Goal: Task Accomplishment & Management: Manage account settings

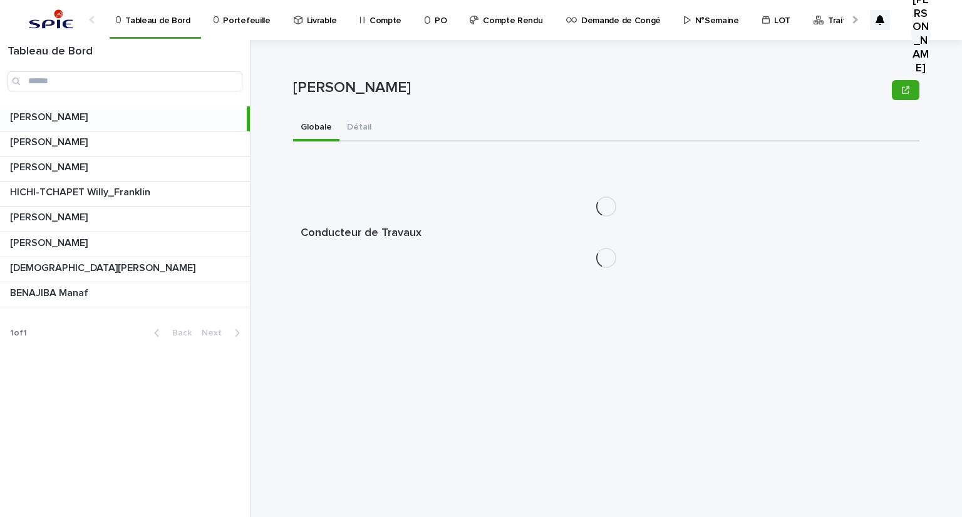
click at [246, 23] on p "Portefeuille" at bounding box center [246, 13] width 47 height 26
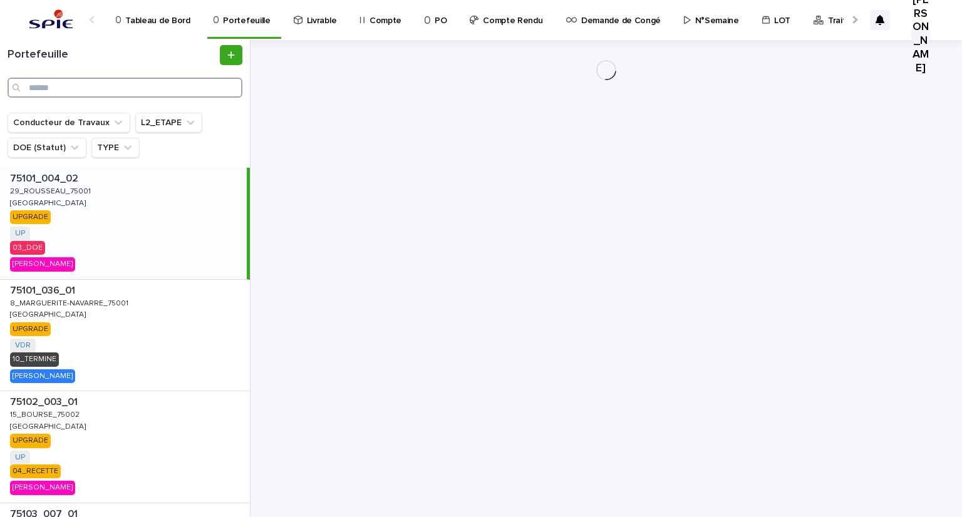
click at [93, 89] on input "Search" at bounding box center [125, 88] width 235 height 20
paste input "**********"
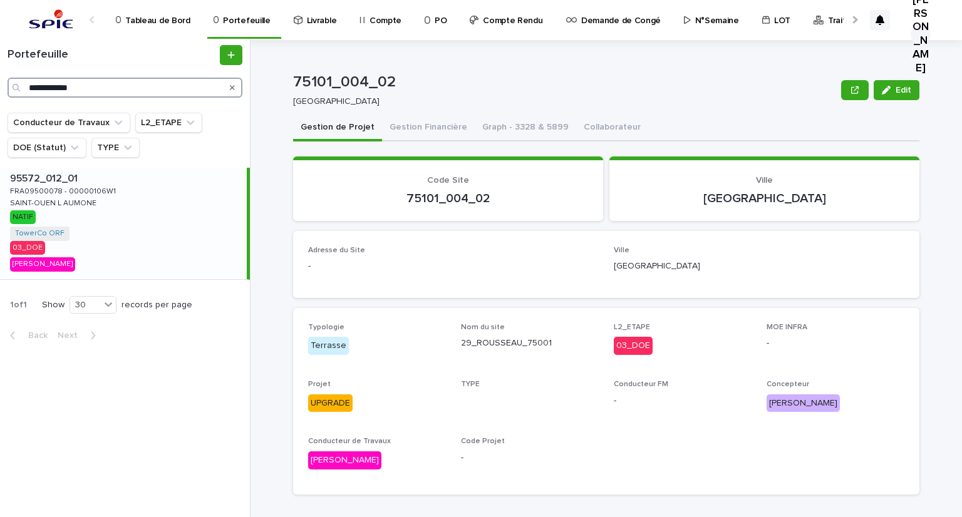
type input "**********"
click at [31, 190] on p "FRA09500078 - 00000106W1" at bounding box center [64, 190] width 108 height 11
click at [403, 125] on button "Gestion Financière" at bounding box center [428, 128] width 93 height 26
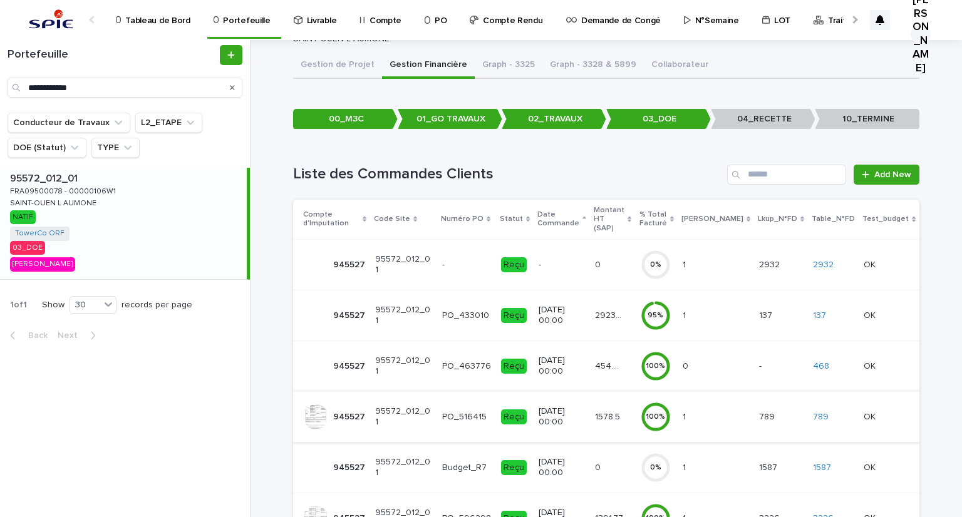
scroll to position [125, 0]
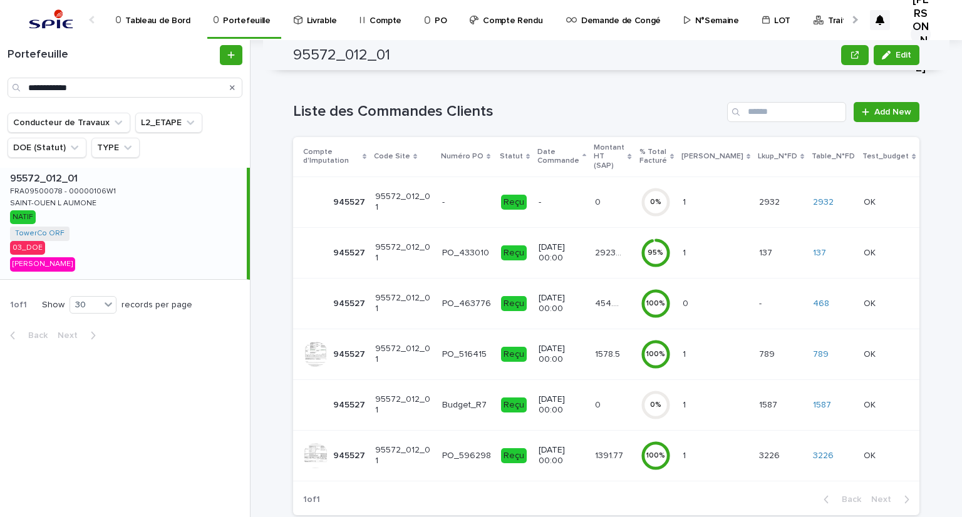
click at [630, 243] on div "29239.41 29239.41" at bounding box center [612, 253] width 35 height 21
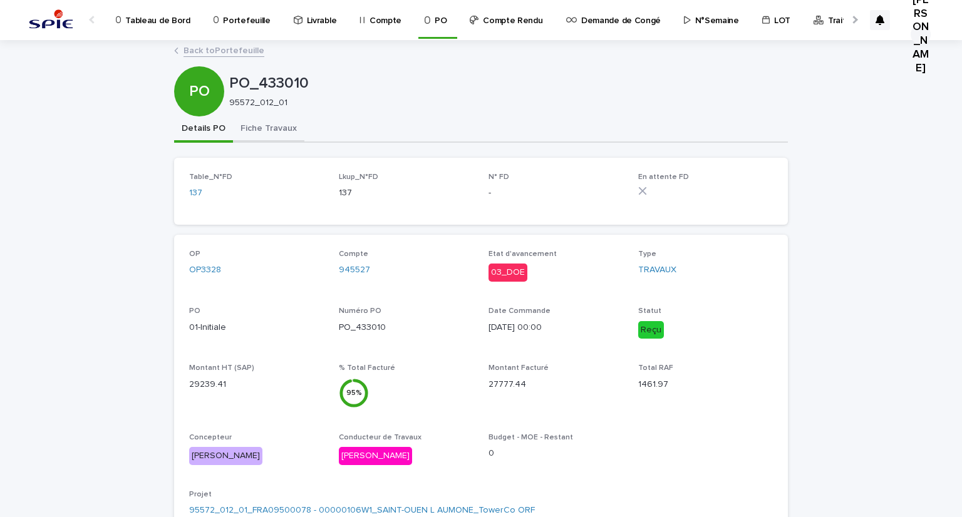
click at [237, 122] on button "Fiche Travaux" at bounding box center [268, 130] width 71 height 26
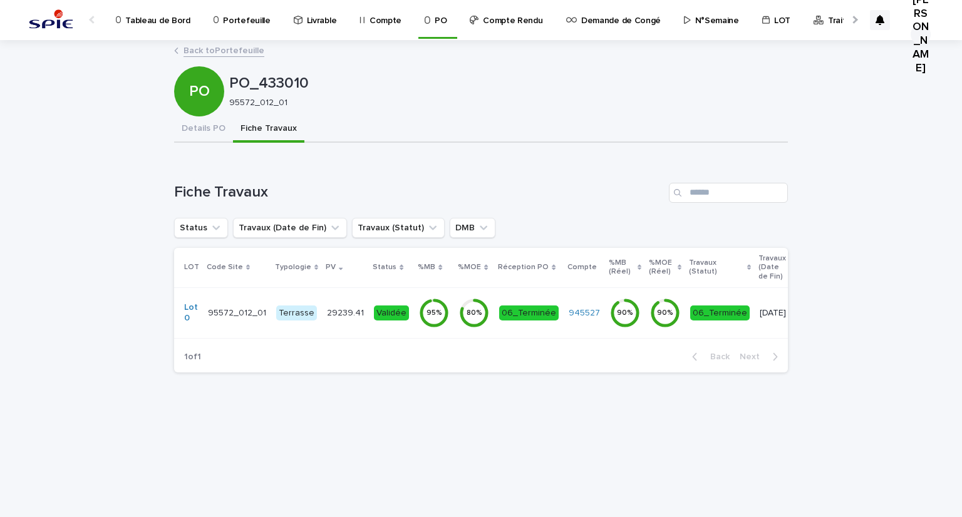
click at [329, 314] on p "29239.41" at bounding box center [346, 312] width 39 height 13
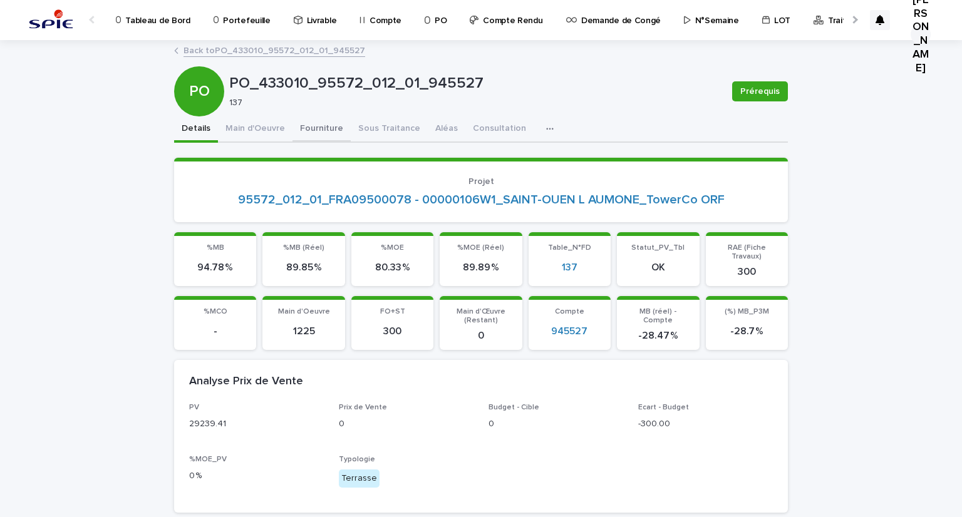
drag, startPoint x: 321, startPoint y: 119, endPoint x: 363, endPoint y: 138, distance: 46.0
click at [321, 119] on button "Fourniture" at bounding box center [322, 130] width 58 height 26
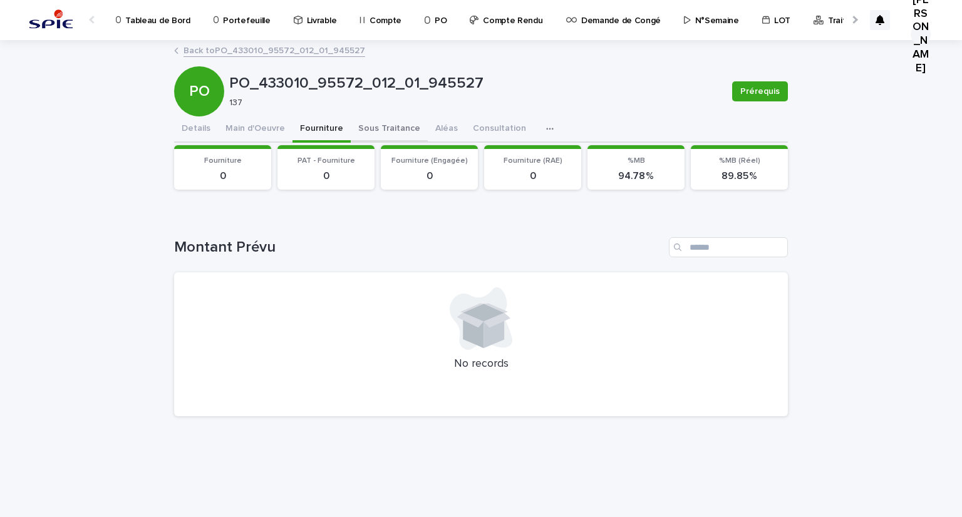
click at [365, 125] on button "Sous Traitance" at bounding box center [389, 130] width 77 height 26
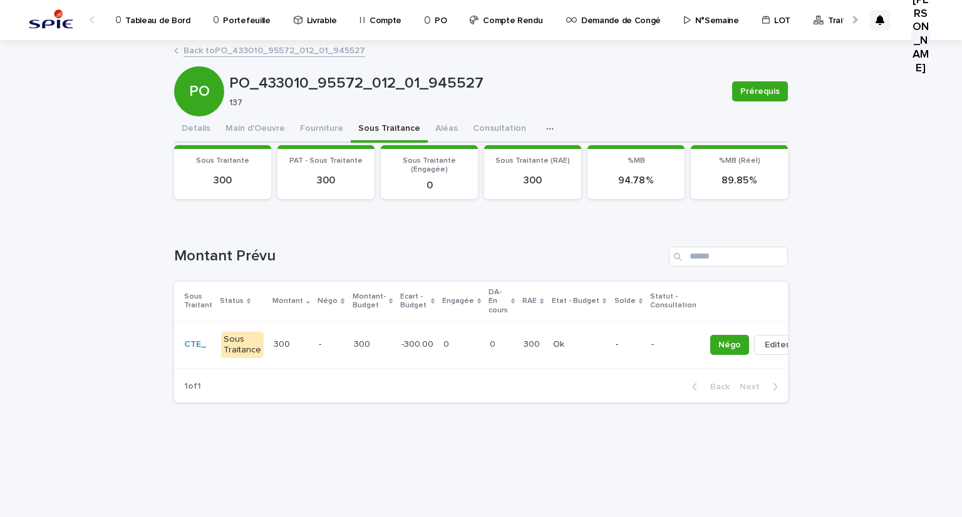
click at [319, 340] on p "-" at bounding box center [331, 345] width 24 height 11
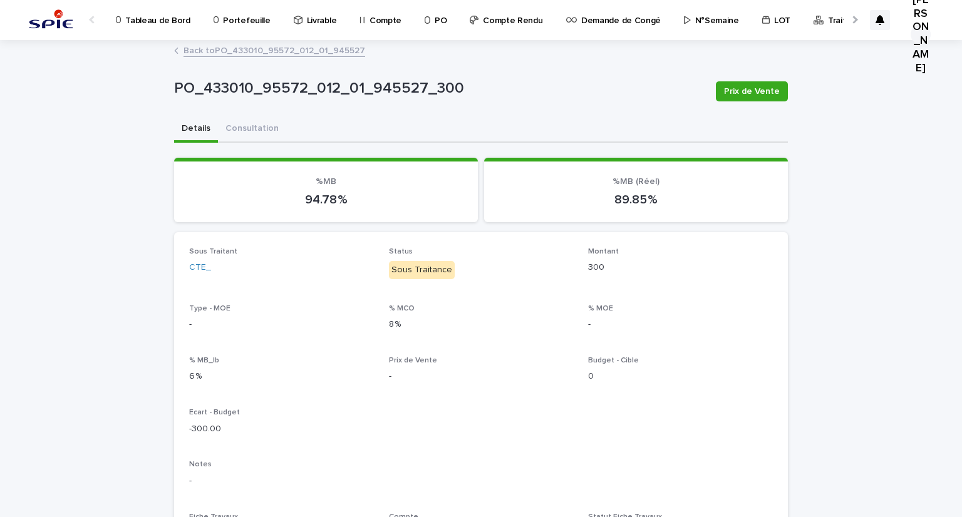
click at [259, 50] on link "Back to PO_433010_95572_012_01_945527" at bounding box center [275, 50] width 182 height 14
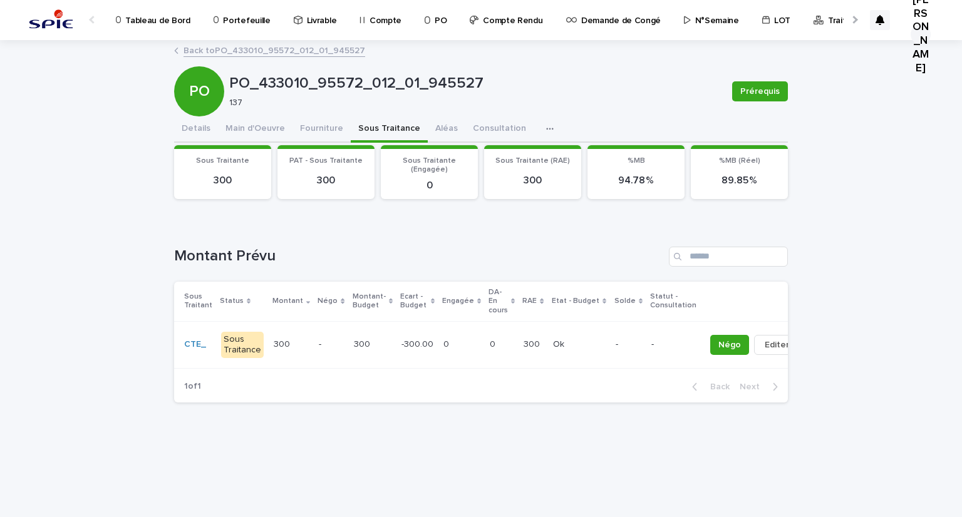
click at [233, 46] on link "Back to PO_433010_95572_012_01_945527" at bounding box center [275, 50] width 182 height 14
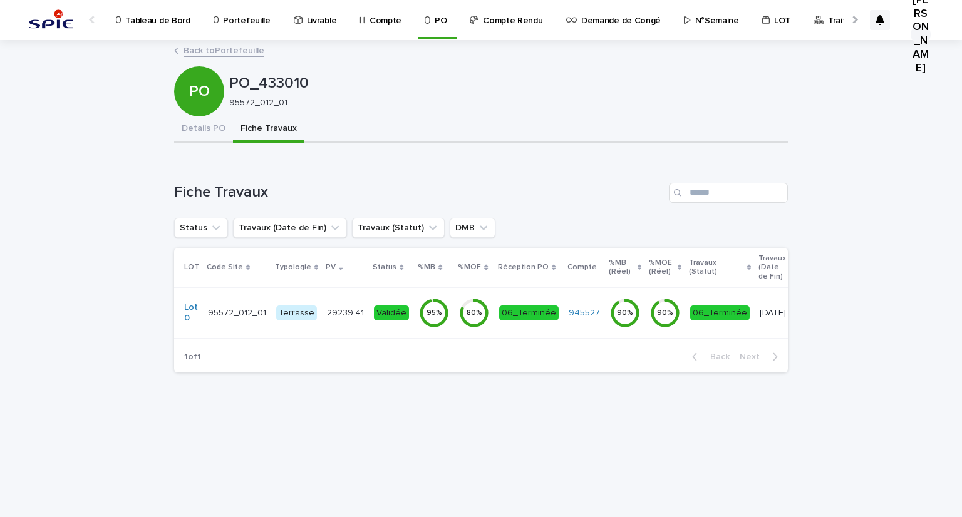
click at [227, 56] on link "Back to Portefeuille" at bounding box center [224, 50] width 81 height 14
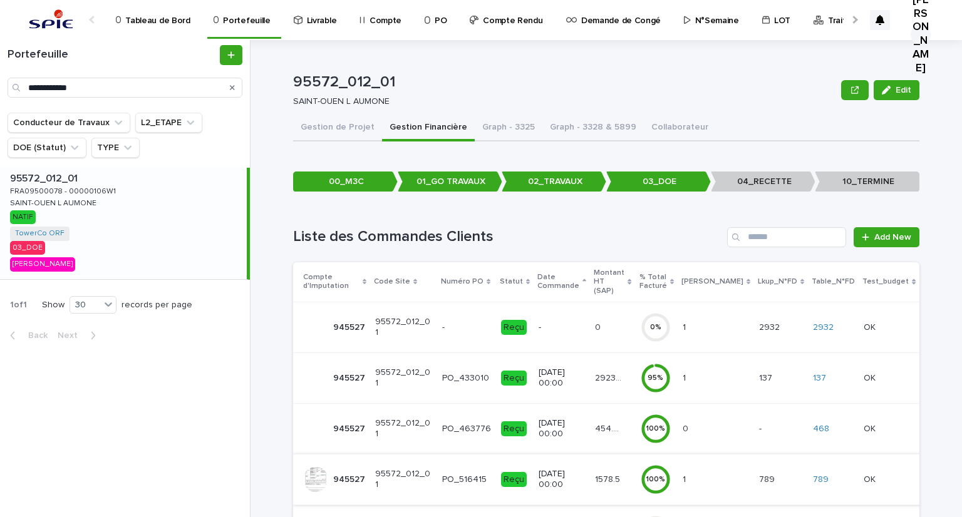
scroll to position [125, 0]
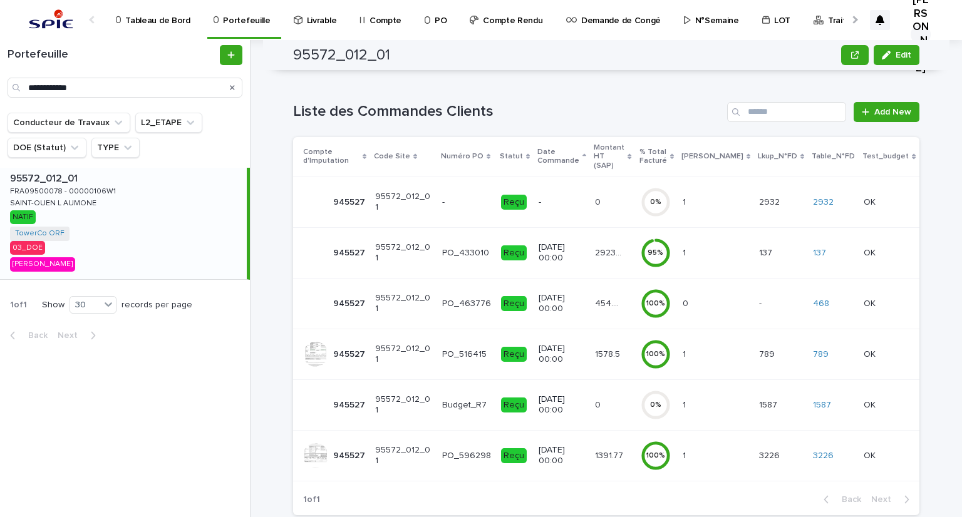
click at [619, 246] on p "29239.41" at bounding box center [610, 252] width 31 height 13
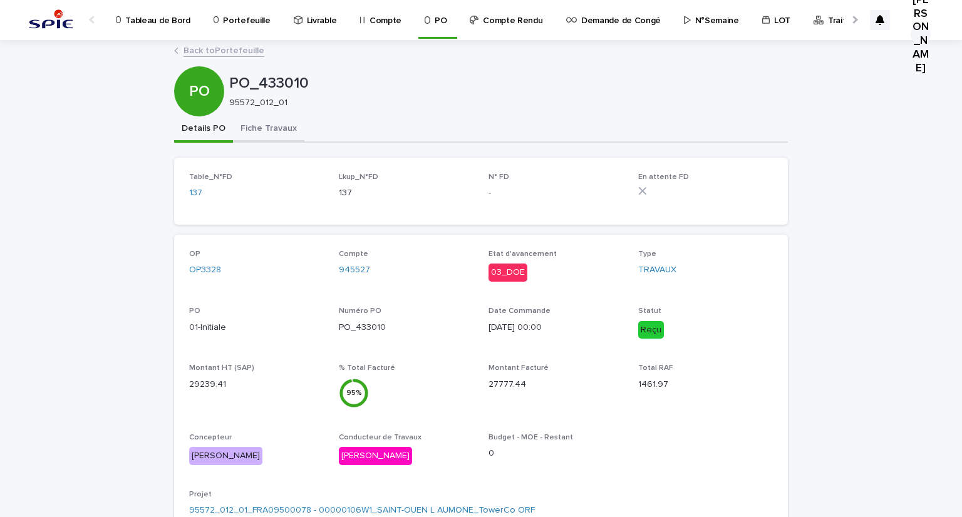
click at [251, 130] on button "Fiche Travaux" at bounding box center [268, 130] width 71 height 26
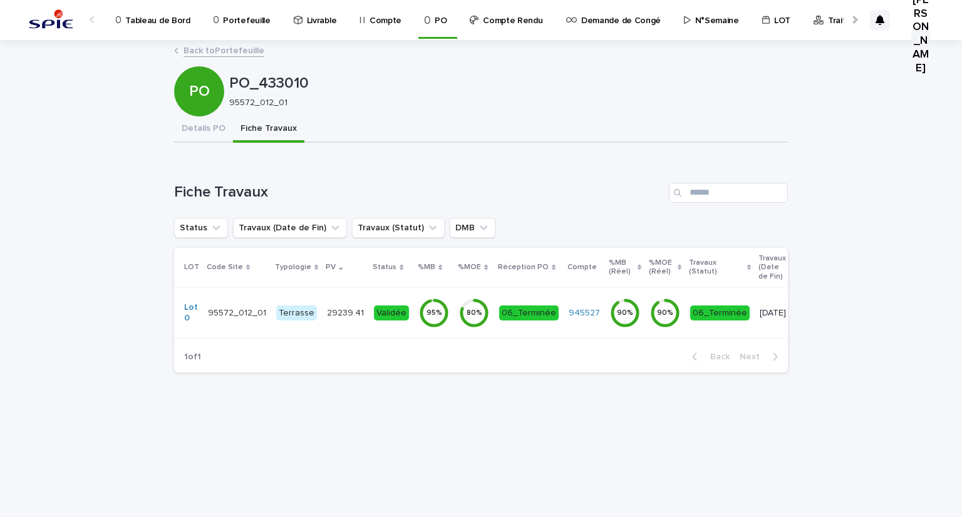
click at [346, 323] on td "29239.41 29239.41" at bounding box center [345, 313] width 47 height 51
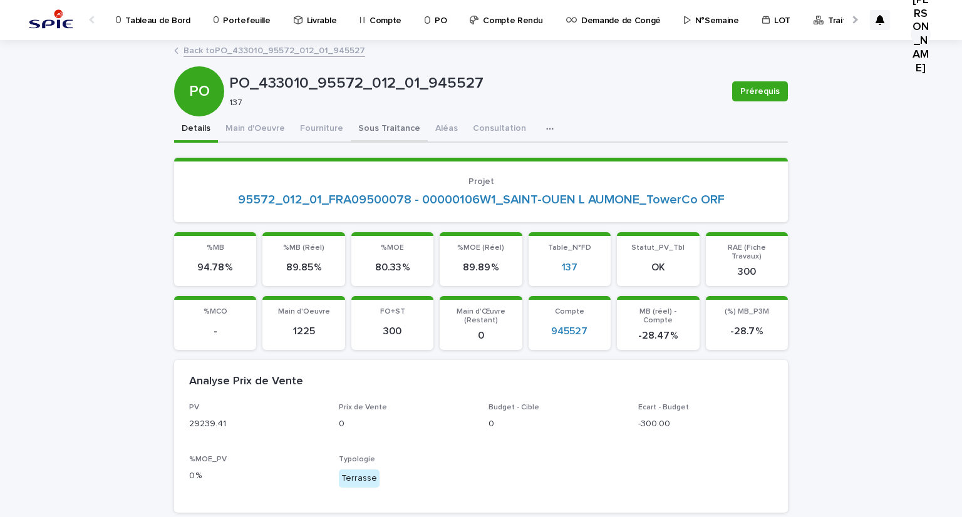
click at [365, 142] on button "Sous Traitance" at bounding box center [389, 130] width 77 height 26
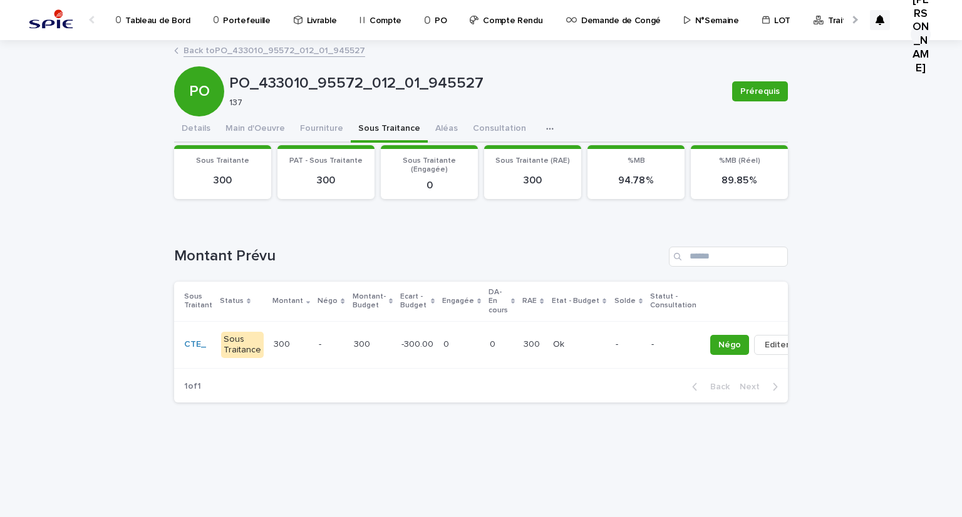
click at [247, 27] on link "Portefeuille" at bounding box center [244, 19] width 64 height 39
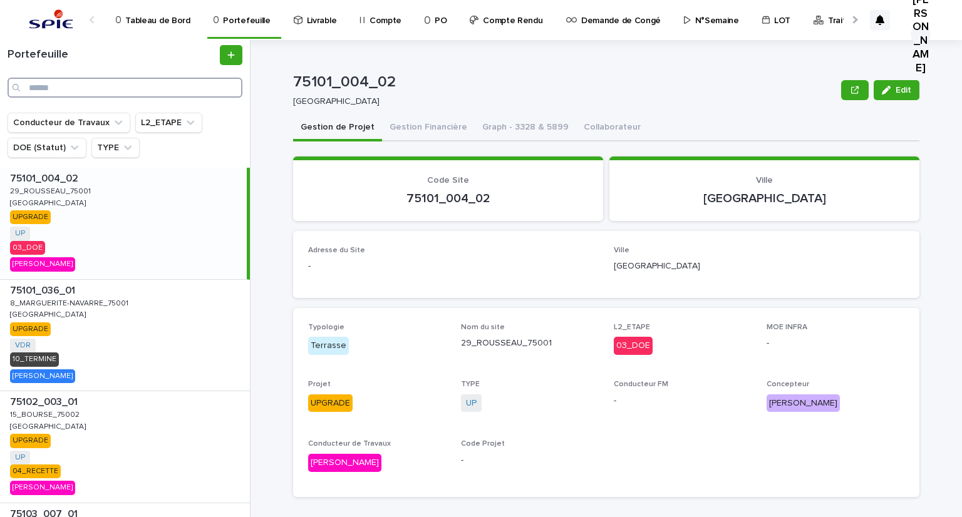
click at [137, 90] on input "Search" at bounding box center [125, 88] width 235 height 20
paste input "**********"
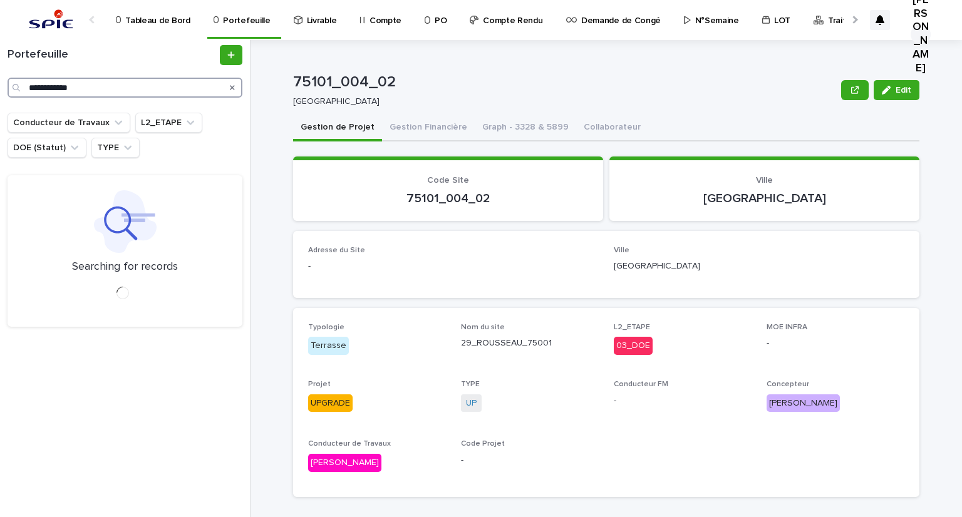
type input "**********"
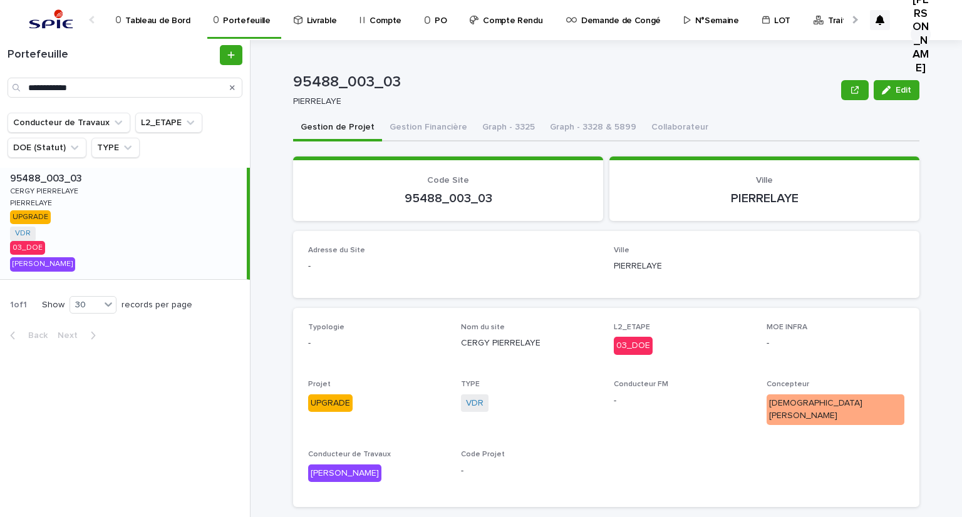
click at [50, 197] on p "PIERRELAYE" at bounding box center [32, 202] width 44 height 11
drag, startPoint x: 49, startPoint y: 189, endPoint x: 179, endPoint y: 94, distance: 160.0
click at [49, 189] on p "CERGY PIERRELAYE" at bounding box center [45, 190] width 71 height 11
drag, startPoint x: 18, startPoint y: 184, endPoint x: 413, endPoint y: 73, distance: 410.5
click at [18, 185] on p "CERGY PIERRELAYE" at bounding box center [45, 190] width 71 height 11
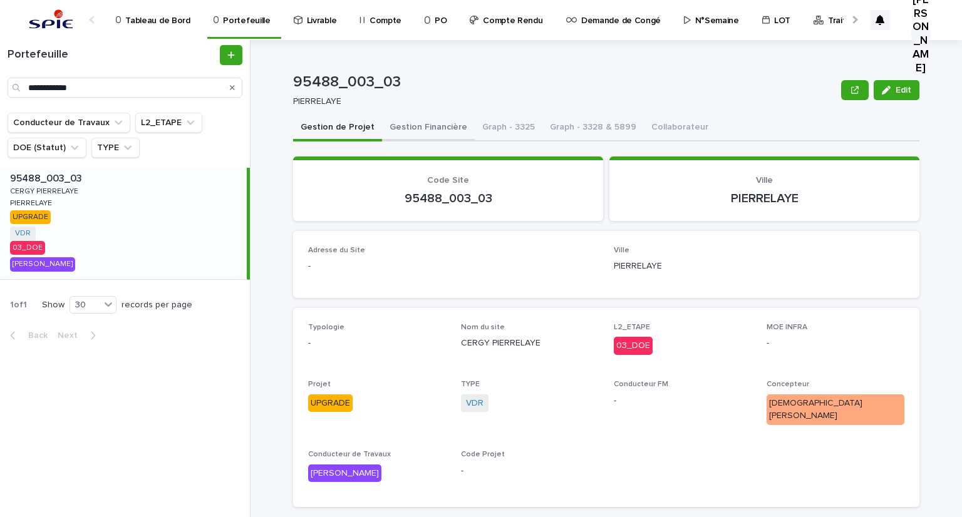
click at [398, 123] on button "Gestion Financière" at bounding box center [428, 128] width 93 height 26
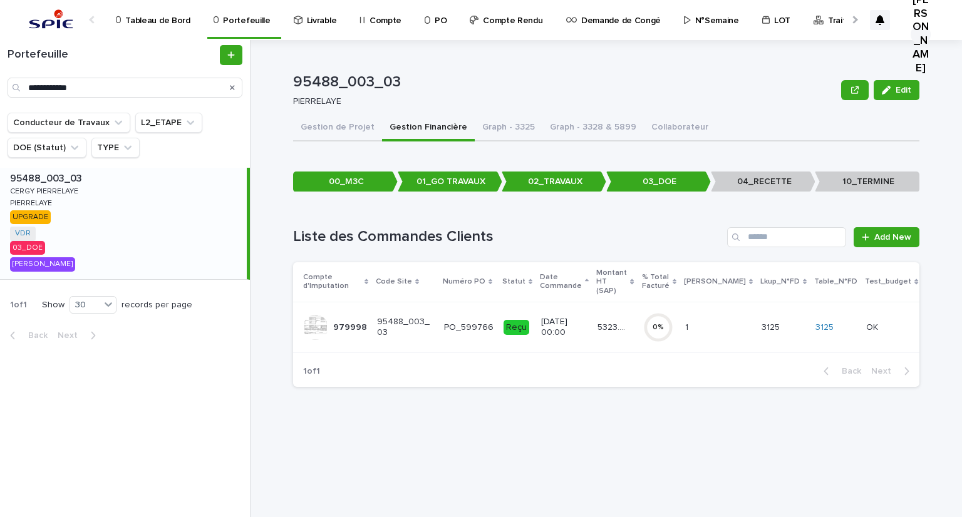
click at [605, 320] on p "5323.44" at bounding box center [613, 326] width 31 height 13
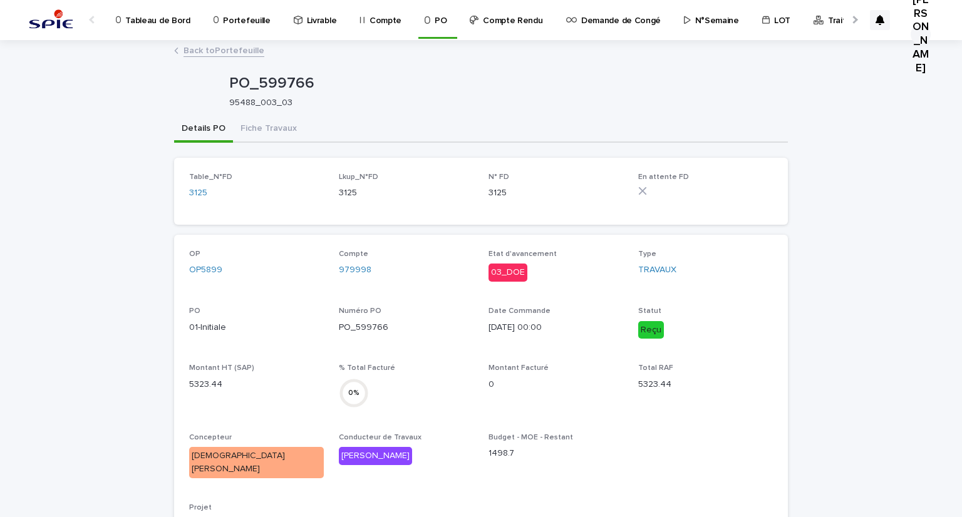
click at [272, 113] on div "PO_599766 95488_003_03" at bounding box center [481, 91] width 614 height 50
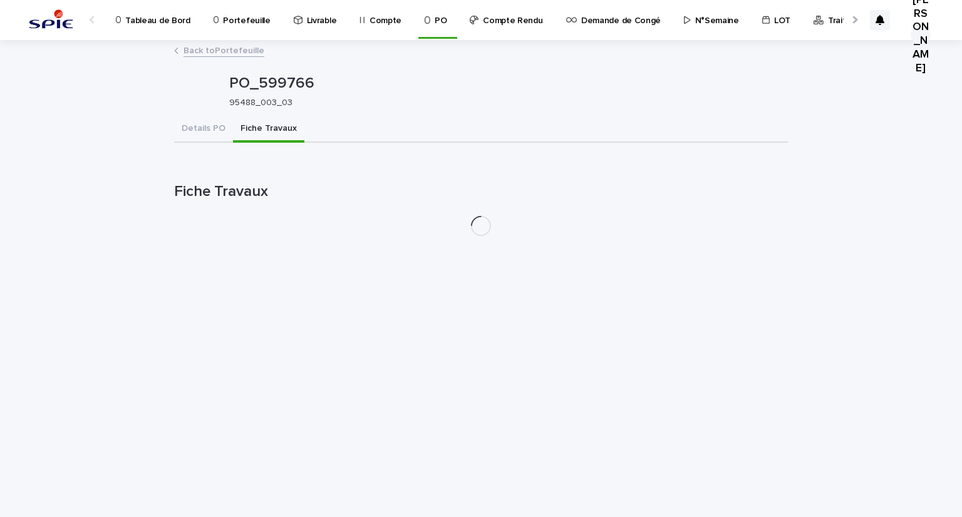
click at [257, 128] on button "Fiche Travaux" at bounding box center [268, 130] width 71 height 26
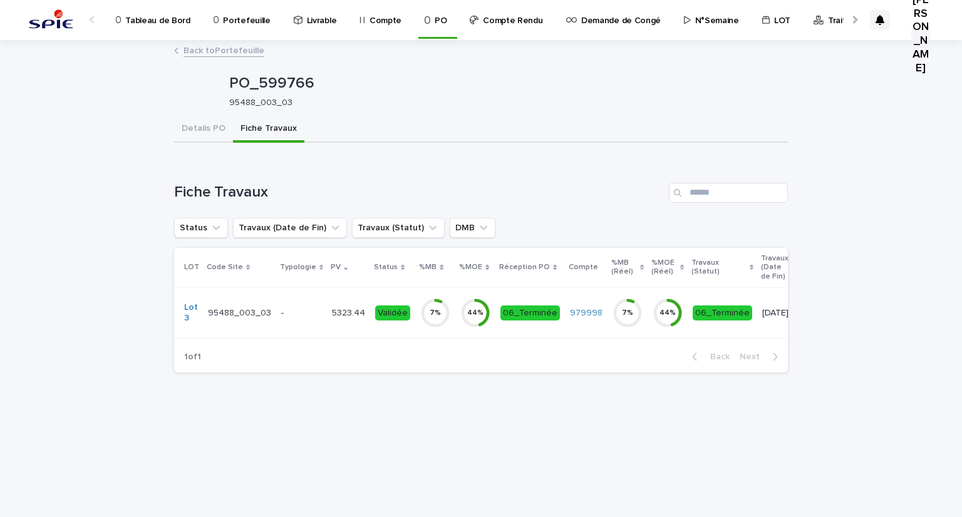
click at [298, 306] on div "-" at bounding box center [301, 312] width 41 height 13
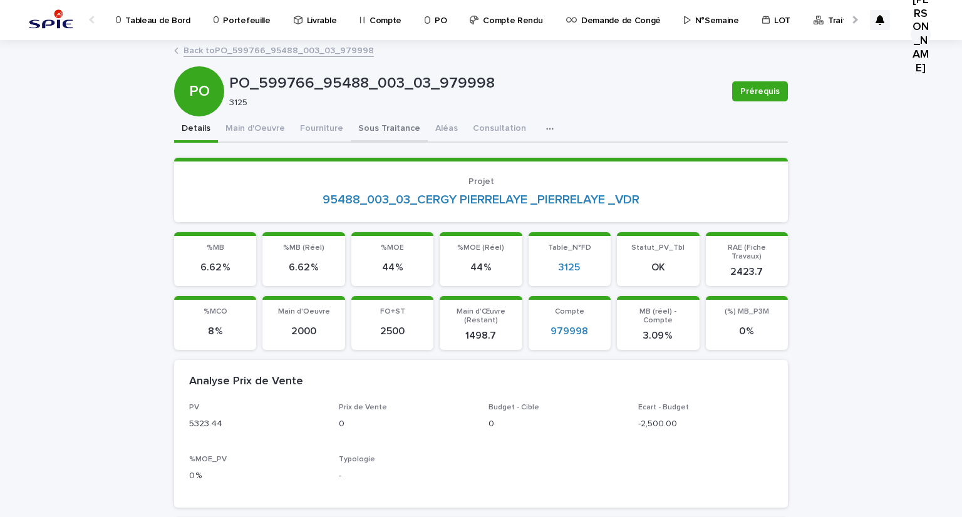
click at [352, 120] on button "Sous Traitance" at bounding box center [389, 130] width 77 height 26
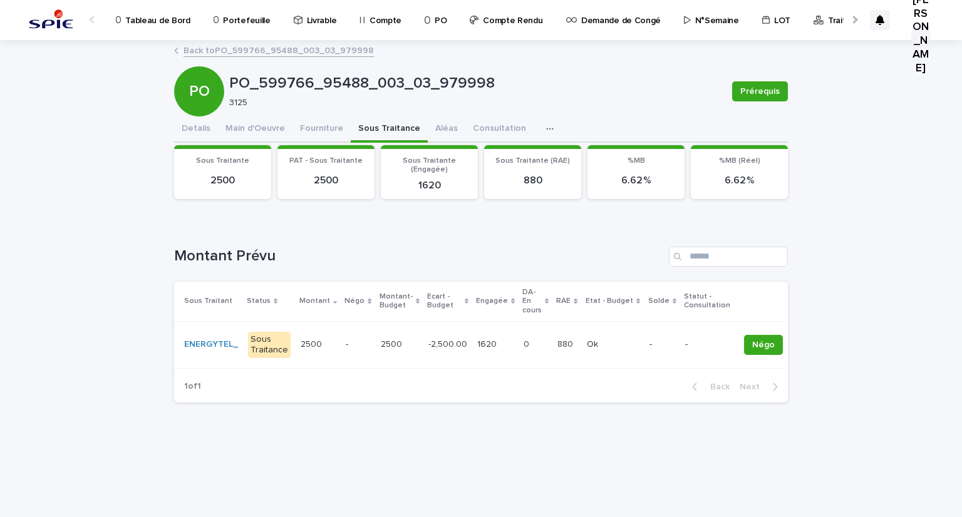
click at [361, 349] on p "-" at bounding box center [358, 345] width 24 height 11
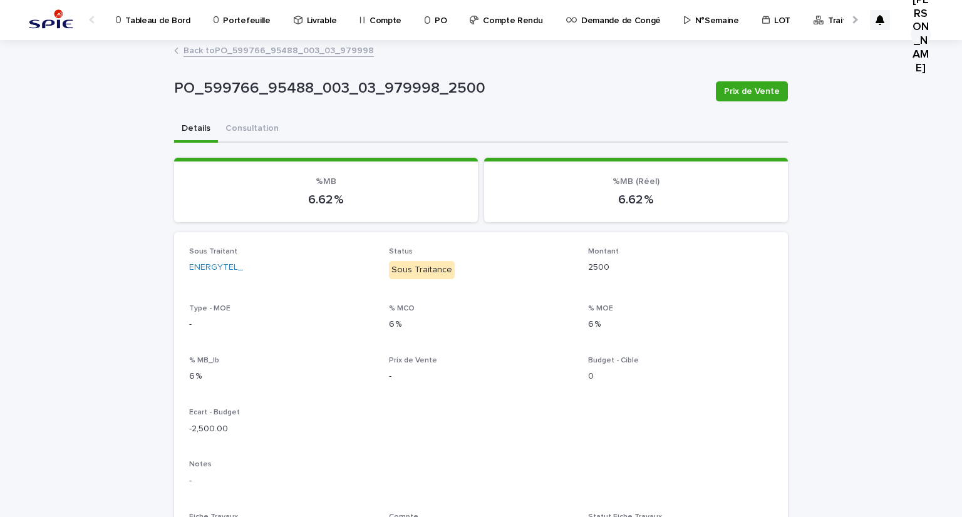
click at [283, 55] on link "Back to PO_599766_95488_003_03_979998" at bounding box center [279, 50] width 190 height 14
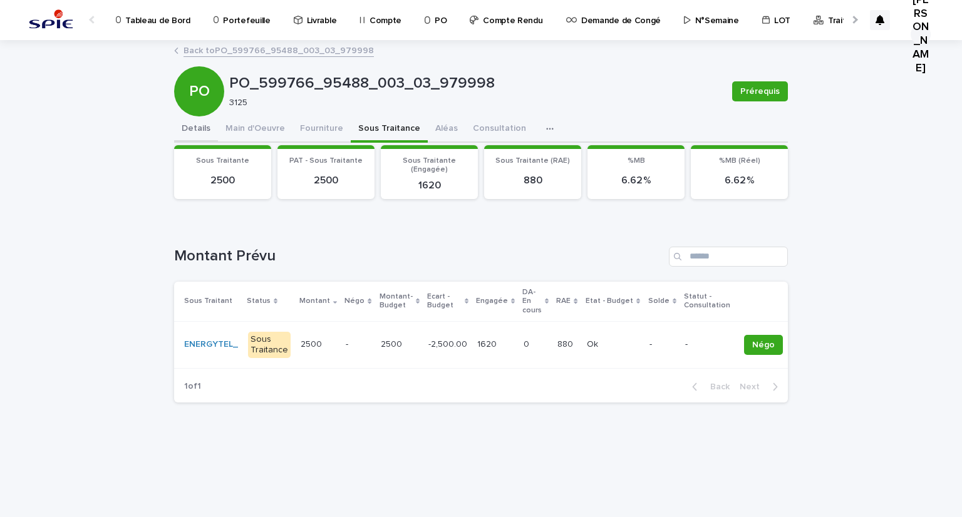
click at [195, 123] on button "Details" at bounding box center [196, 130] width 44 height 26
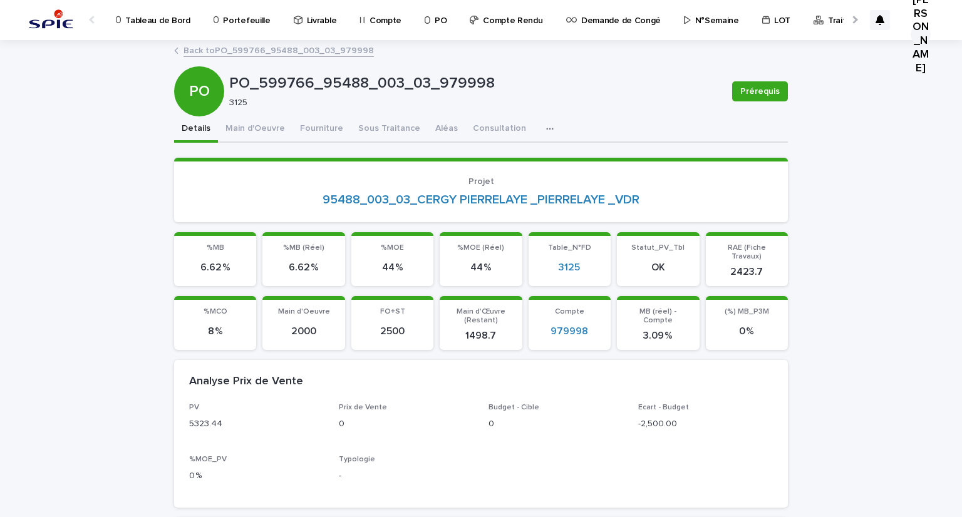
click at [850, 18] on div at bounding box center [854, 20] width 8 height 8
click at [804, 18] on p "Lot_Facturation" at bounding box center [828, 13] width 63 height 26
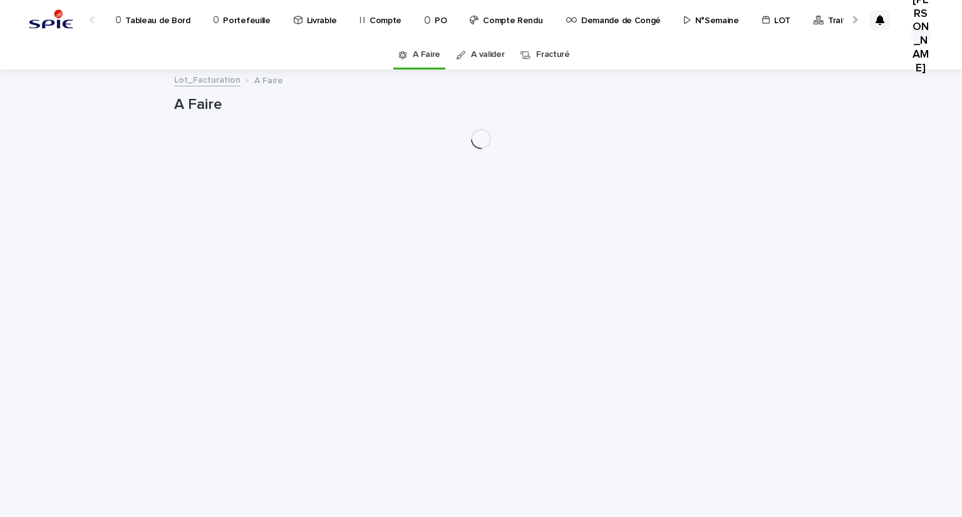
scroll to position [0, 78]
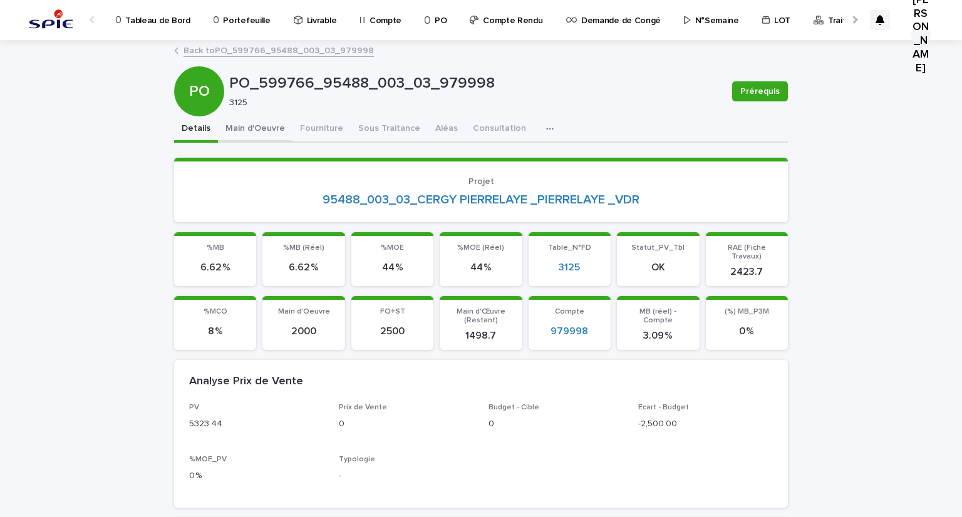
click at [262, 130] on button "Main d'Oeuvre" at bounding box center [255, 130] width 75 height 26
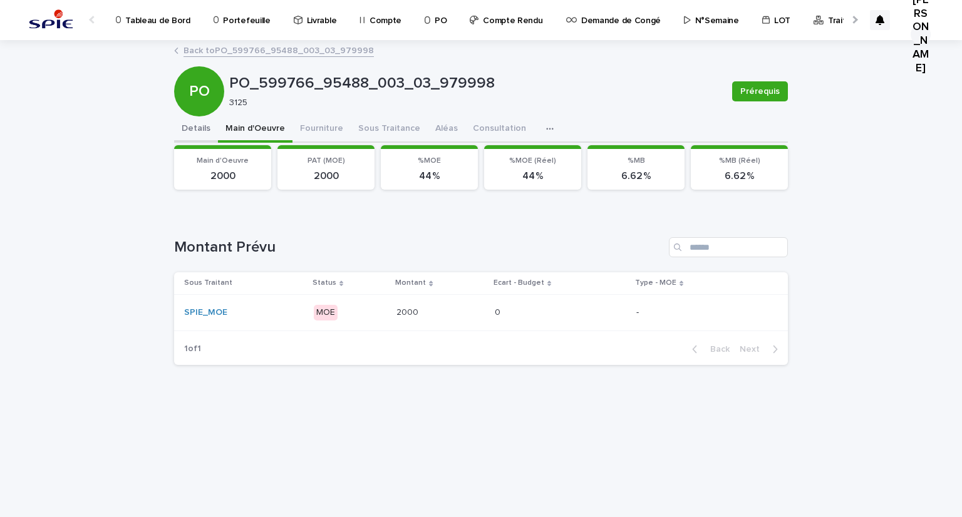
click at [214, 123] on div "Details Main d'Oeuvre Fourniture Sous Traitance Aléas Consultation Discussion" at bounding box center [481, 130] width 614 height 26
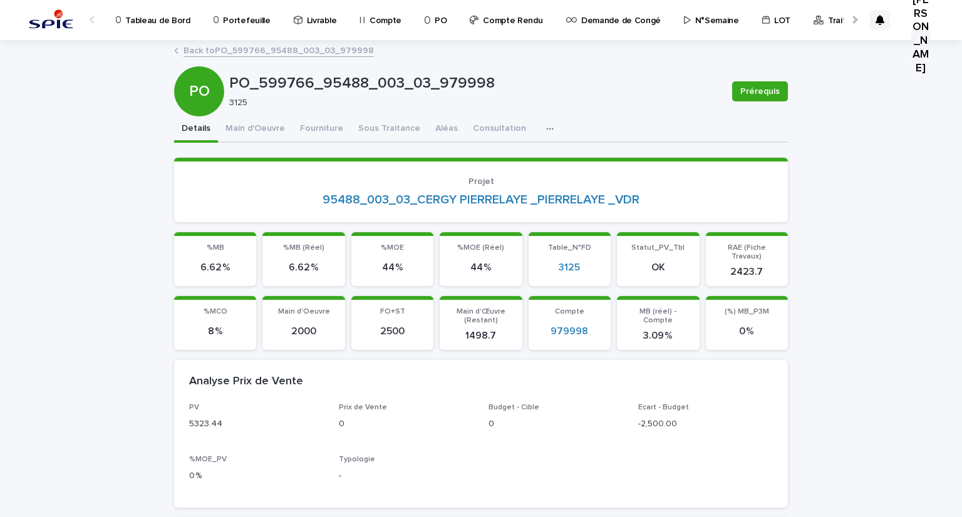
click at [262, 46] on link "Back to PO_599766_95488_003_03_979998" at bounding box center [279, 50] width 190 height 14
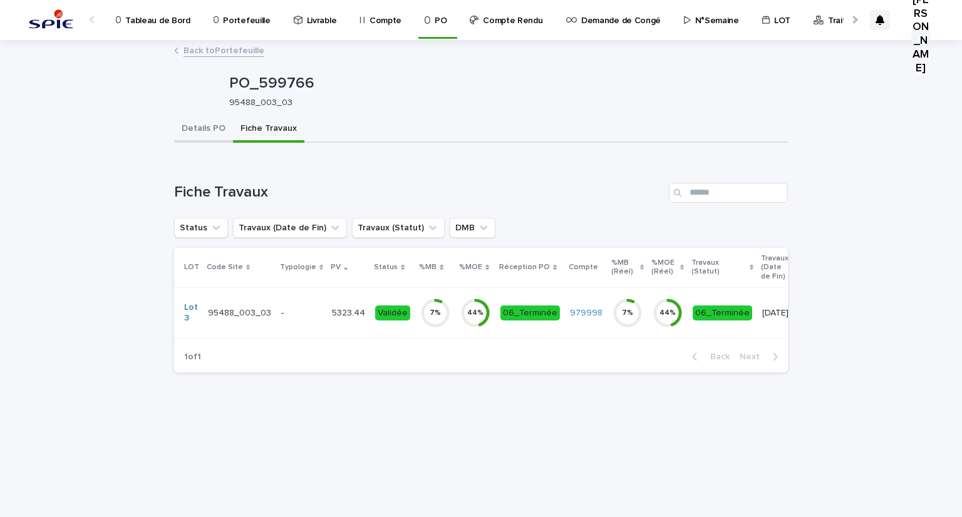
click at [215, 127] on button "Details PO" at bounding box center [203, 130] width 59 height 26
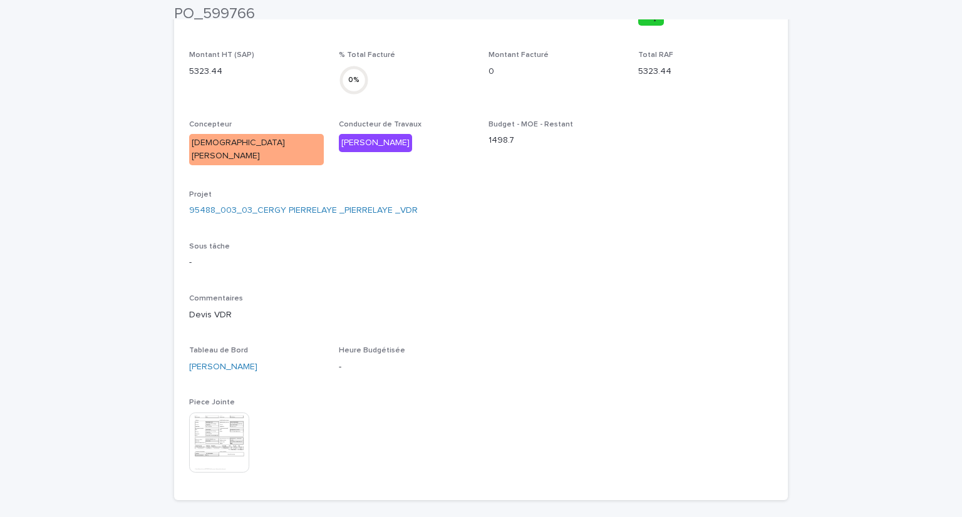
scroll to position [564, 0]
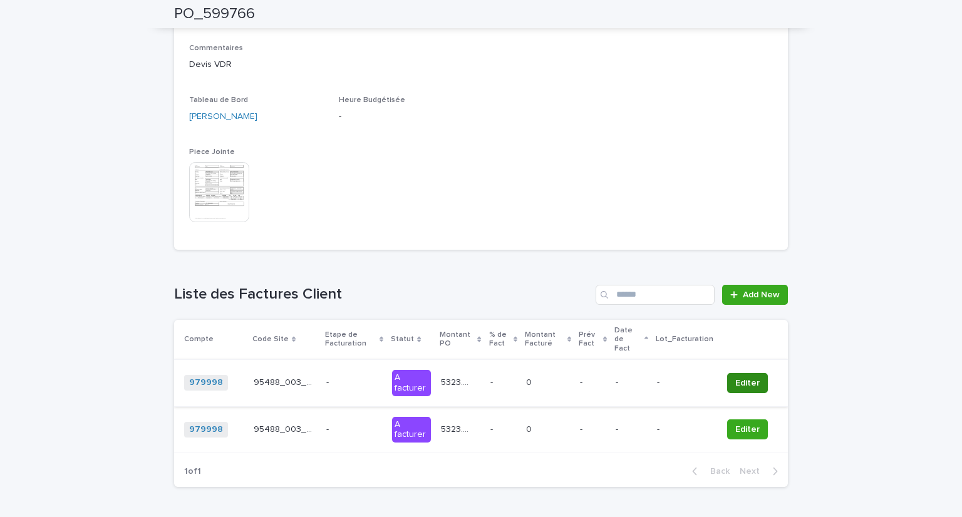
click at [754, 377] on span "Editer" at bounding box center [747, 383] width 24 height 13
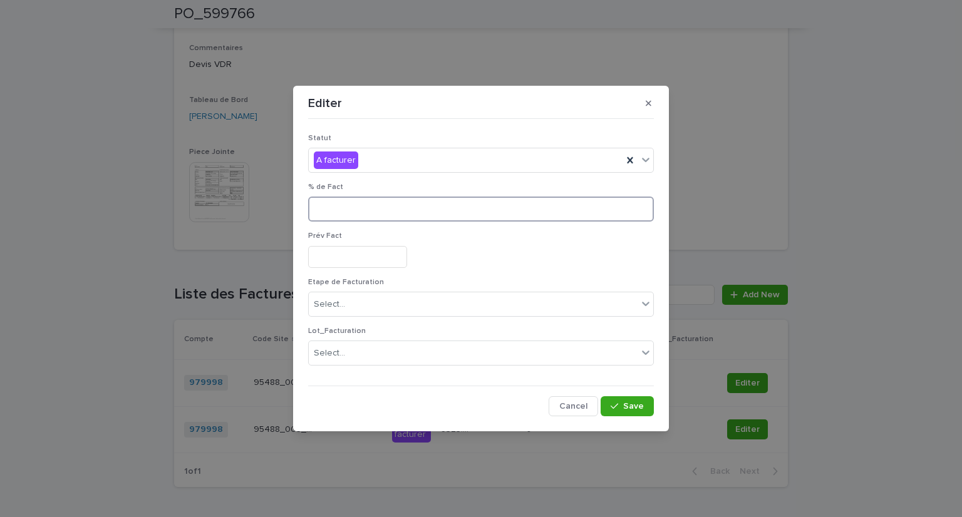
click at [358, 211] on input at bounding box center [481, 209] width 346 height 25
type input "***"
click at [362, 254] on input "text" at bounding box center [357, 257] width 99 height 22
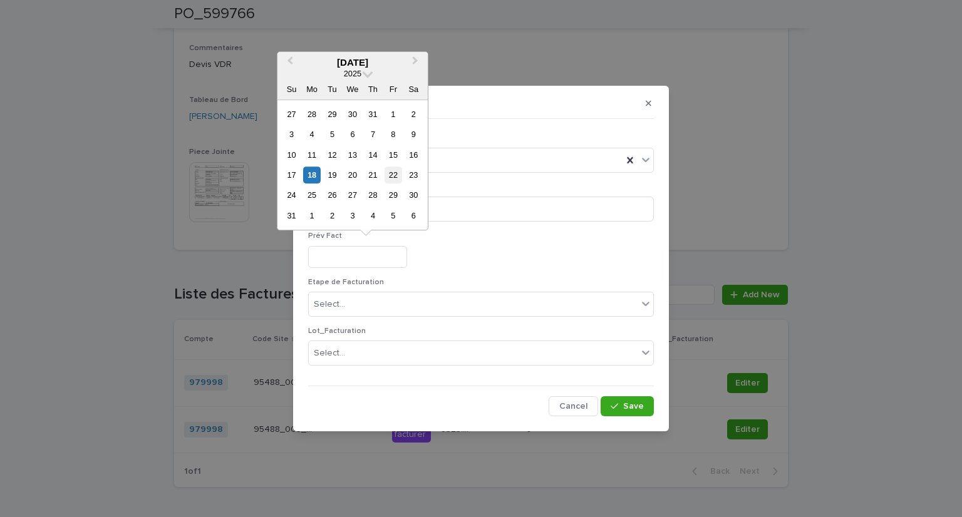
click at [395, 178] on div "22" at bounding box center [393, 175] width 17 height 17
type input "*********"
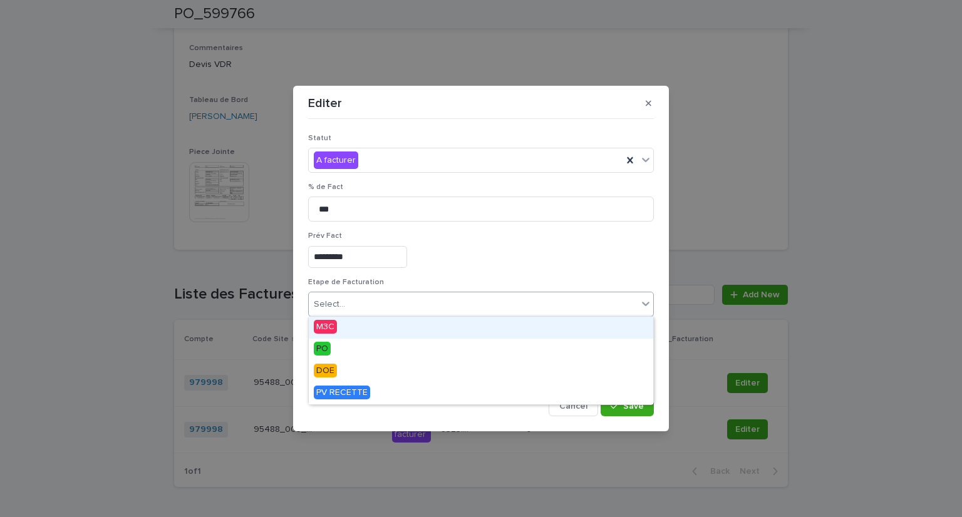
click at [371, 304] on div "Select..." at bounding box center [473, 304] width 329 height 21
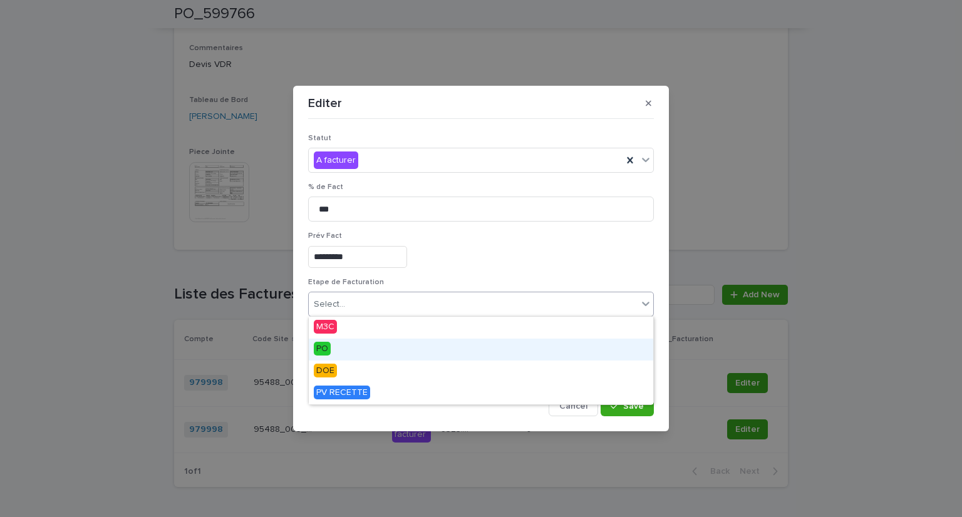
click at [321, 346] on span "PO" at bounding box center [322, 349] width 17 height 14
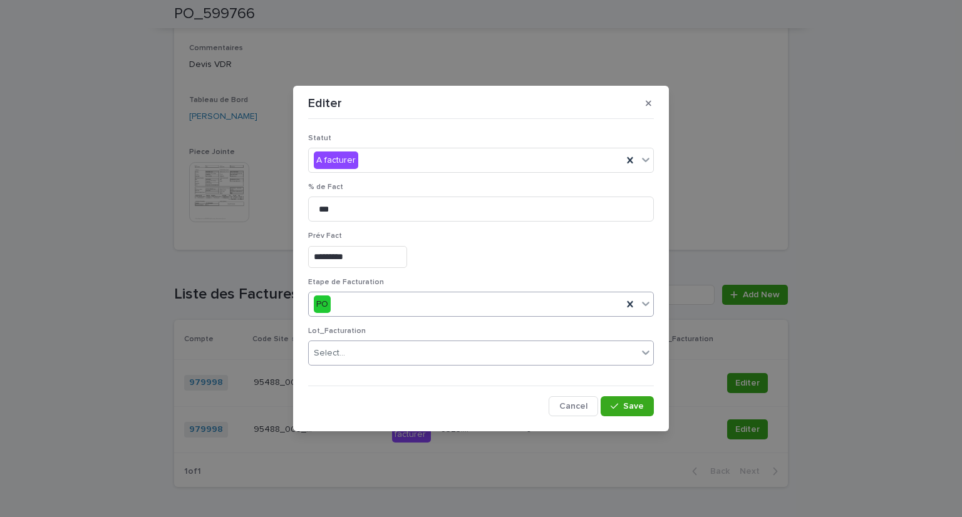
click at [361, 346] on div "Select..." at bounding box center [473, 353] width 329 height 21
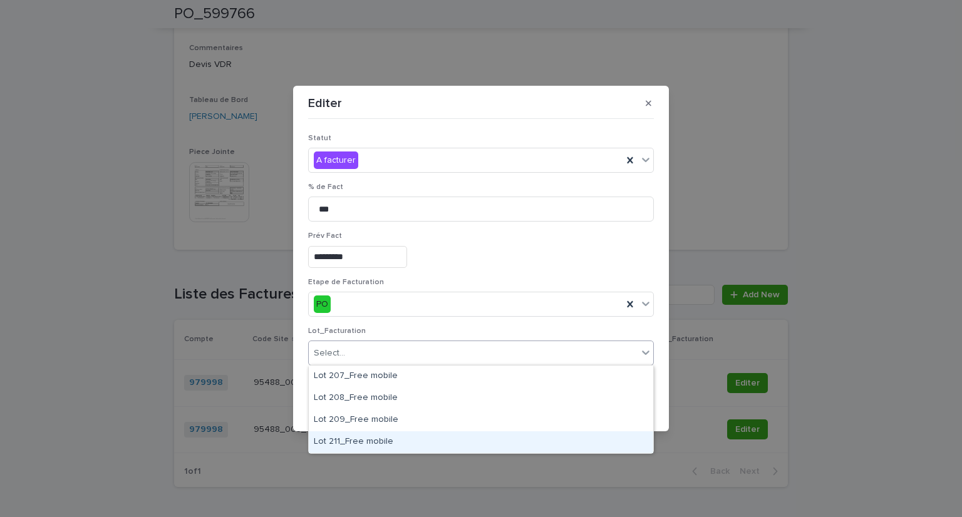
click at [388, 439] on div "Lot 211_Free mobile" at bounding box center [481, 443] width 345 height 22
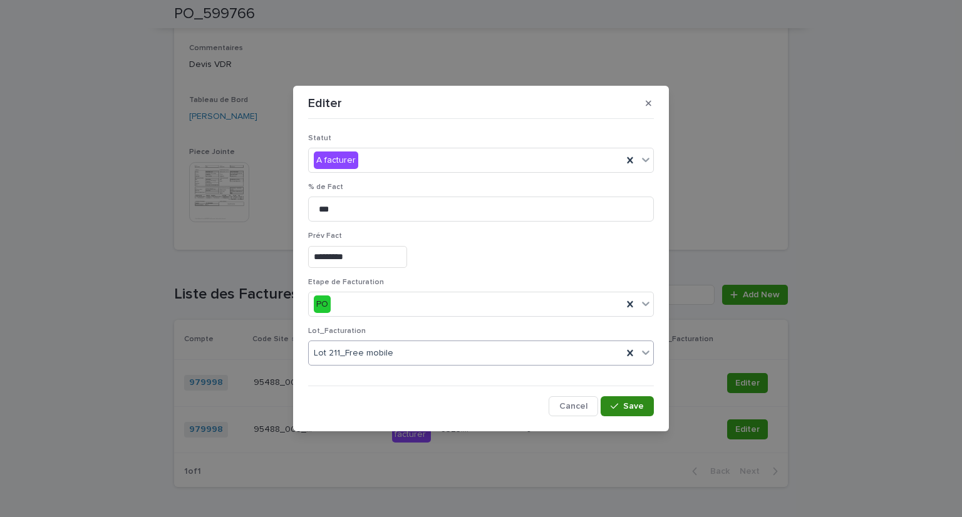
click at [629, 403] on span "Save" at bounding box center [633, 406] width 21 height 9
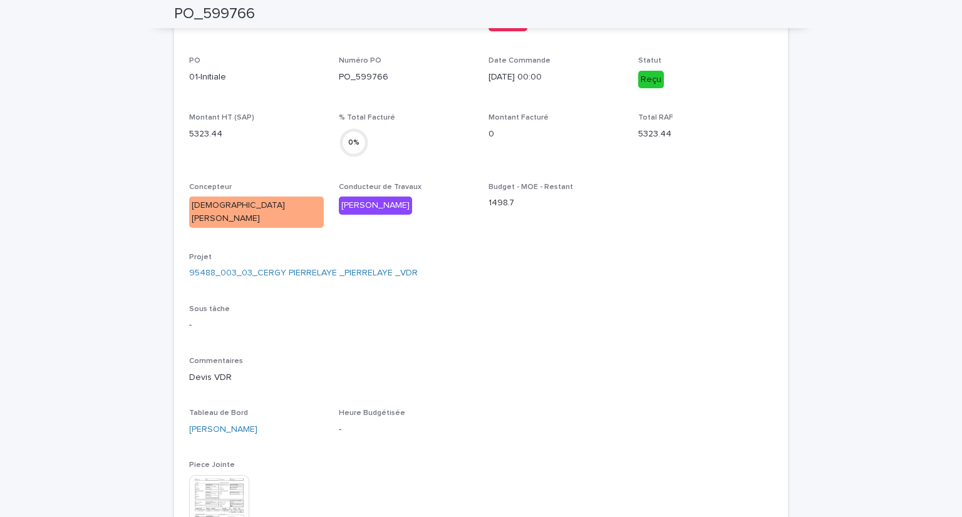
scroll to position [0, 0]
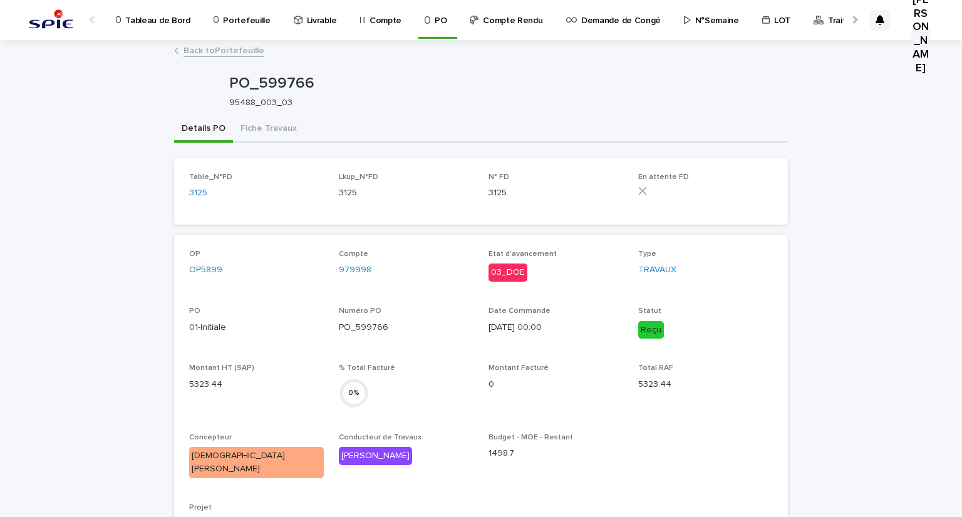
click at [223, 22] on p "Portefeuille" at bounding box center [246, 13] width 47 height 26
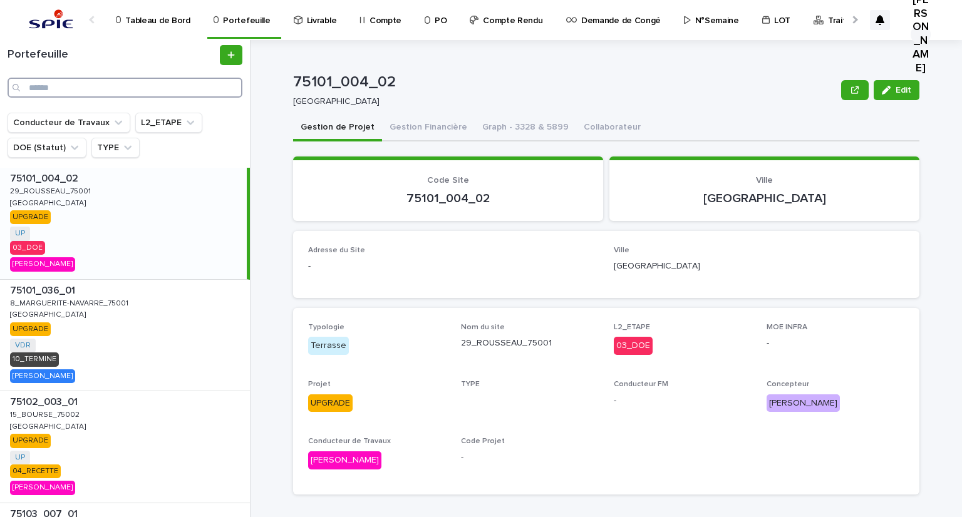
click at [104, 89] on input "Search" at bounding box center [125, 88] width 235 height 20
paste input "**********"
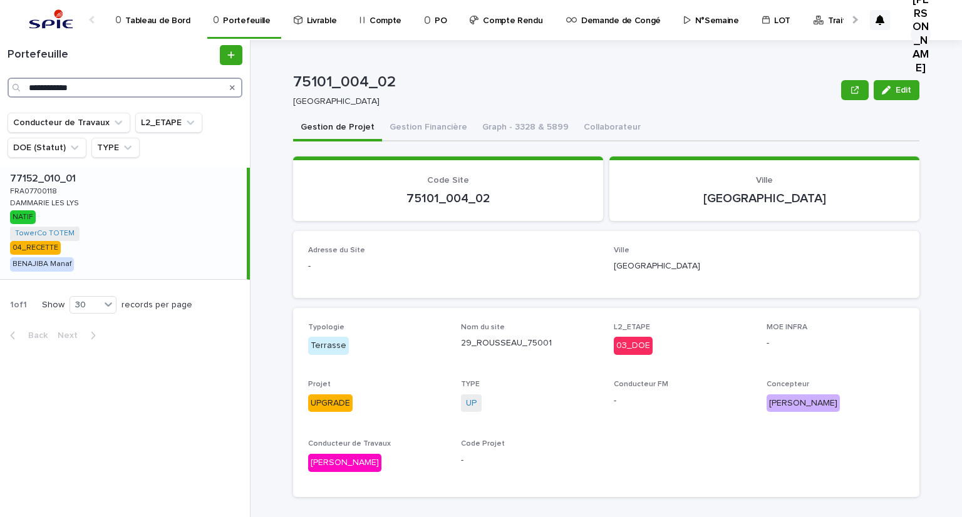
type input "**********"
click at [45, 182] on p "77152_010_01" at bounding box center [44, 177] width 68 height 14
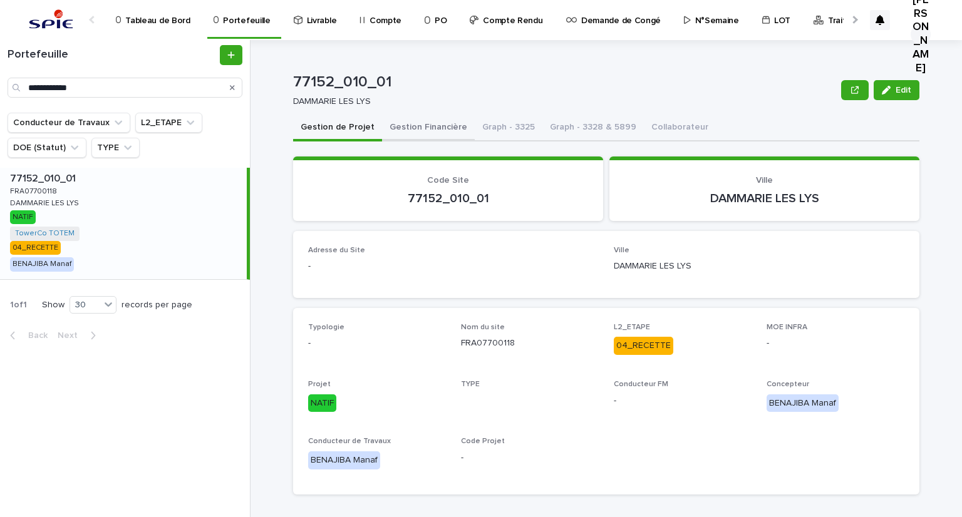
click at [389, 123] on button "Gestion Financière" at bounding box center [428, 128] width 93 height 26
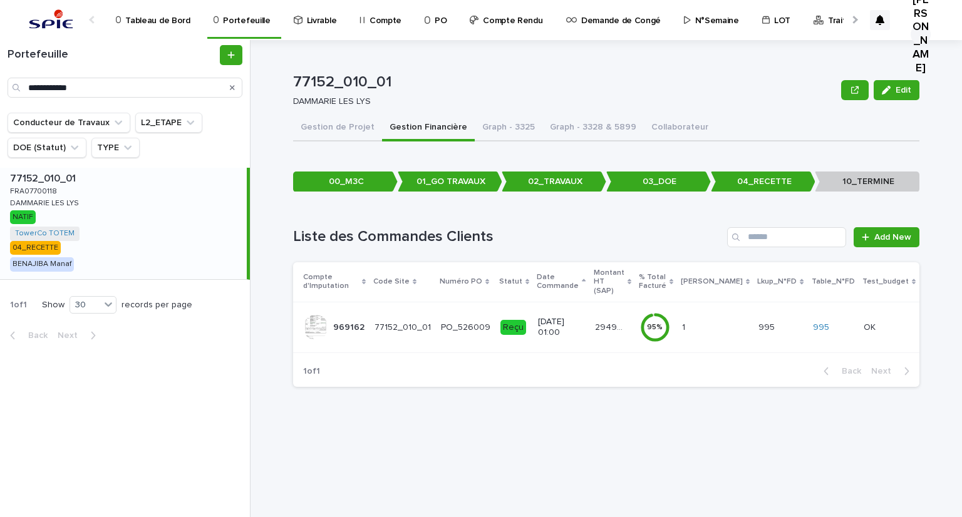
click at [584, 329] on div "[DATE] 01:00" at bounding box center [561, 327] width 46 height 31
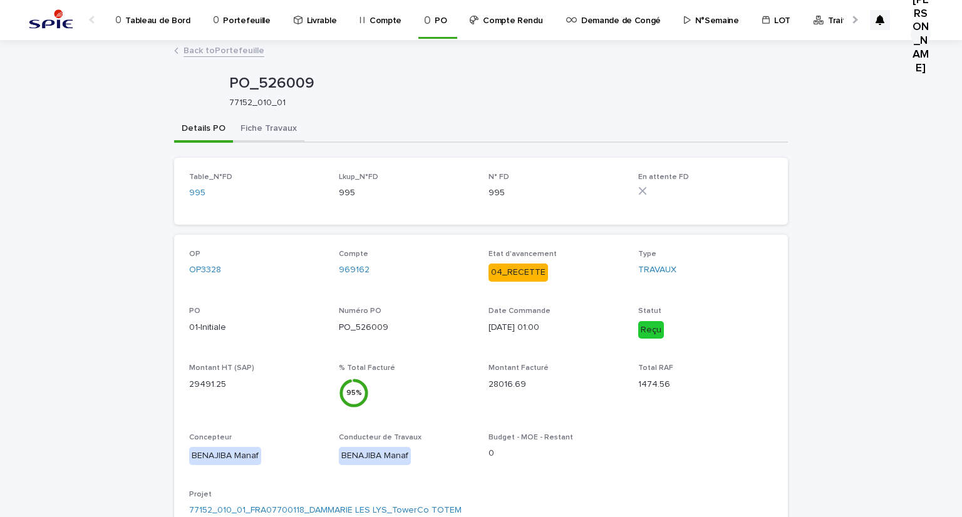
click at [259, 137] on button "Fiche Travaux" at bounding box center [268, 130] width 71 height 26
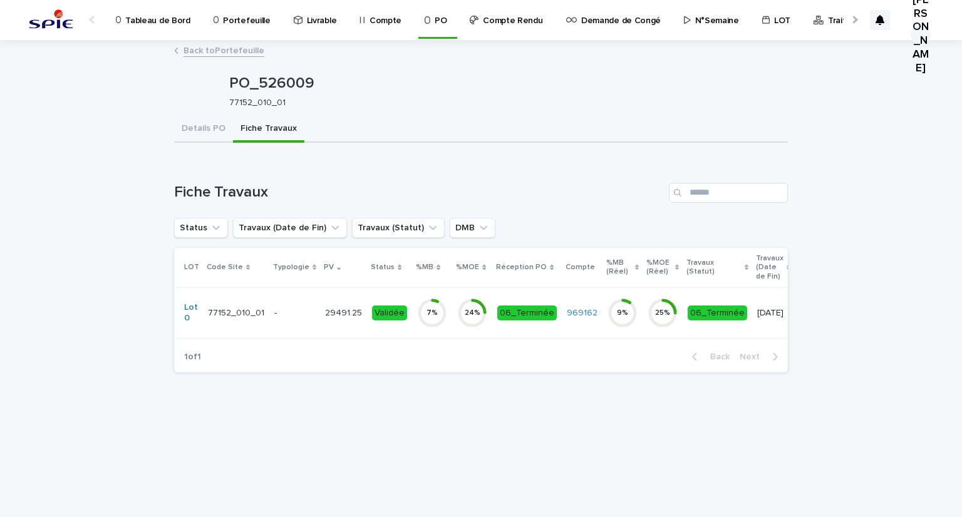
click at [278, 308] on p "-" at bounding box center [294, 313] width 41 height 11
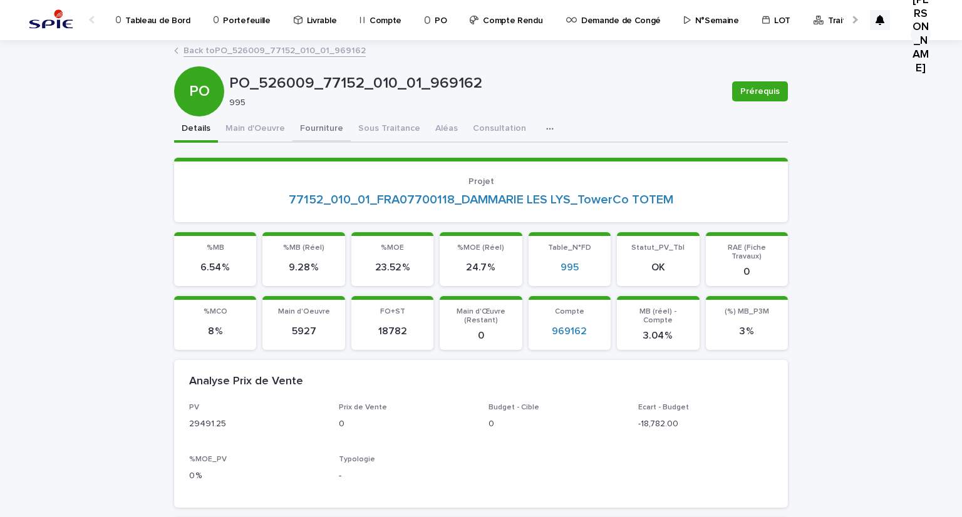
click at [293, 125] on button "Fourniture" at bounding box center [322, 130] width 58 height 26
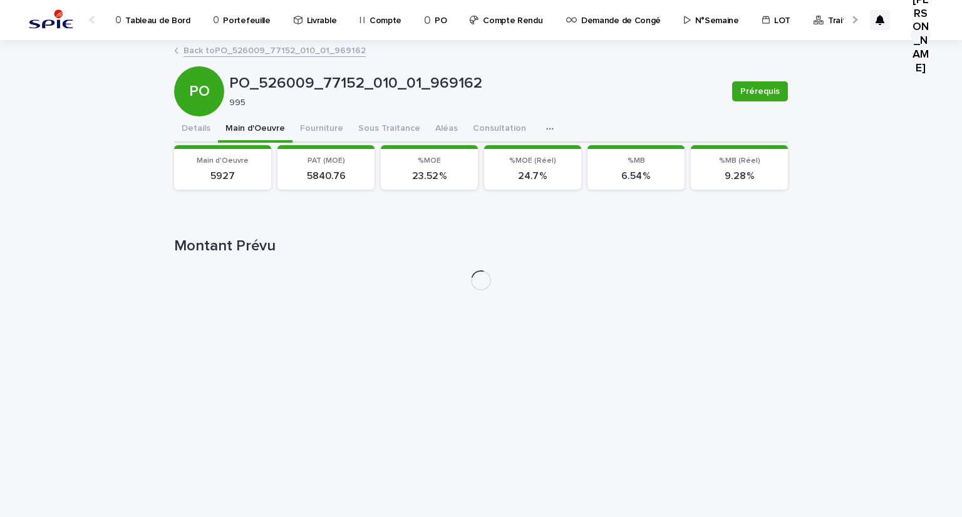
click at [238, 135] on button "Main d'Oeuvre" at bounding box center [255, 130] width 75 height 26
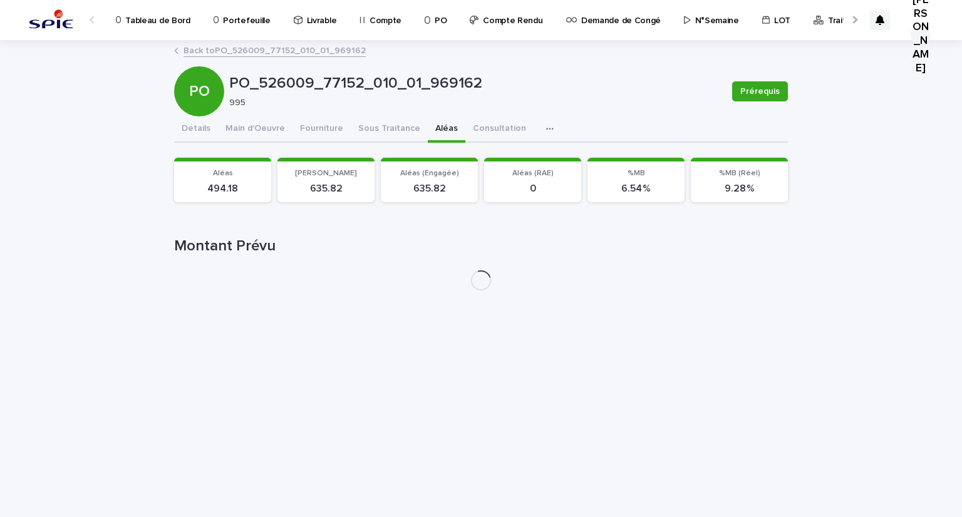
click at [428, 123] on button "Aléas" at bounding box center [447, 130] width 38 height 26
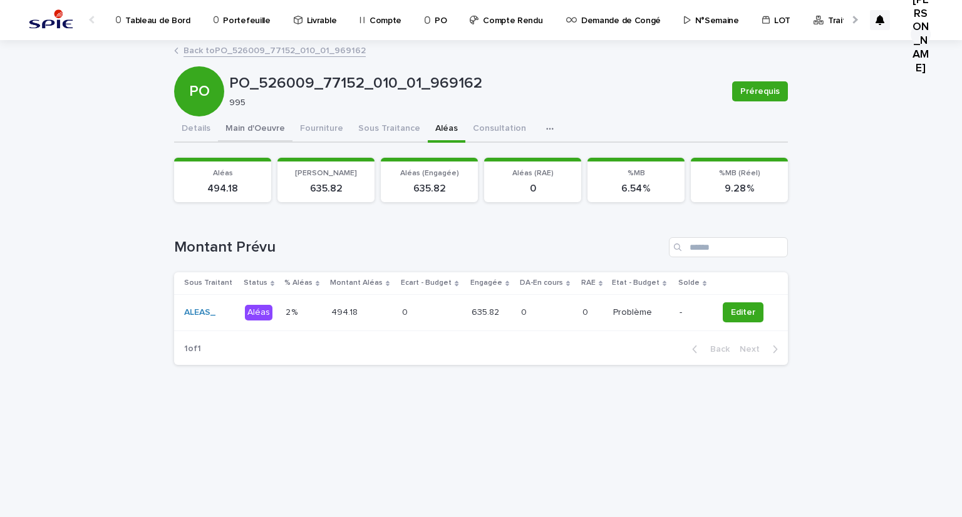
click at [256, 132] on button "Main d'Oeuvre" at bounding box center [255, 130] width 75 height 26
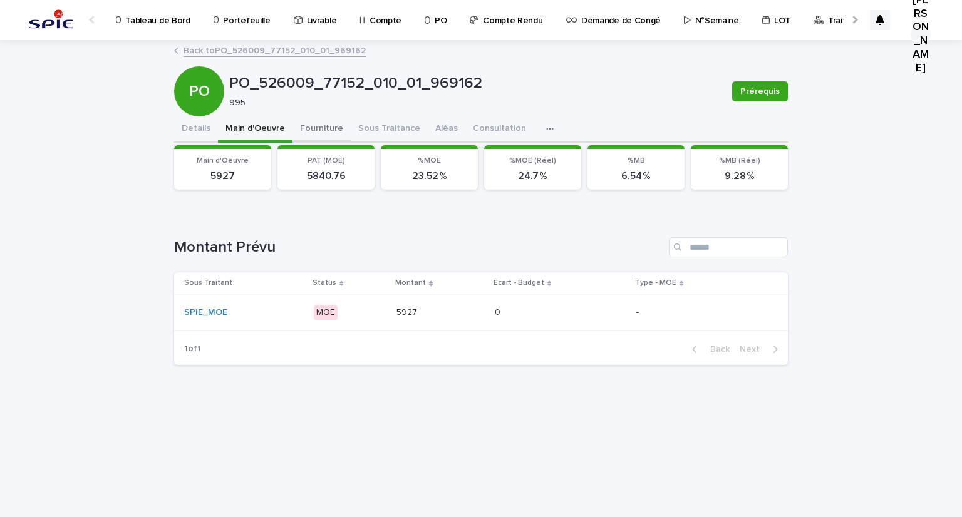
click at [304, 127] on button "Fourniture" at bounding box center [322, 130] width 58 height 26
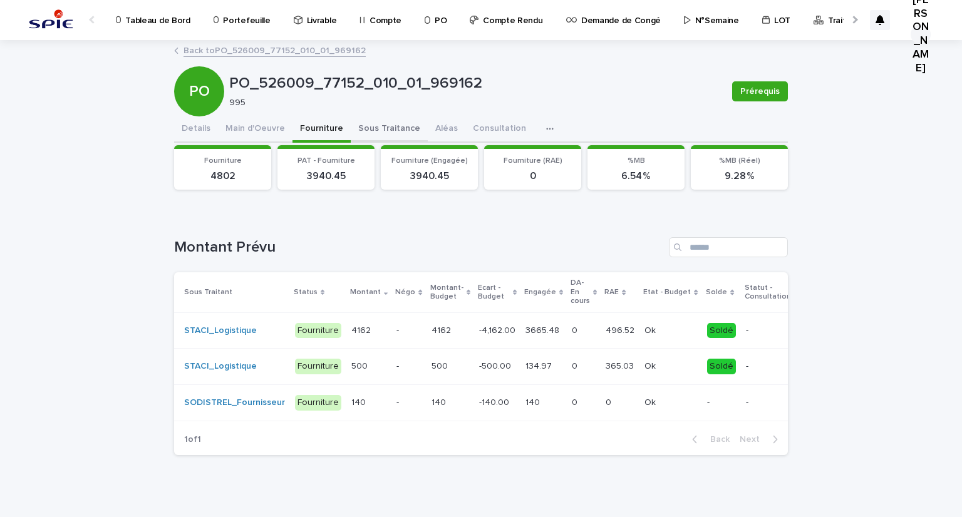
click at [351, 128] on button "Sous Traitance" at bounding box center [389, 130] width 77 height 26
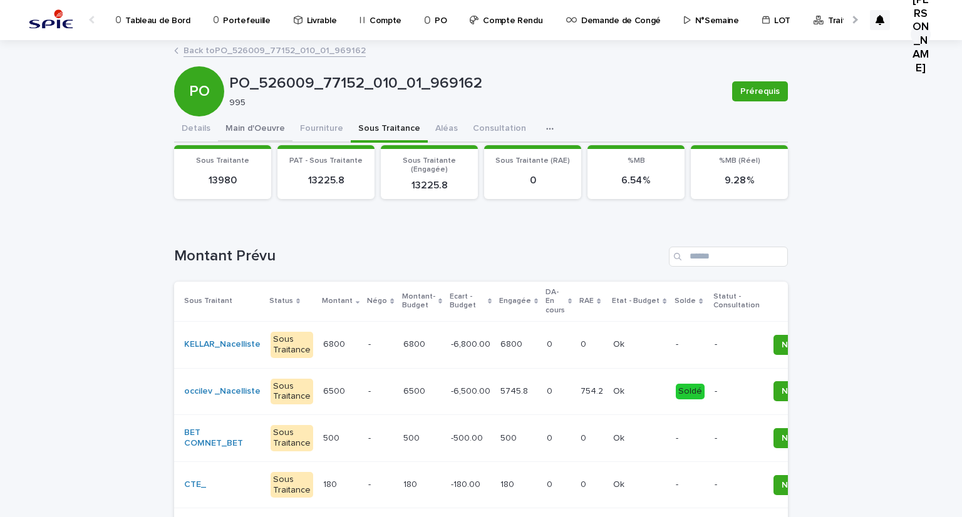
click at [256, 126] on button "Main d'Oeuvre" at bounding box center [255, 130] width 75 height 26
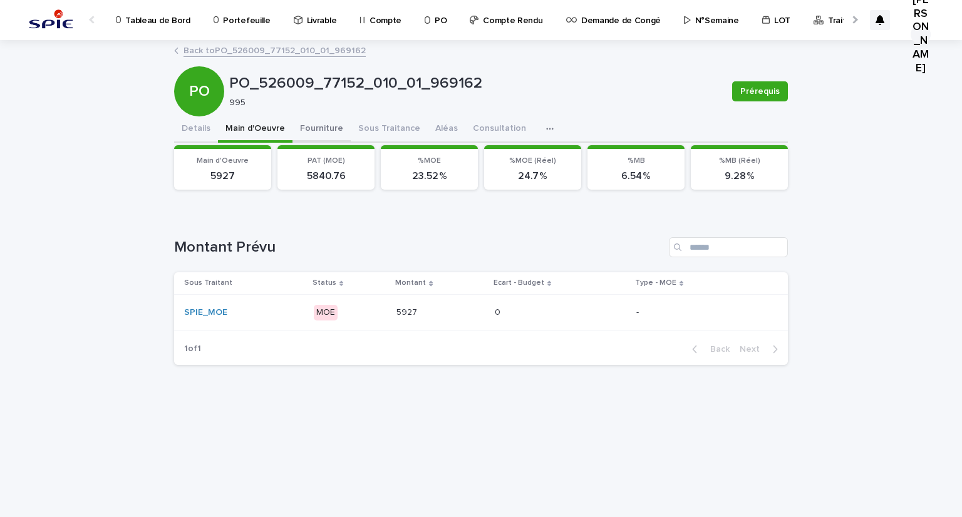
click at [293, 122] on button "Fourniture" at bounding box center [322, 130] width 58 height 26
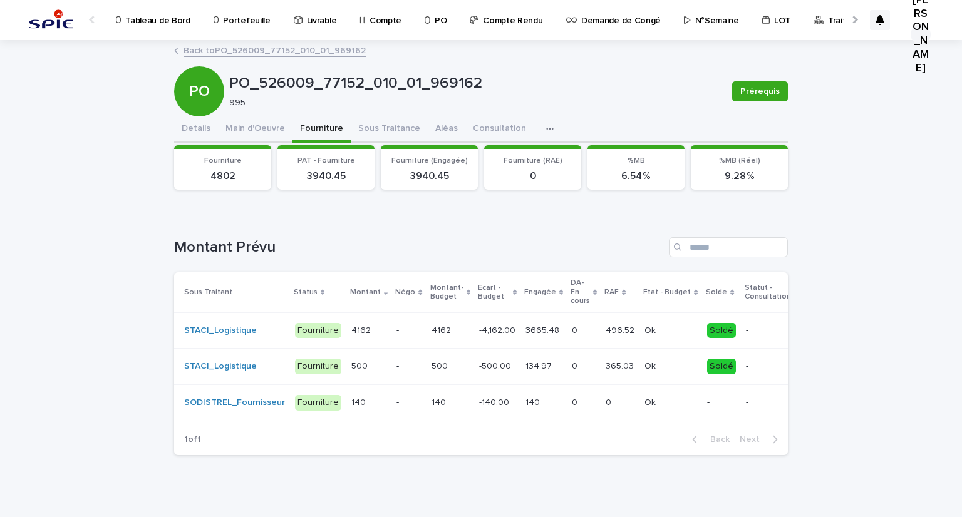
click at [241, 8] on p "Portefeuille" at bounding box center [246, 13] width 47 height 26
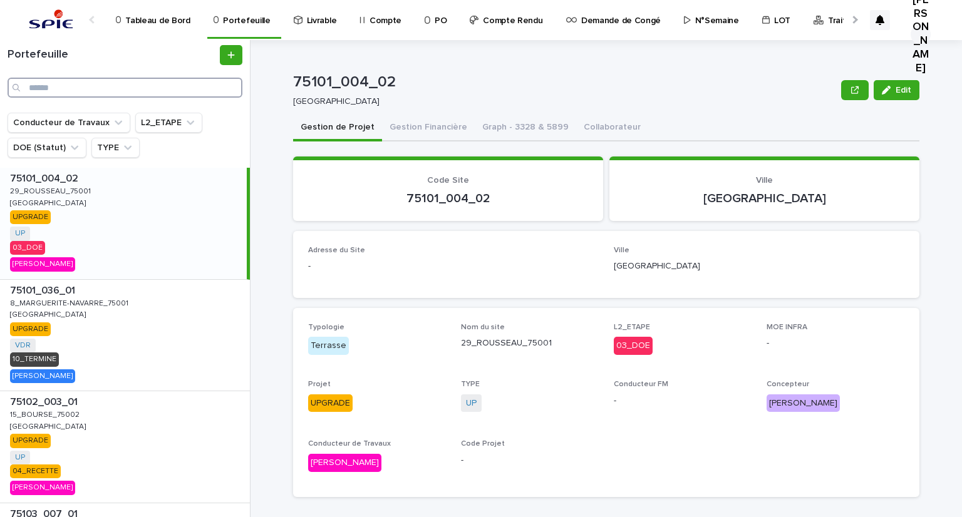
click at [95, 90] on input "Search" at bounding box center [125, 88] width 235 height 20
paste input "**********"
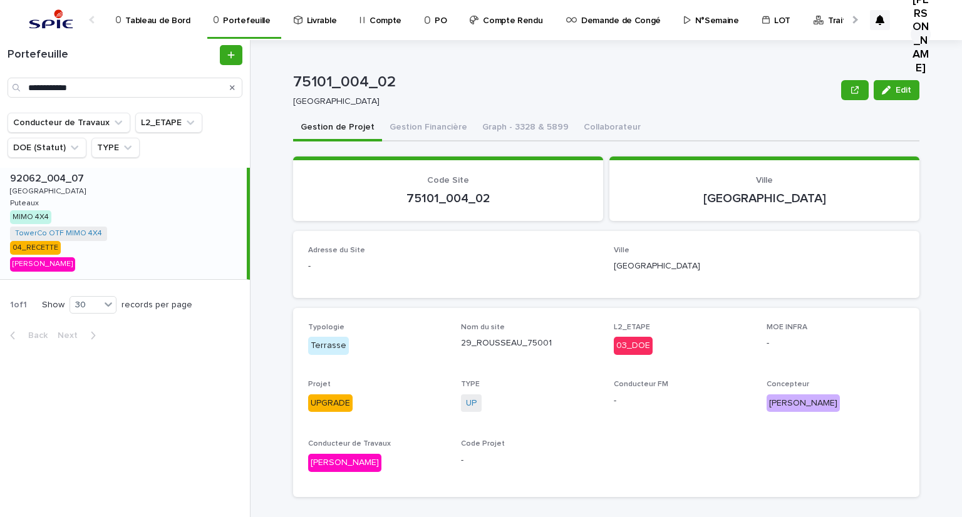
click at [65, 194] on div "92062_004_07 92062_004_07 Sursnes Sursnes Puteaux Puteaux MIMO 4X4 TowerCo OTF …" at bounding box center [123, 224] width 247 height 112
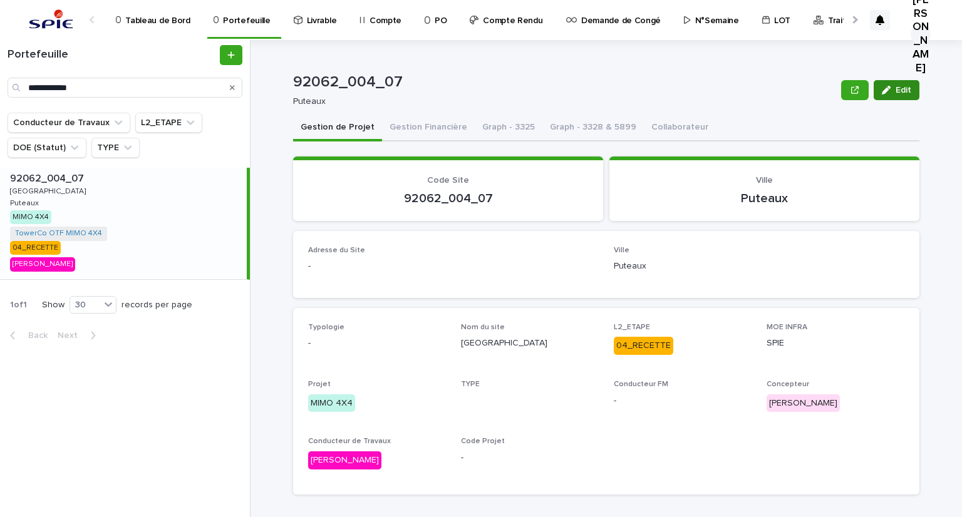
click at [885, 93] on icon "button" at bounding box center [886, 90] width 9 height 9
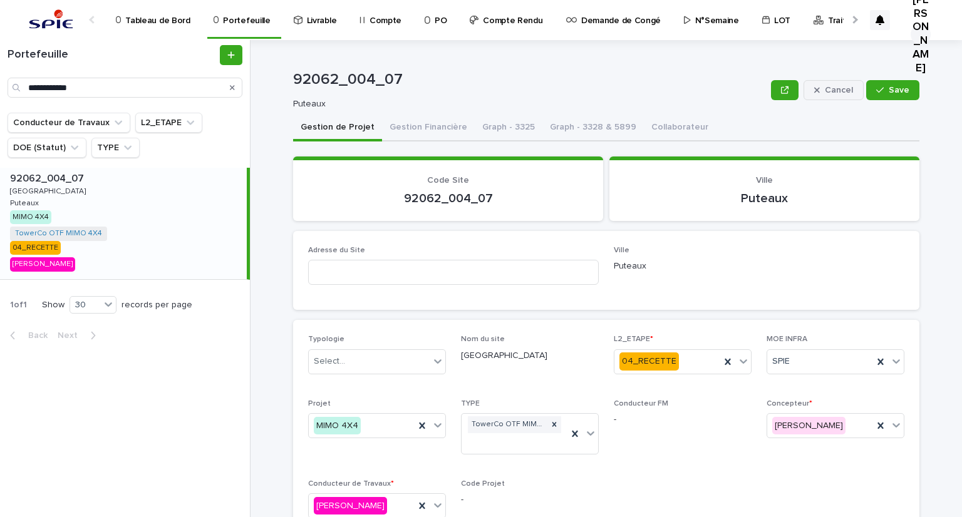
click at [817, 87] on icon "button" at bounding box center [817, 90] width 6 height 9
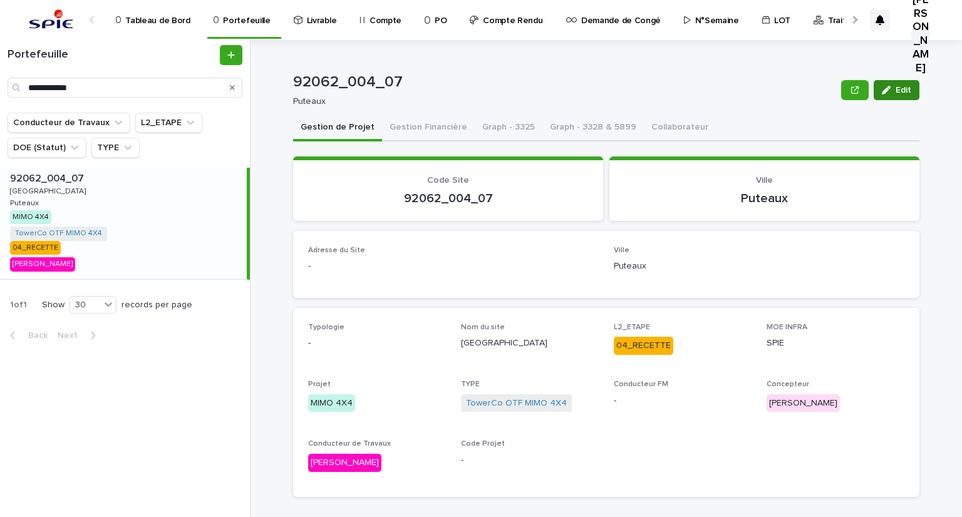
click at [896, 91] on span "Edit" at bounding box center [904, 90] width 16 height 9
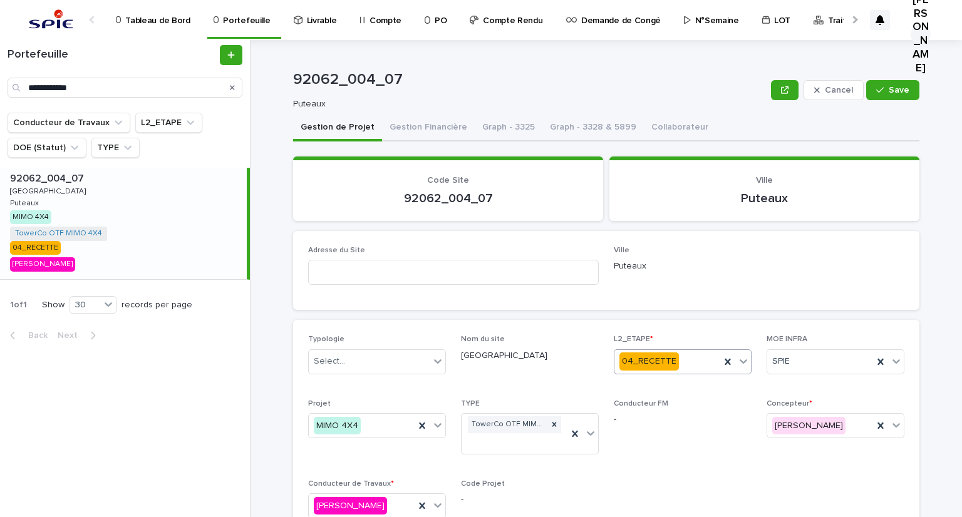
click at [680, 360] on div "04_RECETTE" at bounding box center [668, 361] width 106 height 21
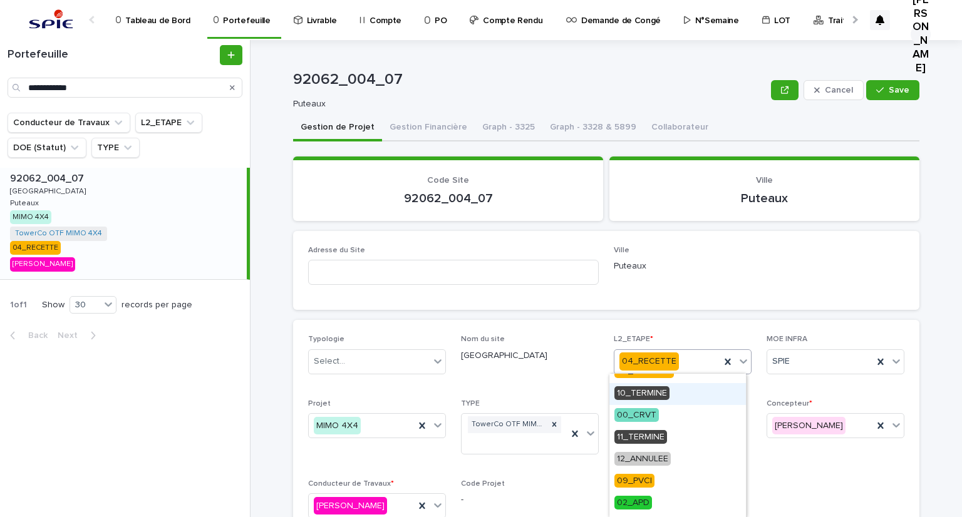
click at [651, 396] on span "10_TERMINE" at bounding box center [642, 394] width 55 height 14
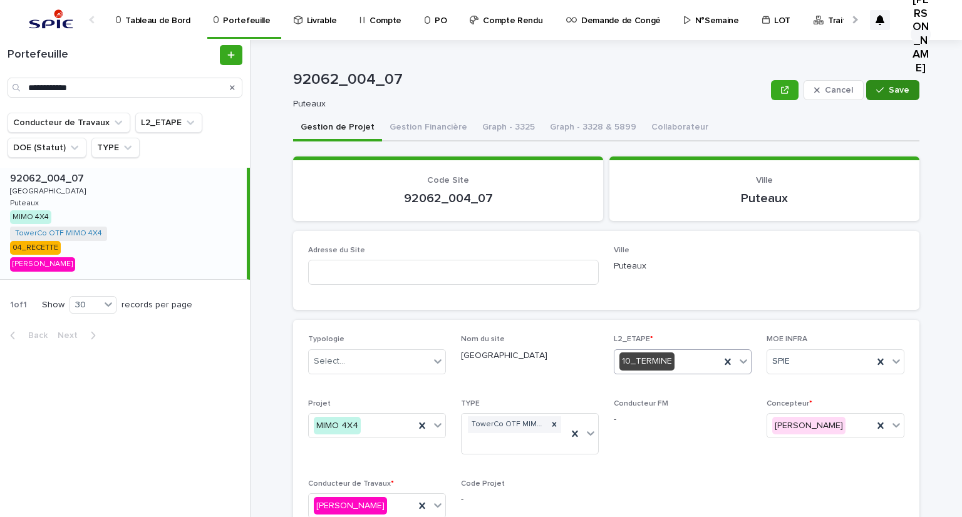
click at [895, 96] on button "Save" at bounding box center [892, 90] width 53 height 20
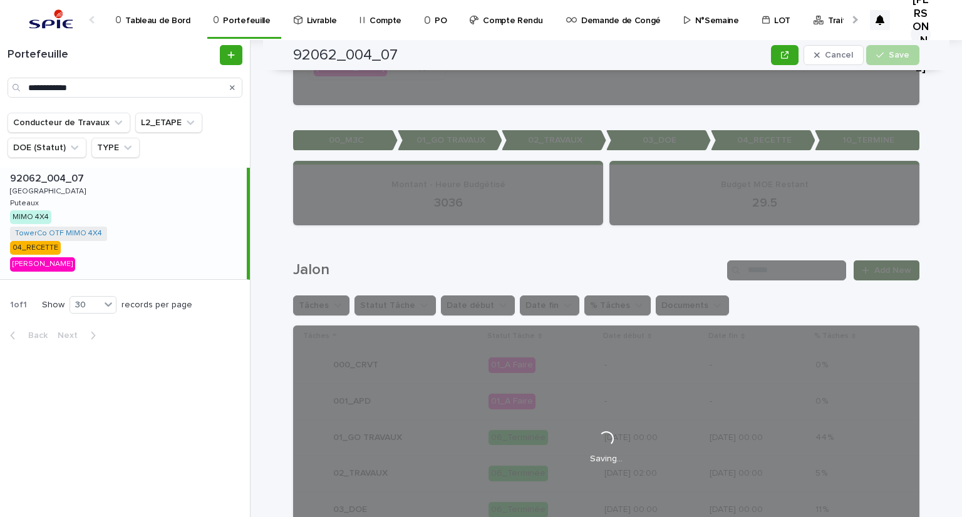
scroll to position [251, 0]
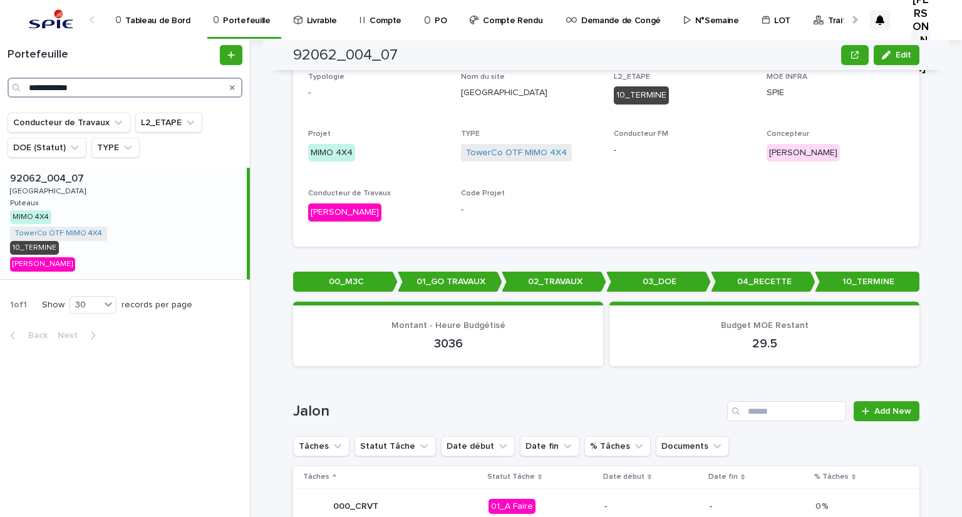
click at [186, 83] on input "**********" at bounding box center [125, 88] width 235 height 20
paste input "Search"
click at [66, 186] on p "FRA07700259 - 00030067W3" at bounding box center [64, 190] width 109 height 11
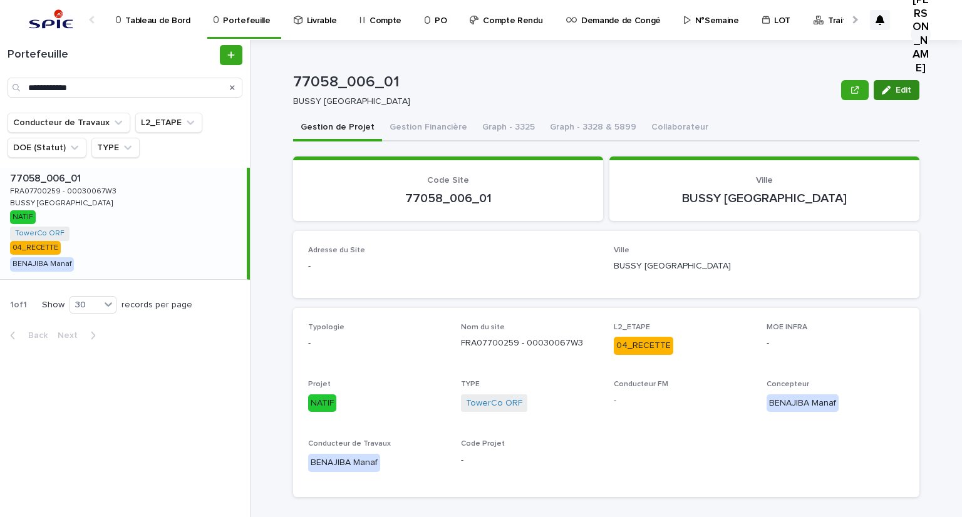
click at [874, 86] on button "Edit" at bounding box center [897, 90] width 46 height 20
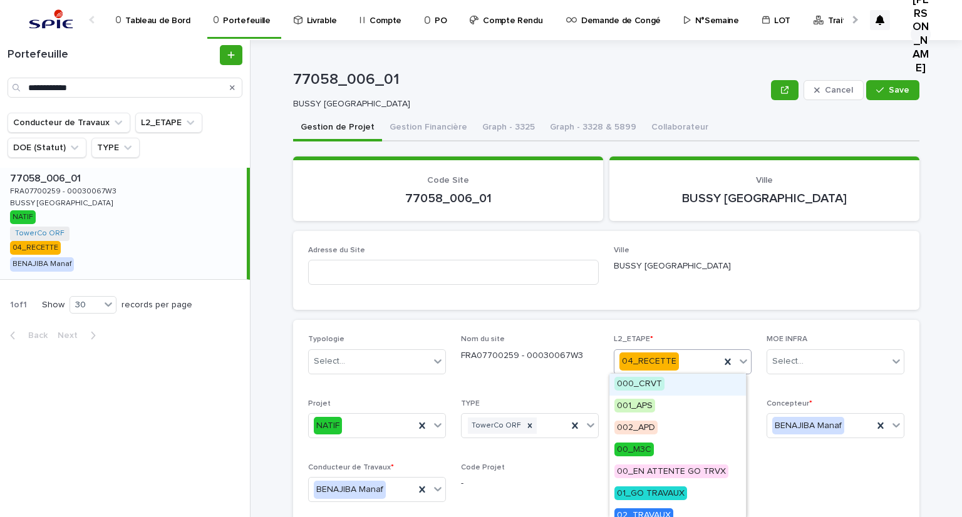
click at [687, 361] on div "04_RECETTE" at bounding box center [668, 361] width 106 height 21
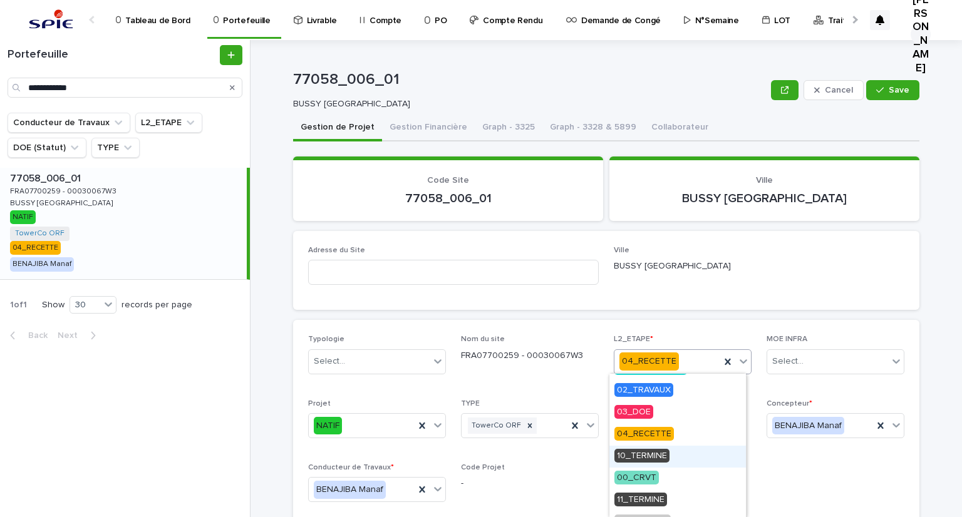
click at [662, 456] on span "10_TERMINE" at bounding box center [642, 456] width 55 height 14
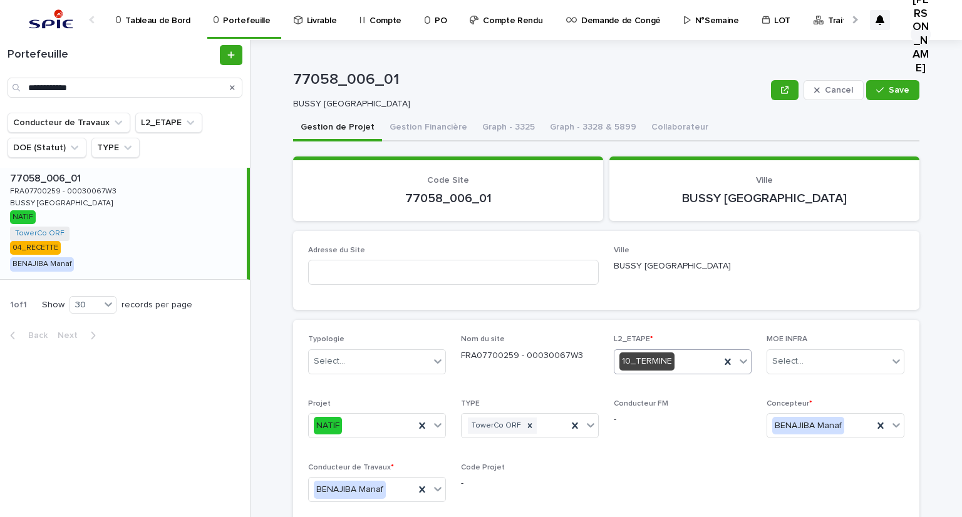
click at [887, 100] on div "Cancel Save" at bounding box center [845, 90] width 148 height 50
click at [886, 80] on button "Save" at bounding box center [892, 90] width 53 height 20
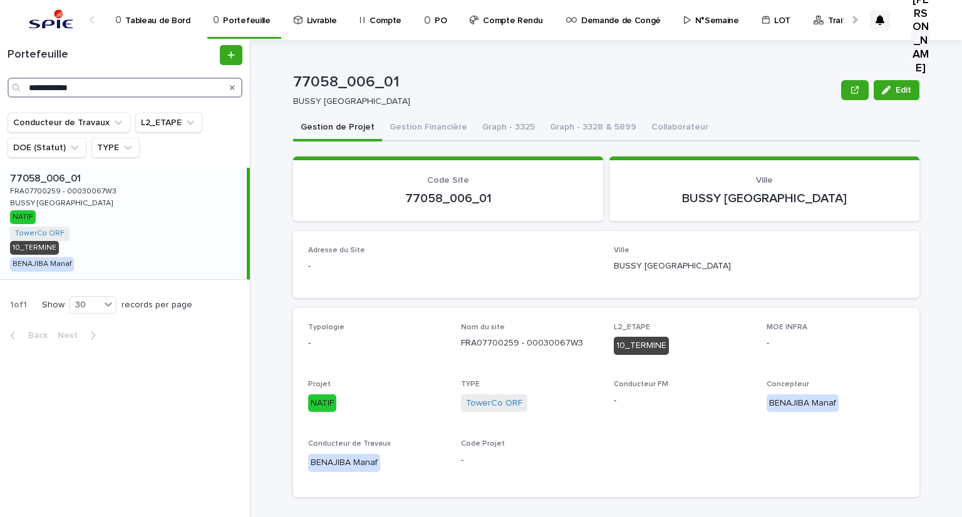
click at [115, 81] on input "**********" at bounding box center [125, 88] width 235 height 20
paste input "Search"
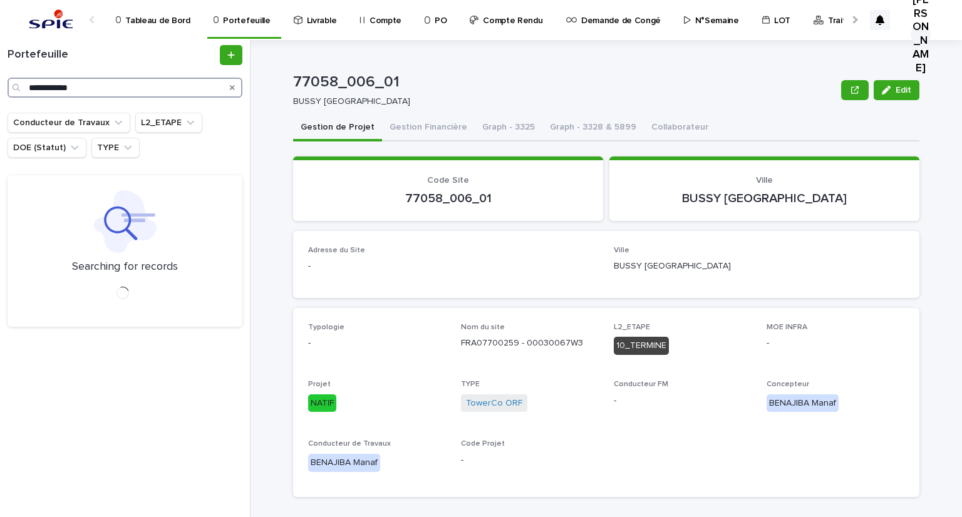
type input "**********"
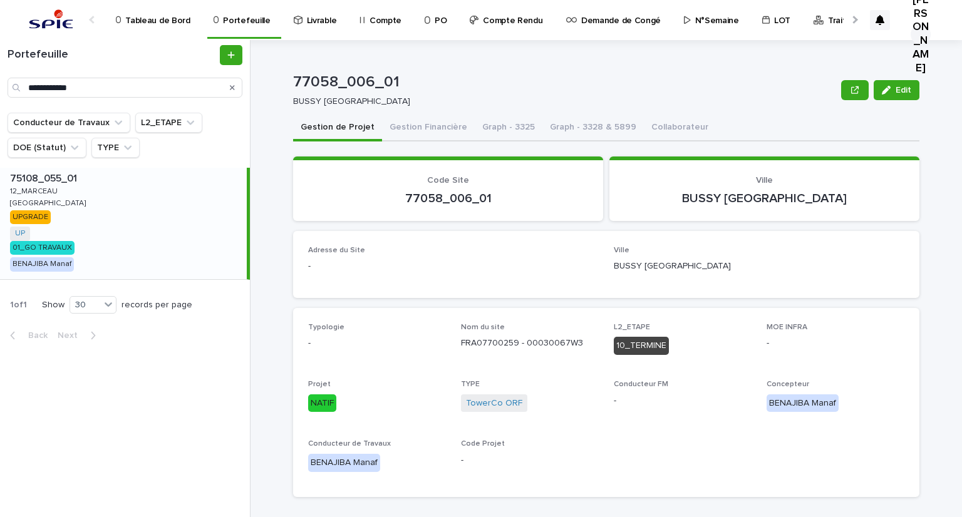
click at [38, 189] on p "12_MARCEAU" at bounding box center [35, 190] width 50 height 11
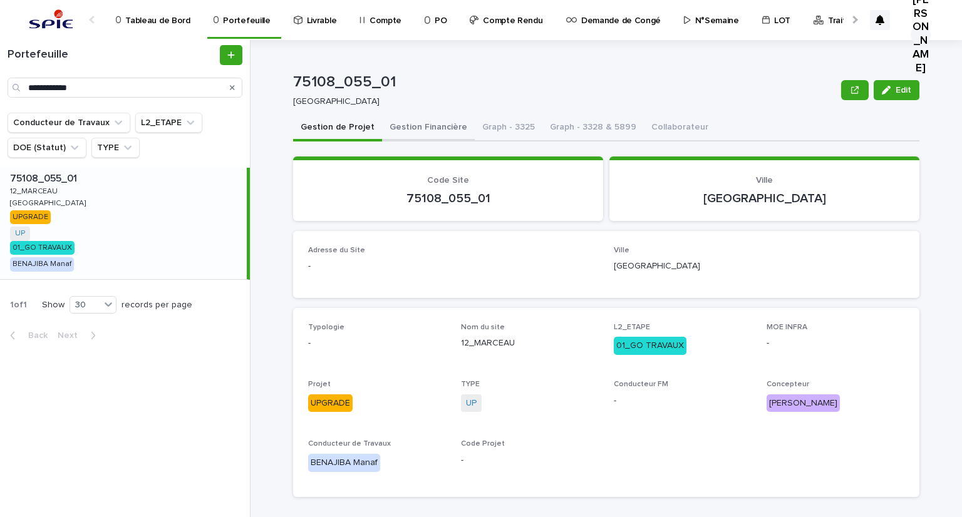
click at [425, 124] on button "Gestion Financière" at bounding box center [428, 128] width 93 height 26
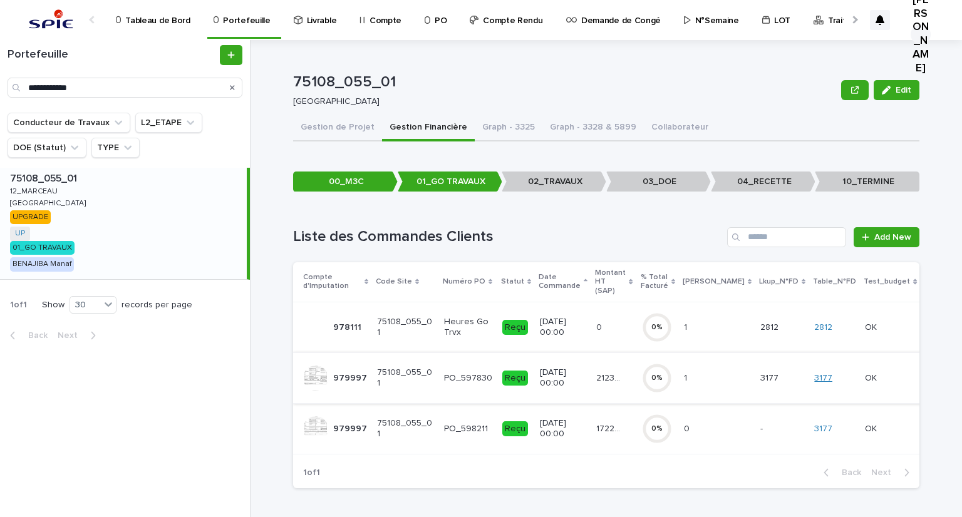
click at [814, 373] on link "3177" at bounding box center [823, 378] width 18 height 11
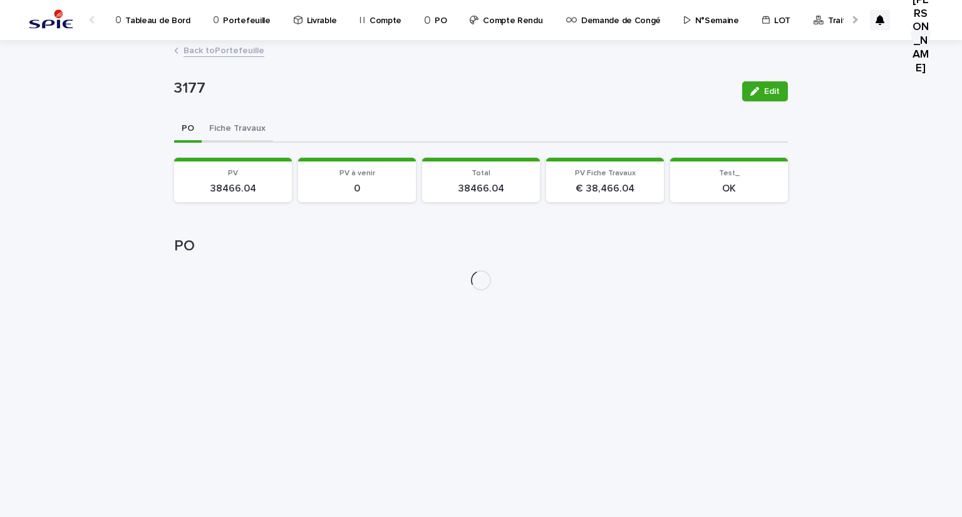
click at [260, 123] on button "Fiche Travaux" at bounding box center [237, 130] width 71 height 26
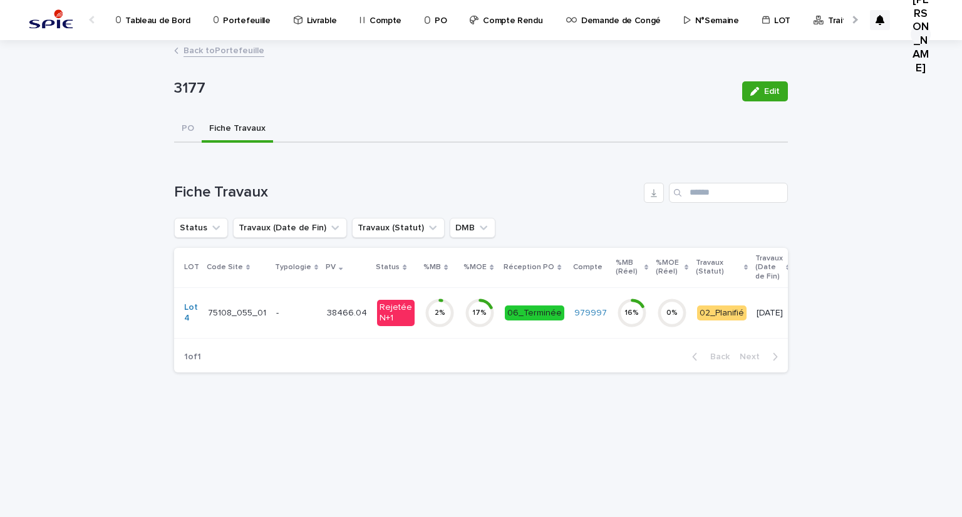
click at [308, 319] on div "-" at bounding box center [296, 313] width 41 height 21
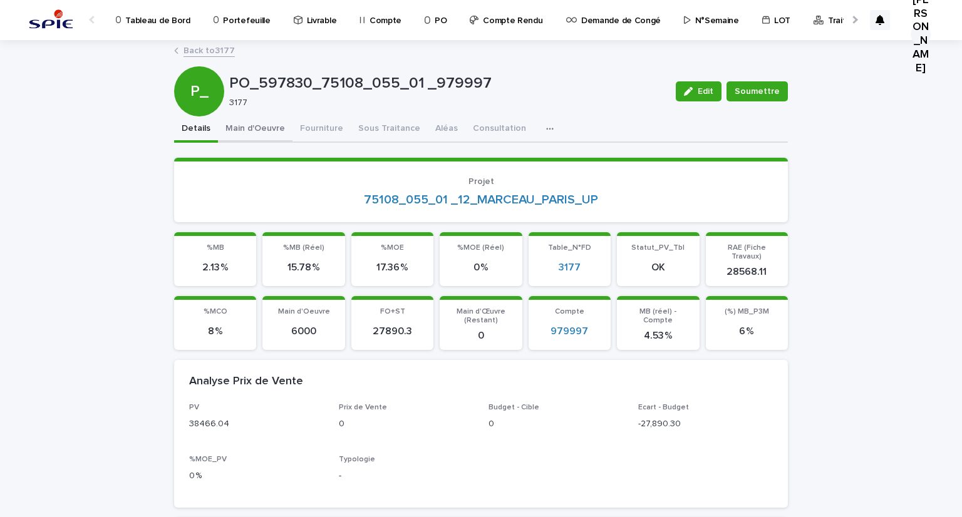
click at [248, 121] on button "Main d'Oeuvre" at bounding box center [255, 130] width 75 height 26
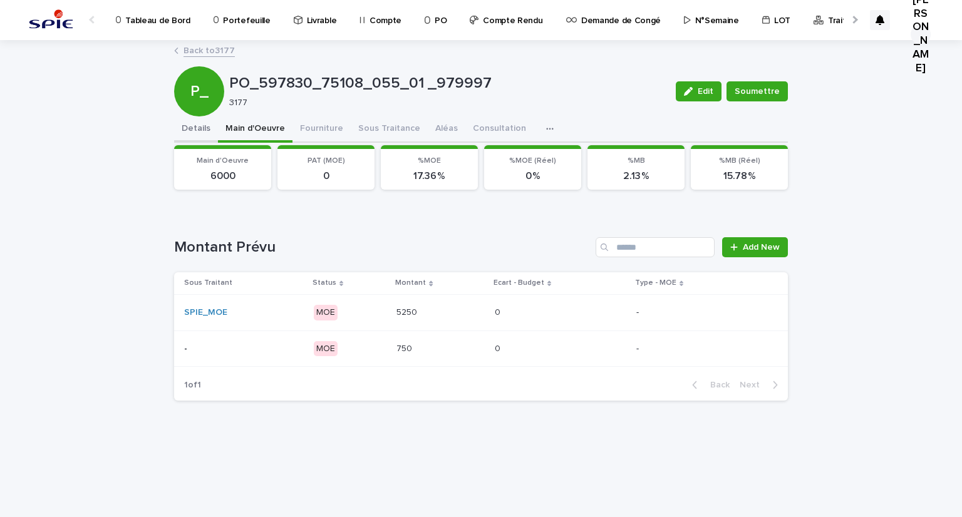
click at [192, 132] on button "Details" at bounding box center [196, 130] width 44 height 26
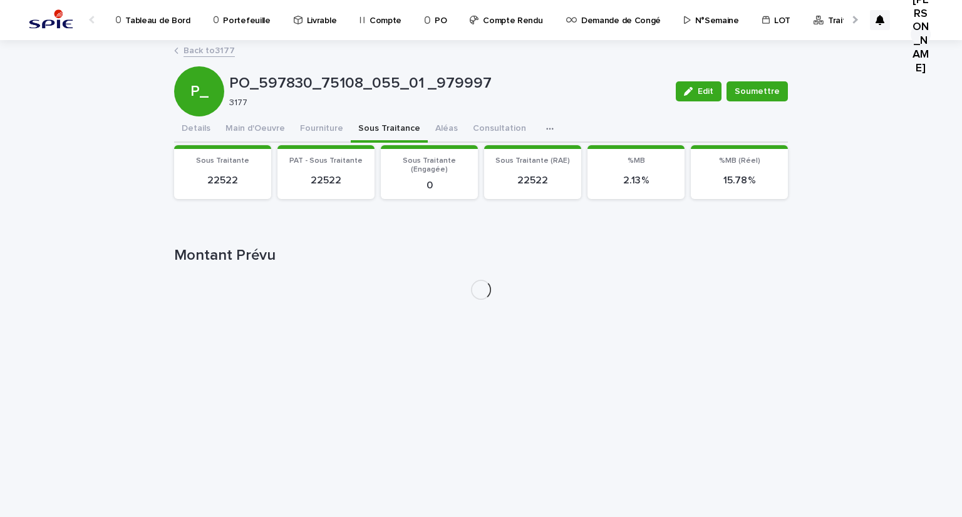
click at [358, 120] on button "Sous Traitance" at bounding box center [389, 130] width 77 height 26
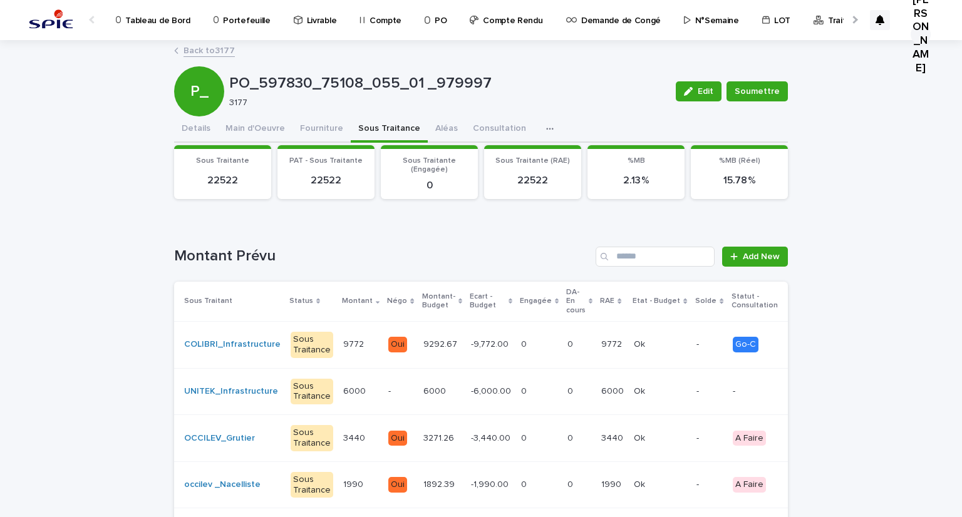
click at [521, 385] on div "0 0" at bounding box center [539, 391] width 36 height 21
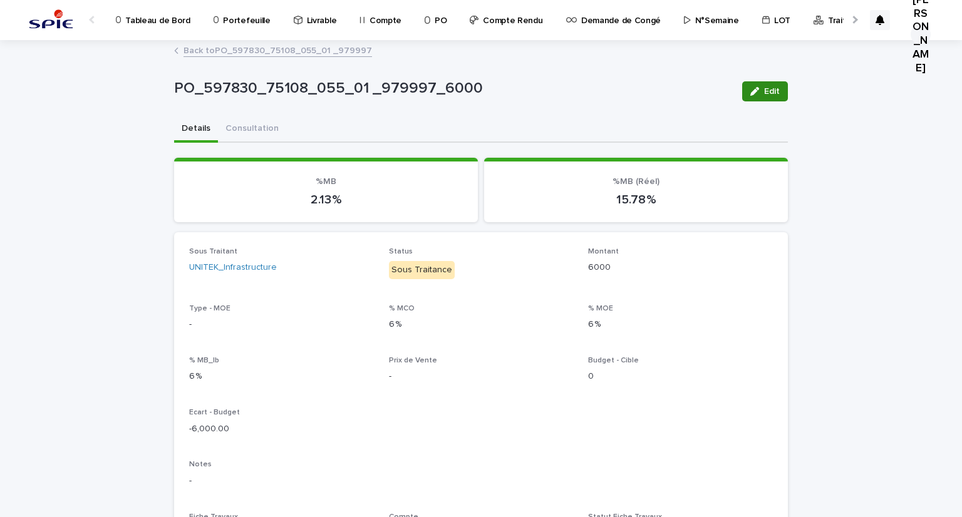
click at [752, 87] on icon "button" at bounding box center [754, 91] width 9 height 9
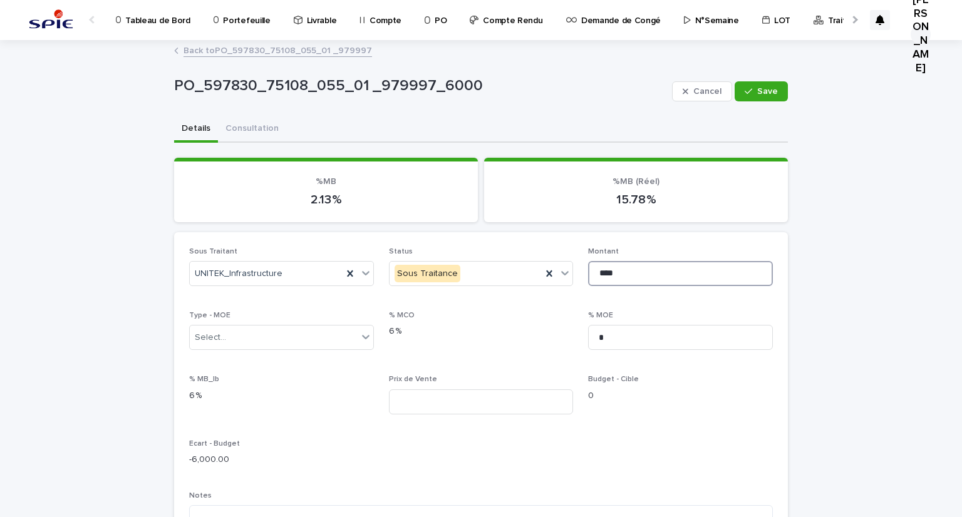
click at [620, 274] on input "****" at bounding box center [680, 273] width 185 height 25
click at [600, 272] on input "****" at bounding box center [680, 273] width 185 height 25
type input "****"
click at [769, 85] on button "Save" at bounding box center [761, 91] width 53 height 20
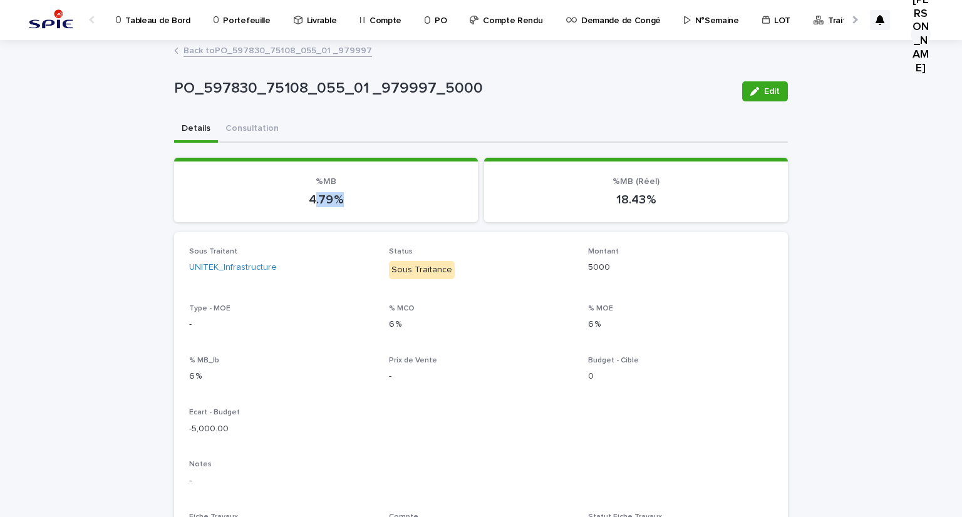
drag, startPoint x: 308, startPoint y: 197, endPoint x: 351, endPoint y: 197, distance: 43.2
click at [351, 197] on p "4.79 %" at bounding box center [326, 199] width 274 height 15
click at [239, 53] on link "Back to PO_597830_75108_055_01 _979997" at bounding box center [278, 50] width 189 height 14
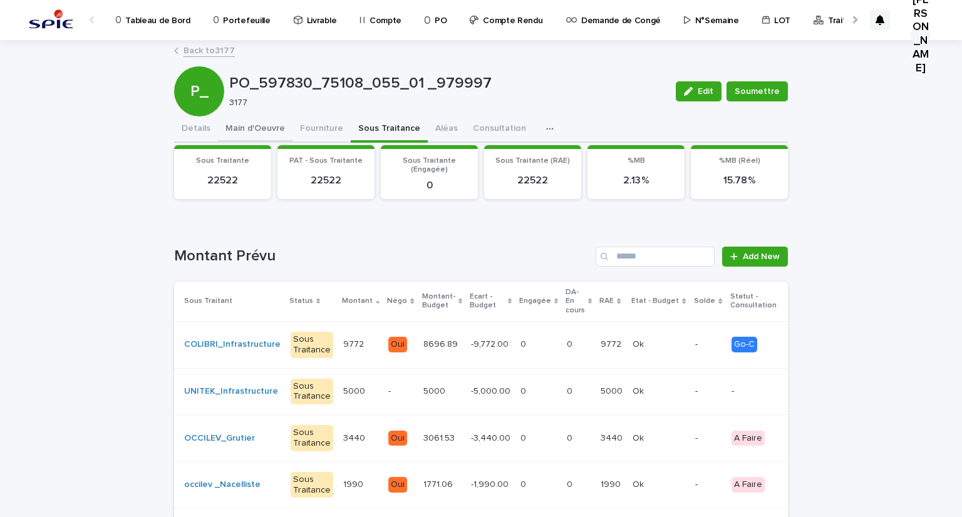
click at [218, 126] on button "Main d'Oeuvre" at bounding box center [255, 130] width 75 height 26
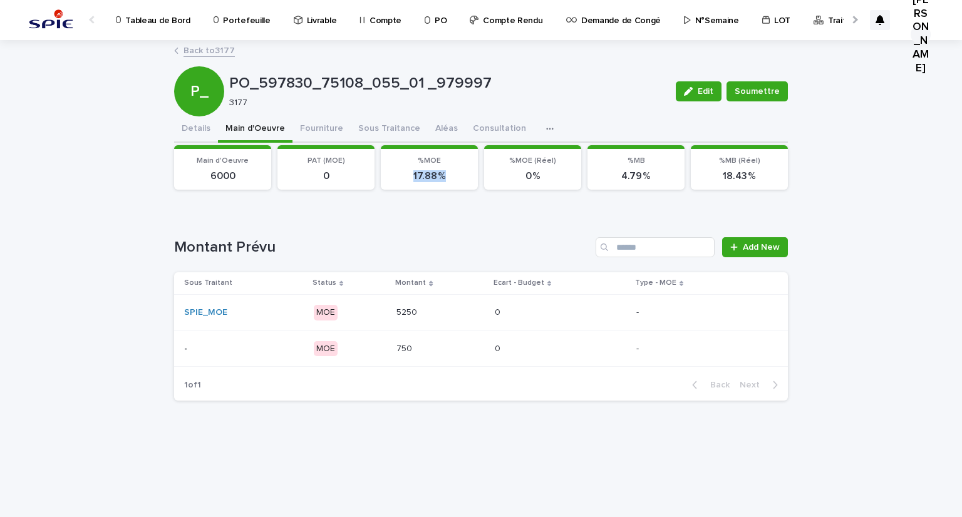
drag, startPoint x: 412, startPoint y: 174, endPoint x: 476, endPoint y: 173, distance: 63.9
click at [476, 173] on section "%MOE 17.88 %" at bounding box center [429, 167] width 97 height 45
click at [375, 127] on button "Sous Traitance" at bounding box center [389, 130] width 77 height 26
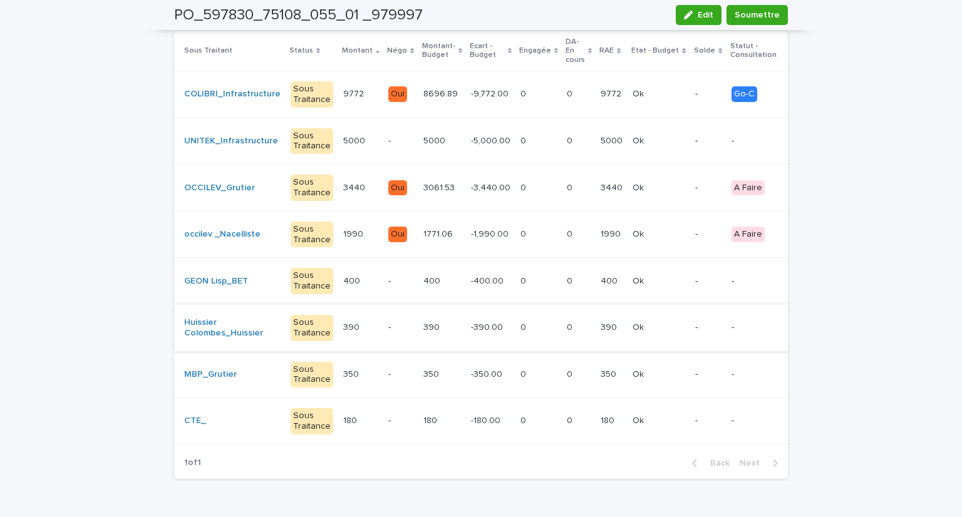
scroll to position [188, 0]
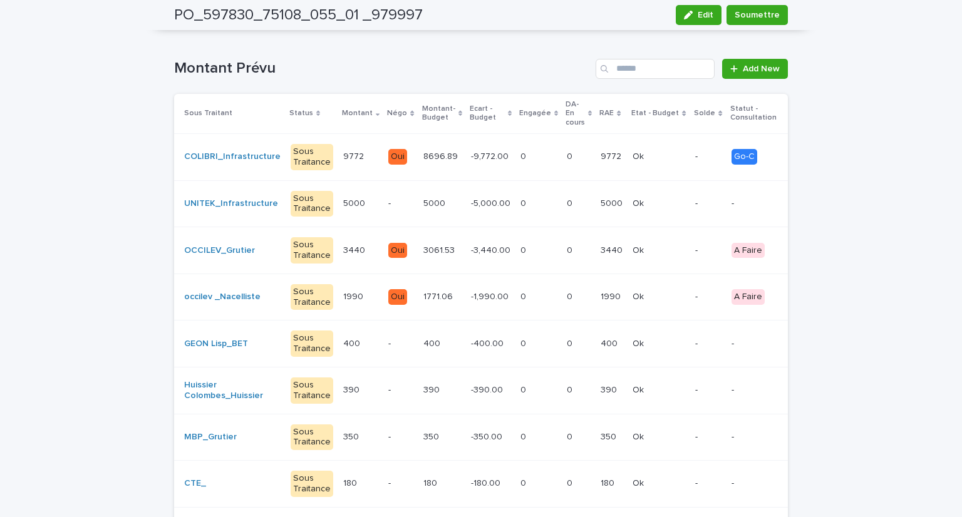
click at [521, 157] on p at bounding box center [539, 157] width 36 height 11
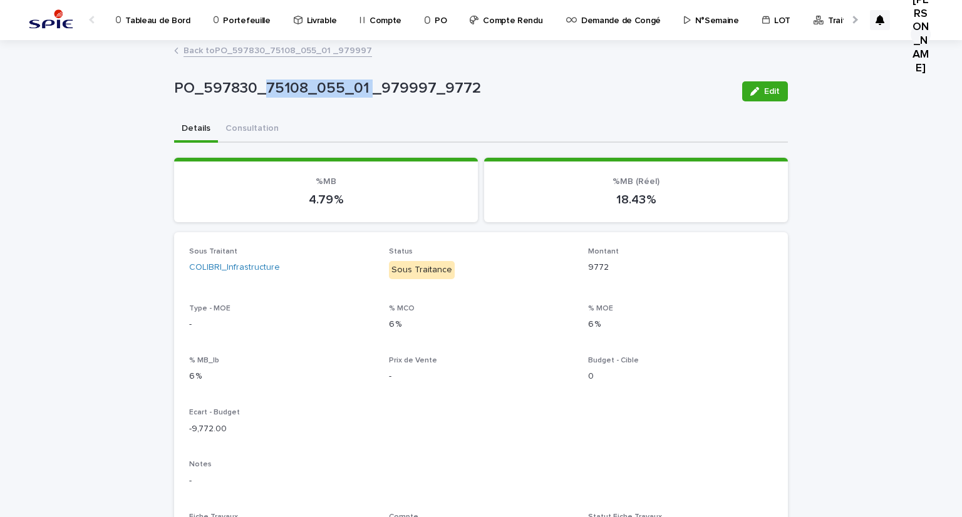
drag, startPoint x: 261, startPoint y: 87, endPoint x: 366, endPoint y: 90, distance: 105.3
click at [366, 90] on p "PO_597830_75108_055_01 _979997_9772" at bounding box center [453, 89] width 558 height 18
copy p "75108_055_01"
click at [209, 54] on link "Back to PO_597830_75108_055_01 _979997" at bounding box center [278, 50] width 189 height 14
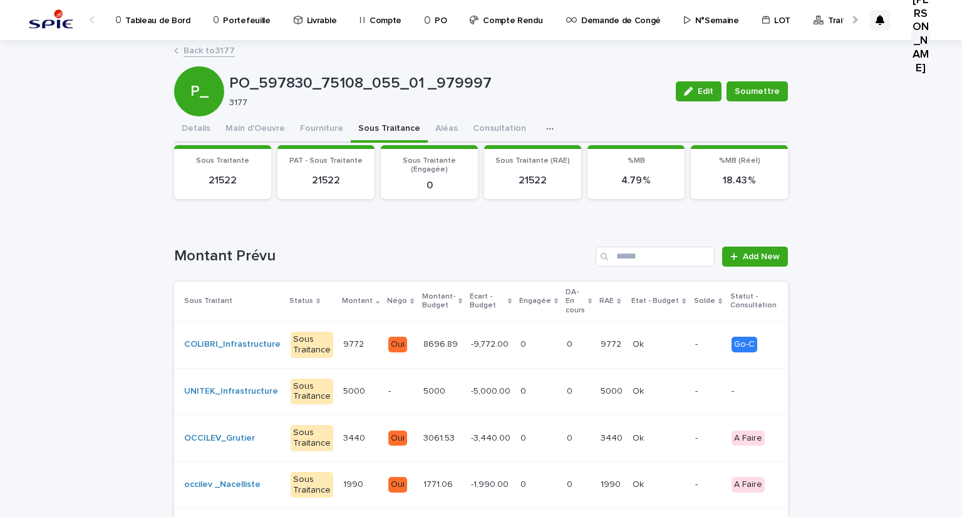
click at [527, 350] on div "0 0" at bounding box center [539, 345] width 36 height 21
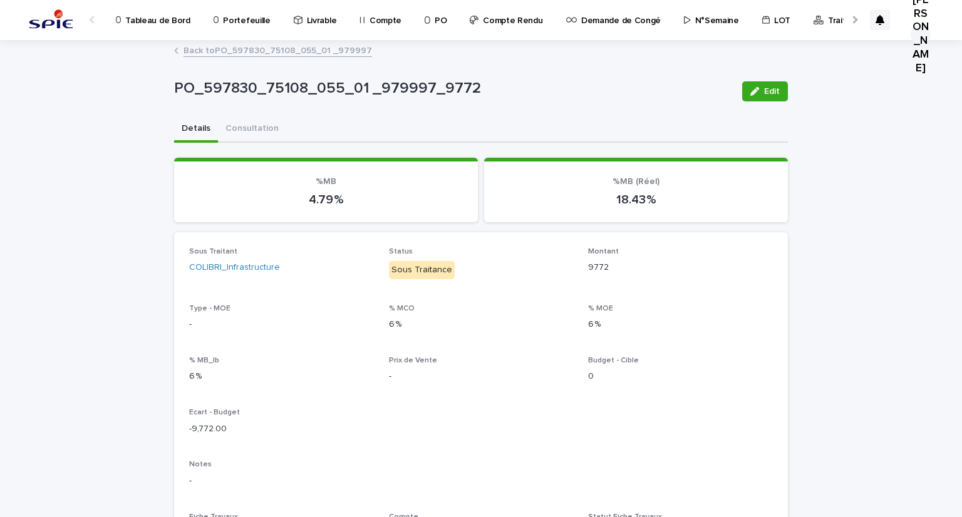
click at [256, 46] on link "Back to PO_597830_75108_055_01 _979997" at bounding box center [278, 50] width 189 height 14
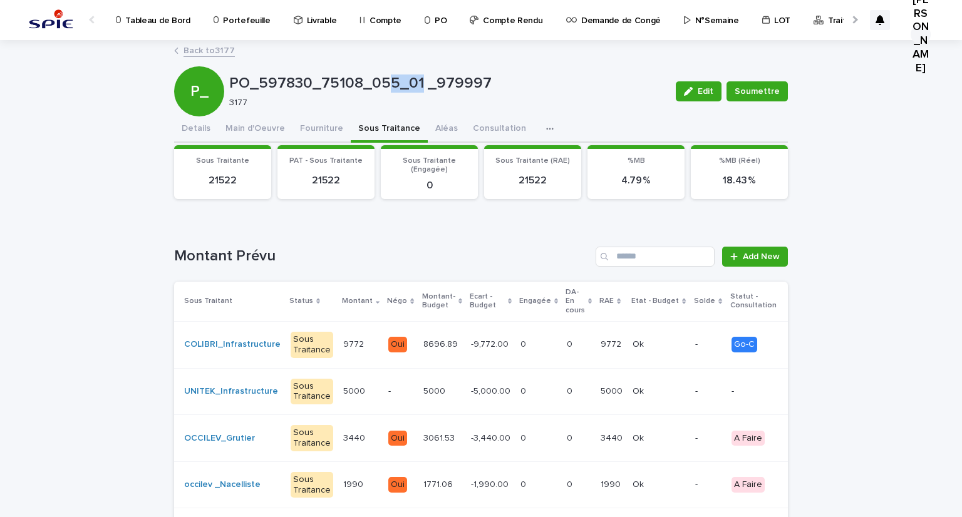
drag, startPoint x: 378, startPoint y: 81, endPoint x: 413, endPoint y: 80, distance: 35.1
click at [413, 80] on p "PO_597830_75108_055_01 _979997" at bounding box center [447, 84] width 437 height 18
click at [709, 25] on p "N°Semaine" at bounding box center [717, 13] width 44 height 26
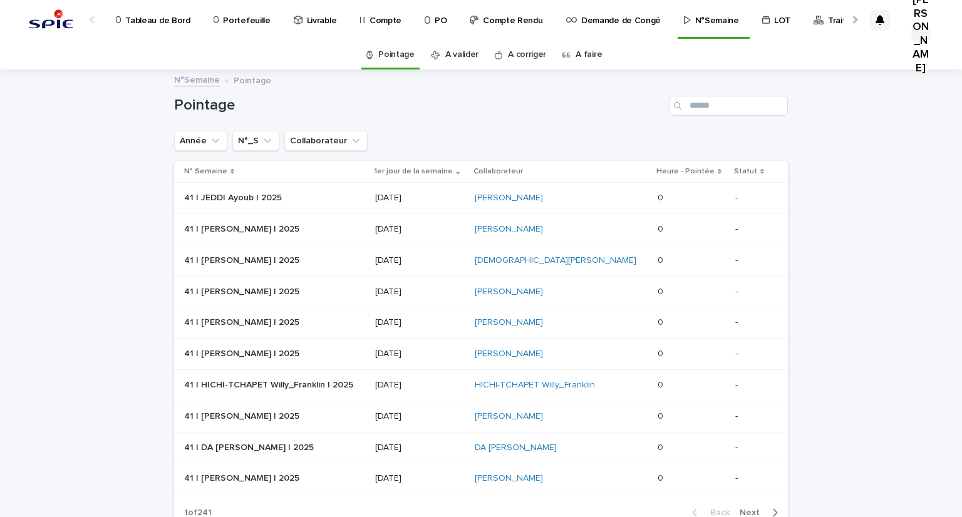
click at [586, 48] on link "A faire" at bounding box center [589, 54] width 26 height 29
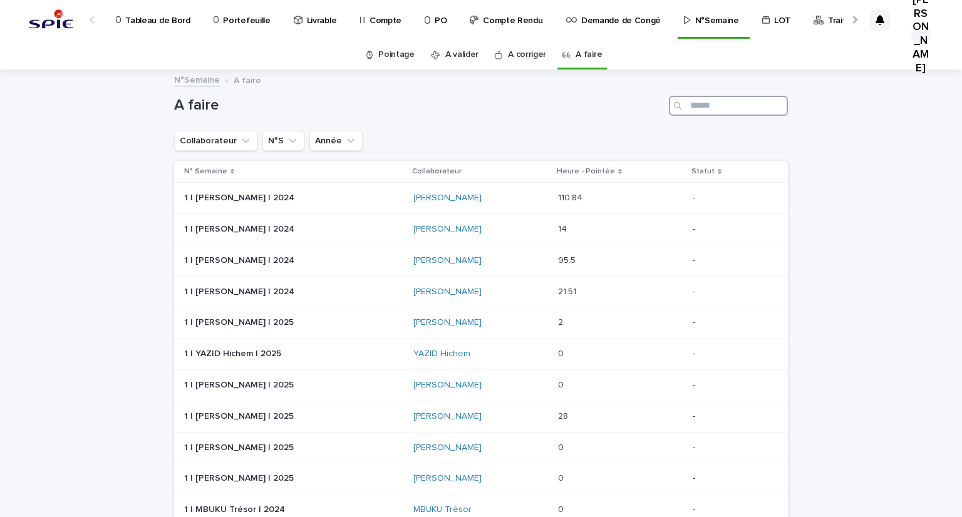
click at [687, 108] on input "Search" at bounding box center [728, 106] width 119 height 20
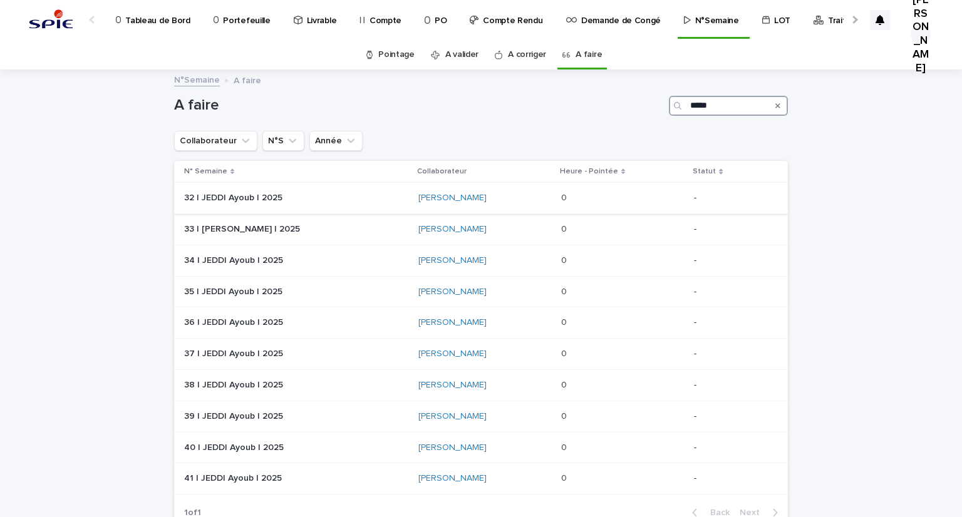
type input "*****"
click at [331, 200] on p at bounding box center [293, 198] width 219 height 11
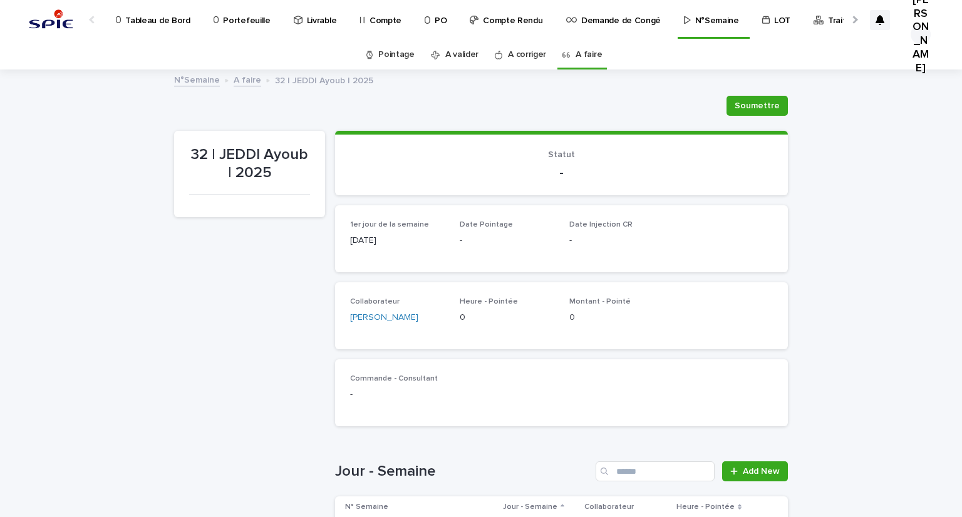
click at [193, 291] on div "32 | JEDDI Ayoub | 2025" at bounding box center [249, 473] width 151 height 685
click at [164, 24] on p "Tableau de Bord" at bounding box center [157, 13] width 65 height 26
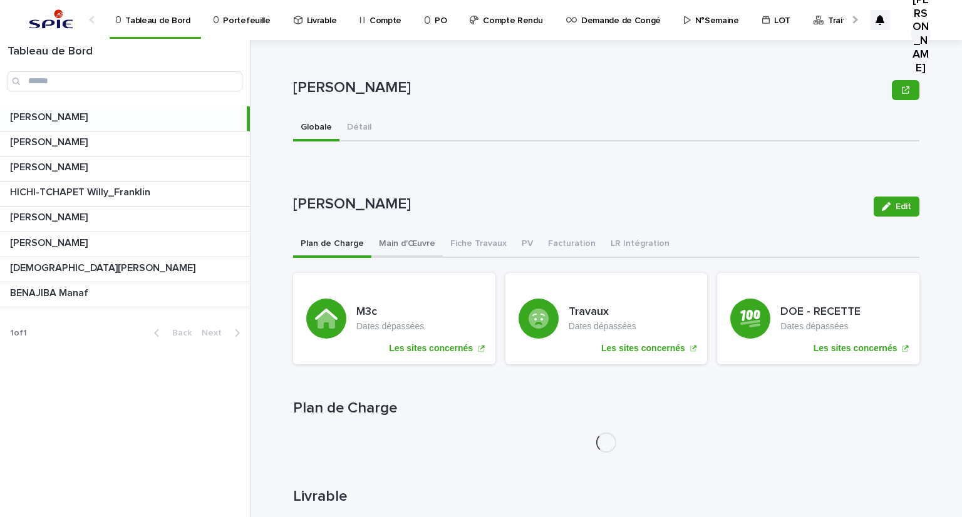
click at [411, 246] on button "Main d'Œuvre" at bounding box center [406, 245] width 71 height 26
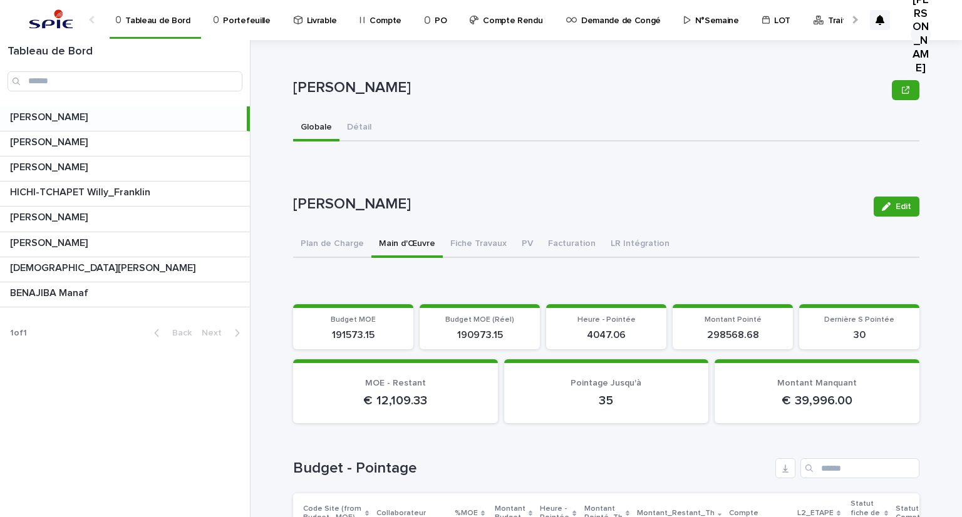
click at [234, 14] on p "Portefeuille" at bounding box center [246, 13] width 47 height 26
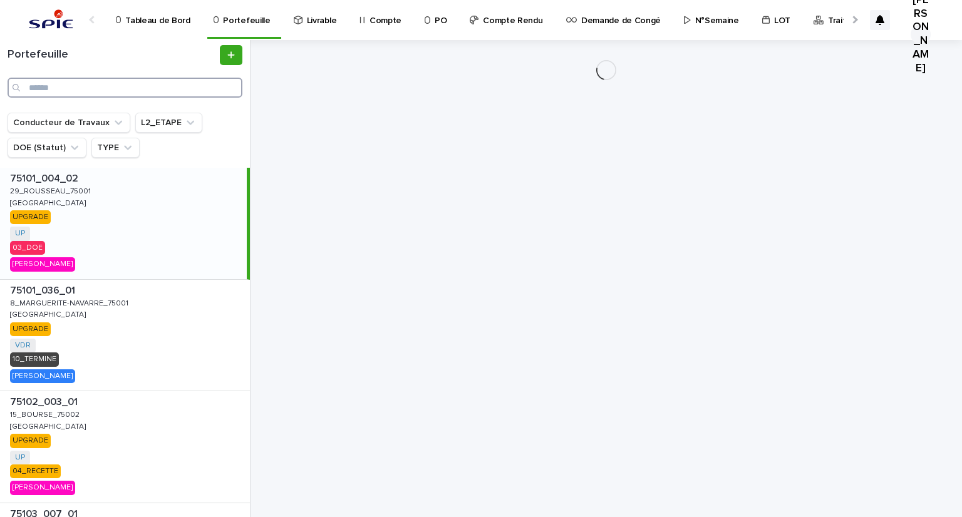
click at [78, 88] on input "Search" at bounding box center [125, 88] width 235 height 20
paste input "**********"
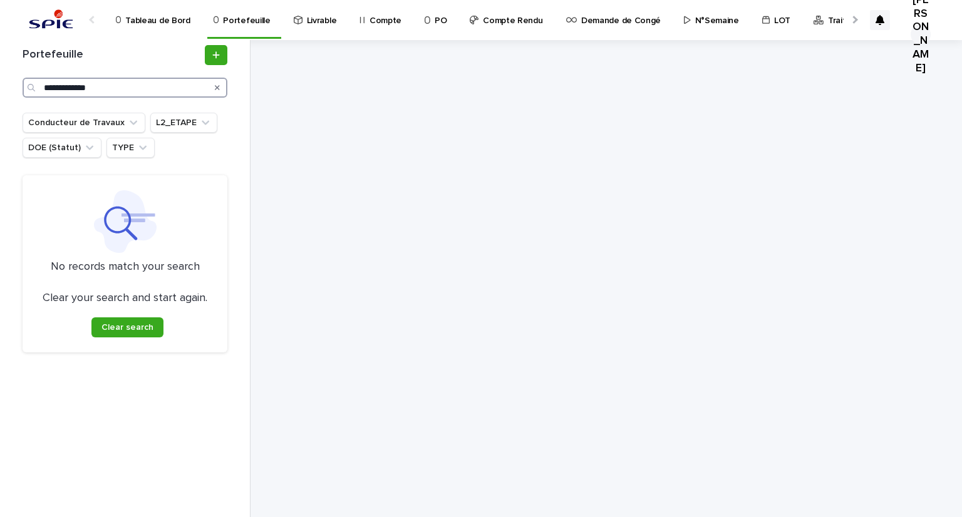
click at [108, 87] on input "**********" at bounding box center [125, 88] width 205 height 20
click at [49, 85] on input "**********" at bounding box center [125, 88] width 205 height 20
click at [46, 84] on input "**********" at bounding box center [125, 88] width 205 height 20
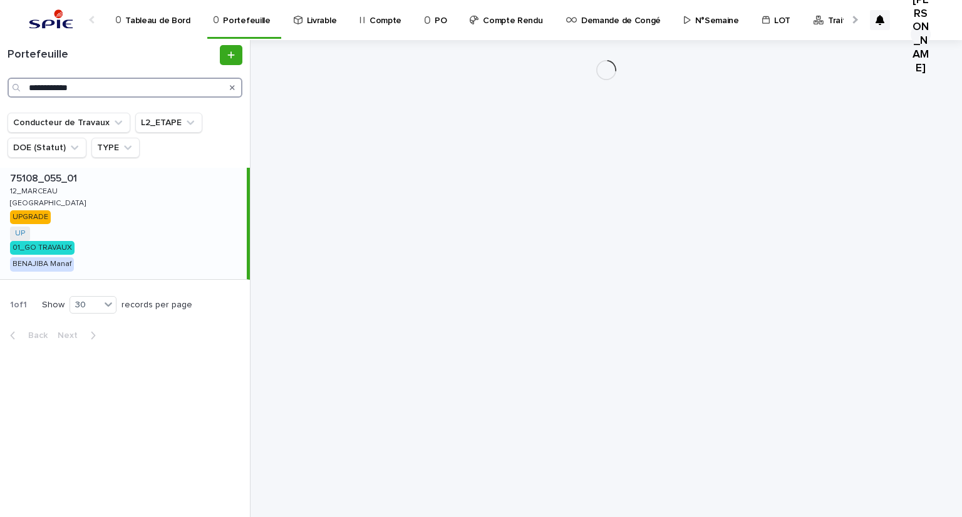
type input "**********"
click at [22, 199] on p "[GEOGRAPHIC_DATA]" at bounding box center [49, 202] width 78 height 11
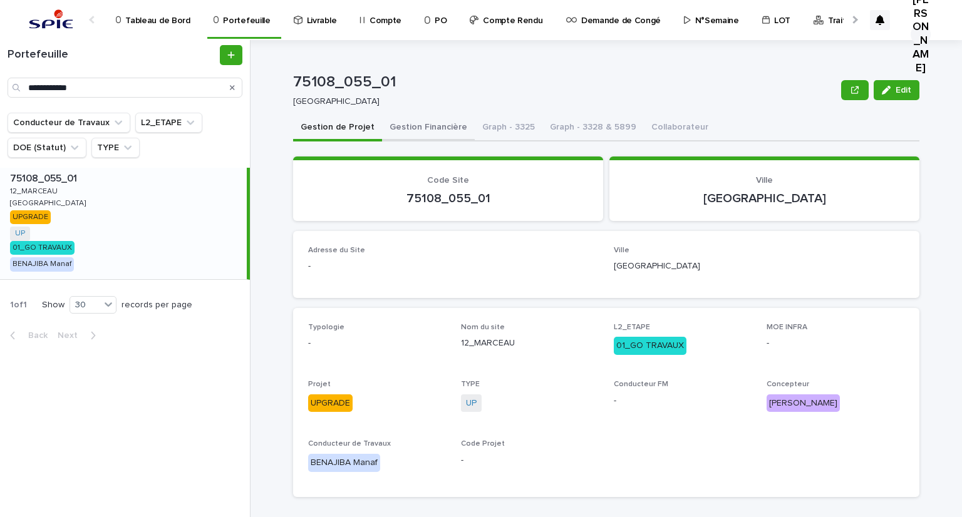
click at [390, 128] on button "Gestion Financière" at bounding box center [428, 128] width 93 height 26
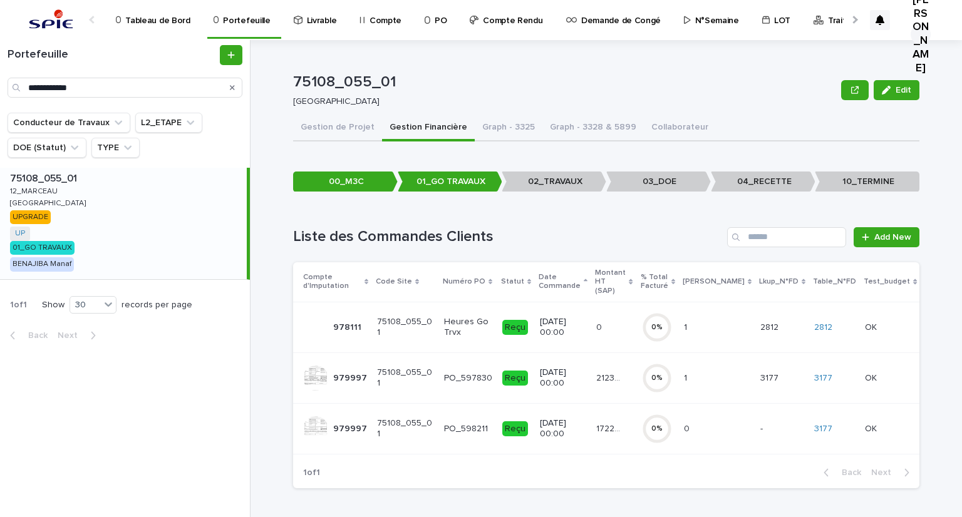
click at [586, 376] on p "[DATE] 00:00" at bounding box center [563, 378] width 46 height 21
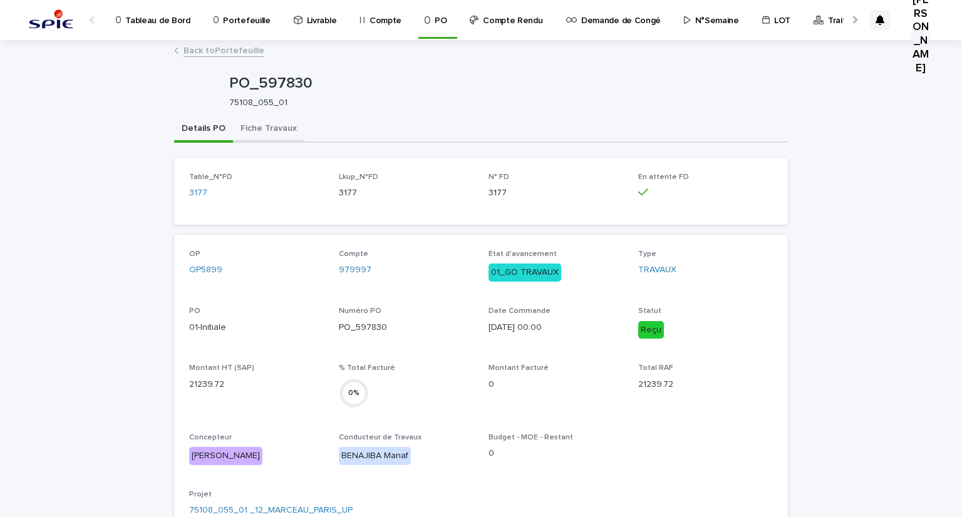
click at [239, 131] on button "Fiche Travaux" at bounding box center [268, 130] width 71 height 26
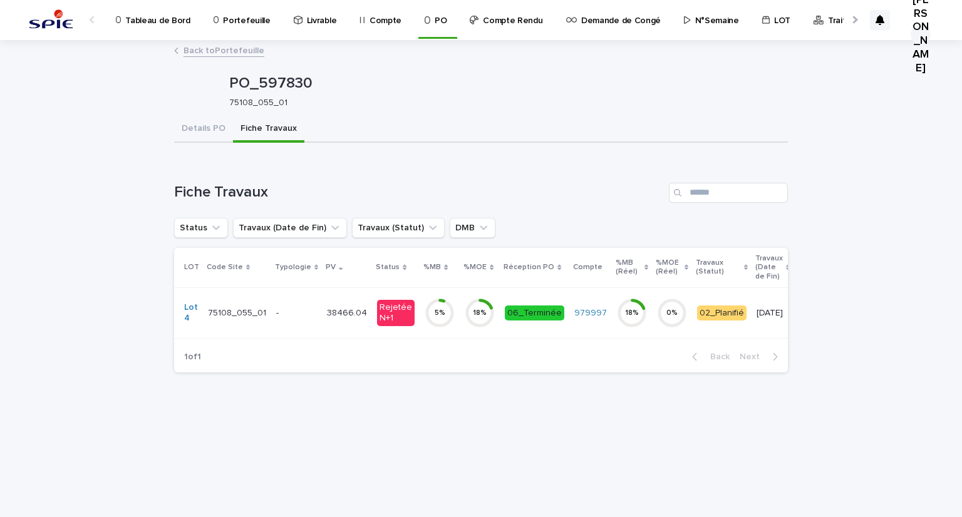
click at [301, 319] on div "-" at bounding box center [296, 313] width 41 height 21
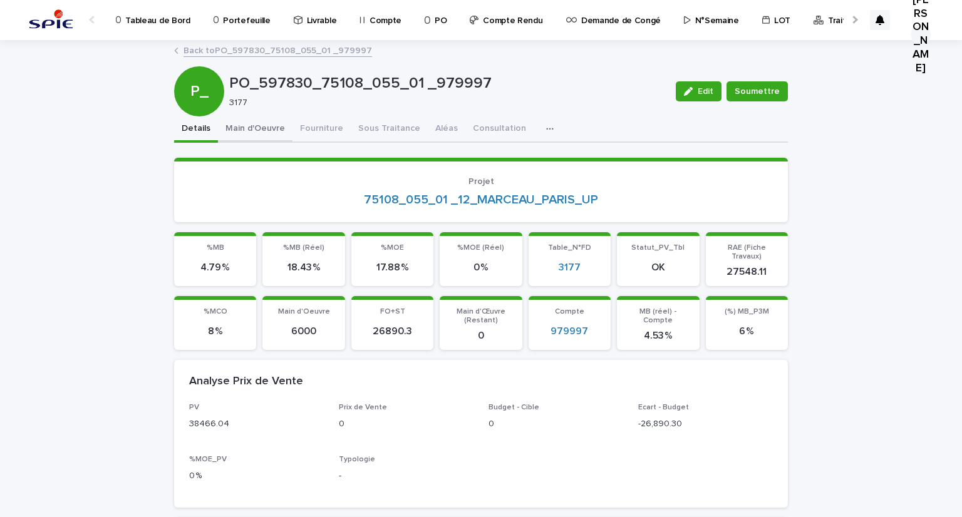
click at [245, 137] on button "Main d'Oeuvre" at bounding box center [255, 130] width 75 height 26
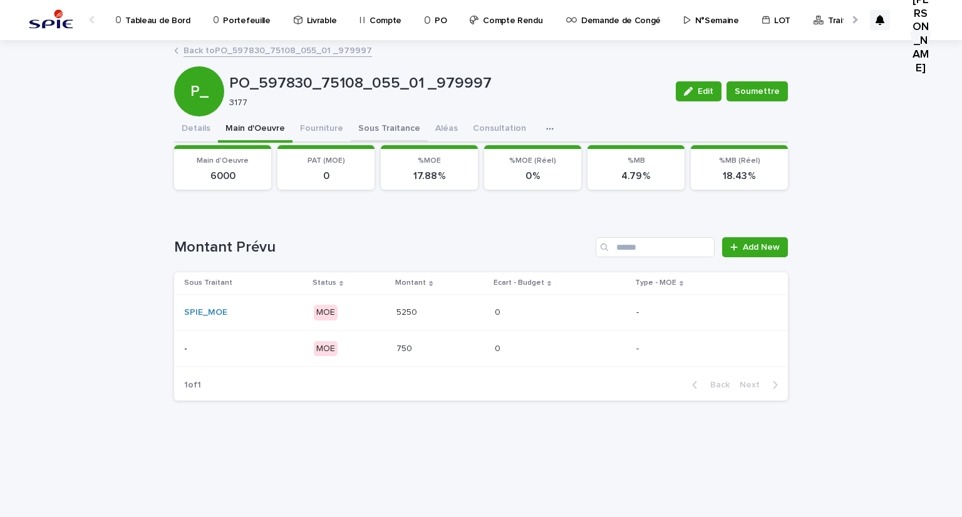
click at [358, 130] on button "Sous Traitance" at bounding box center [389, 130] width 77 height 26
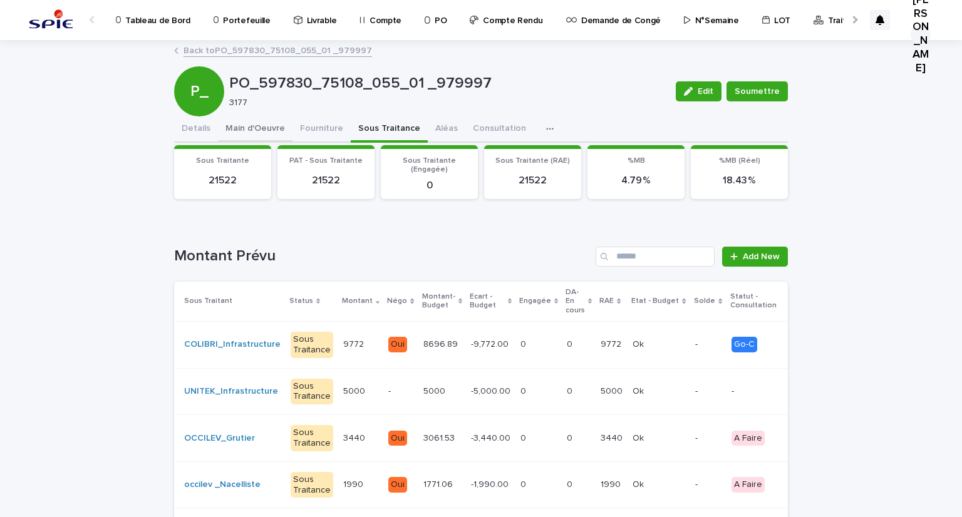
click at [236, 127] on button "Main d'Oeuvre" at bounding box center [255, 130] width 75 height 26
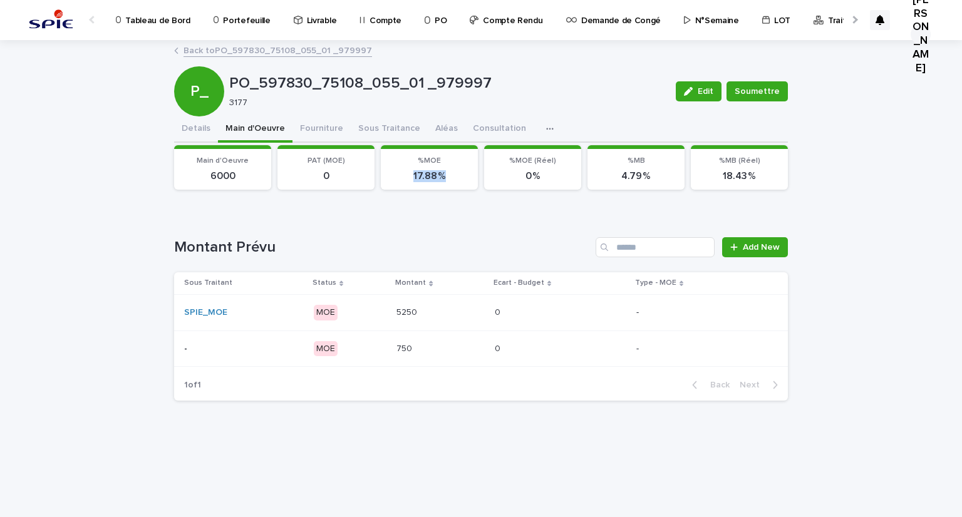
drag, startPoint x: 441, startPoint y: 175, endPoint x: 412, endPoint y: 182, distance: 29.6
click at [412, 182] on section "%MOE 17.88 %" at bounding box center [429, 167] width 97 height 45
click at [365, 125] on button "Sous Traitance" at bounding box center [389, 130] width 77 height 26
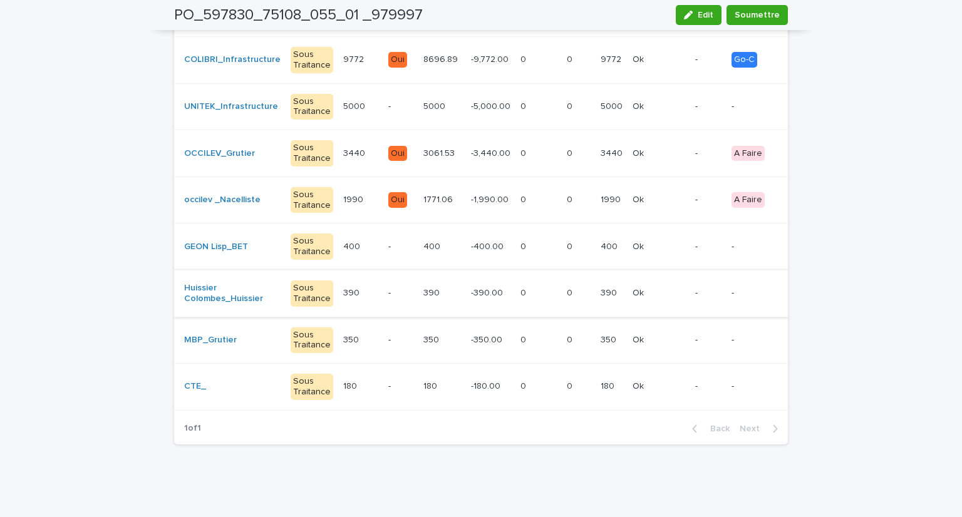
scroll to position [231, 0]
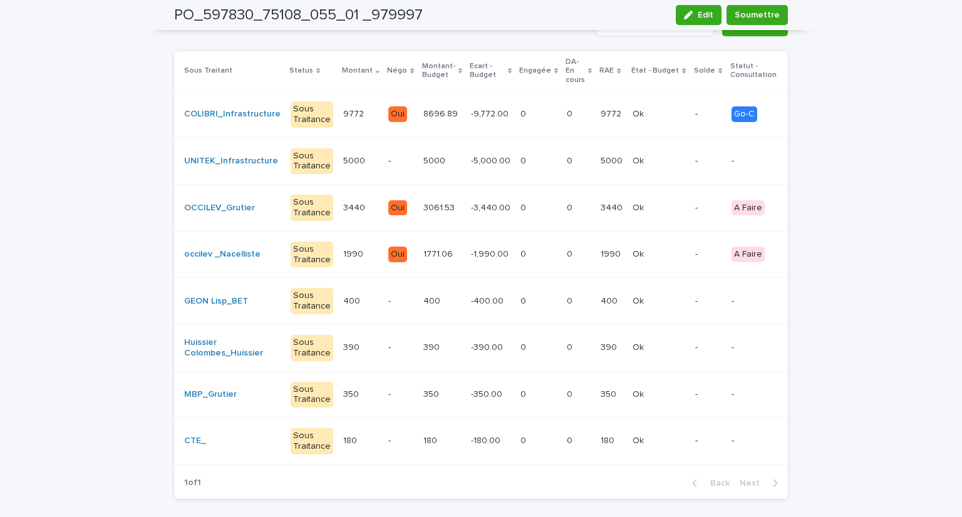
click at [521, 205] on p at bounding box center [539, 208] width 36 height 11
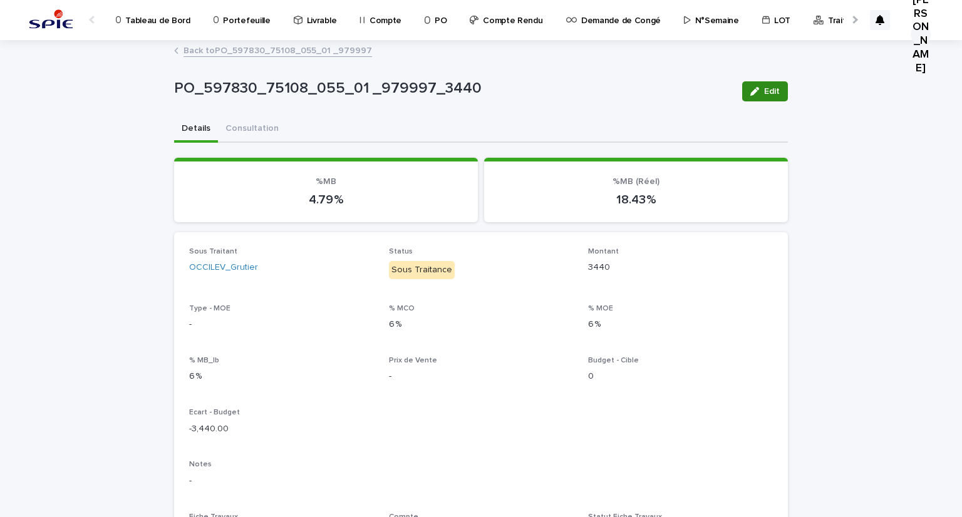
click at [752, 84] on button "Edit" at bounding box center [765, 91] width 46 height 20
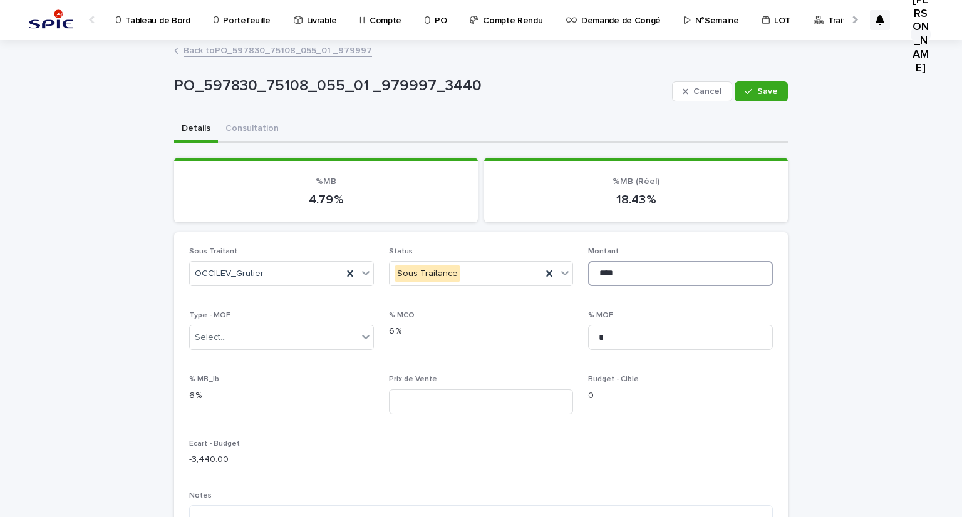
click at [636, 271] on input "****" at bounding box center [680, 273] width 185 height 25
paste input
type input "*******"
click at [747, 91] on icon "button" at bounding box center [749, 91] width 8 height 9
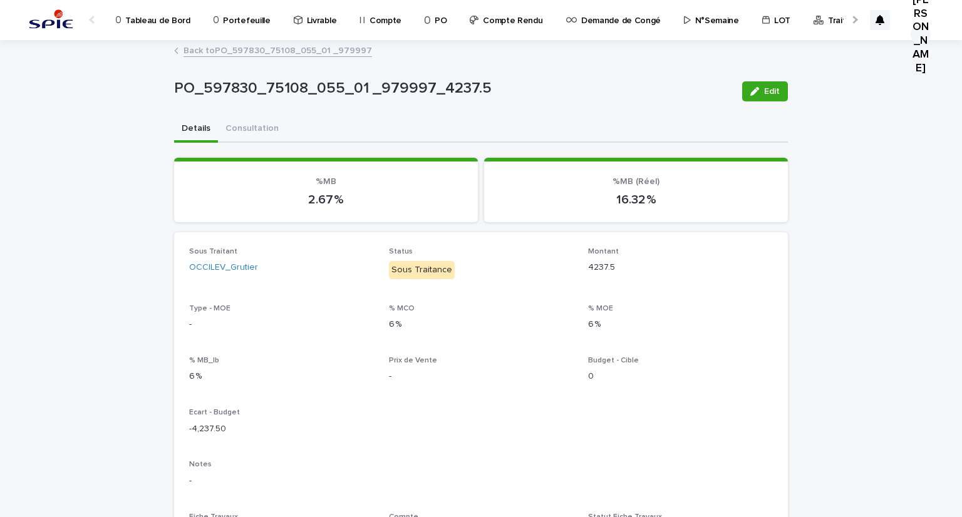
click at [253, 44] on link "Back to PO_597830_75108_055_01 _979997" at bounding box center [278, 50] width 189 height 14
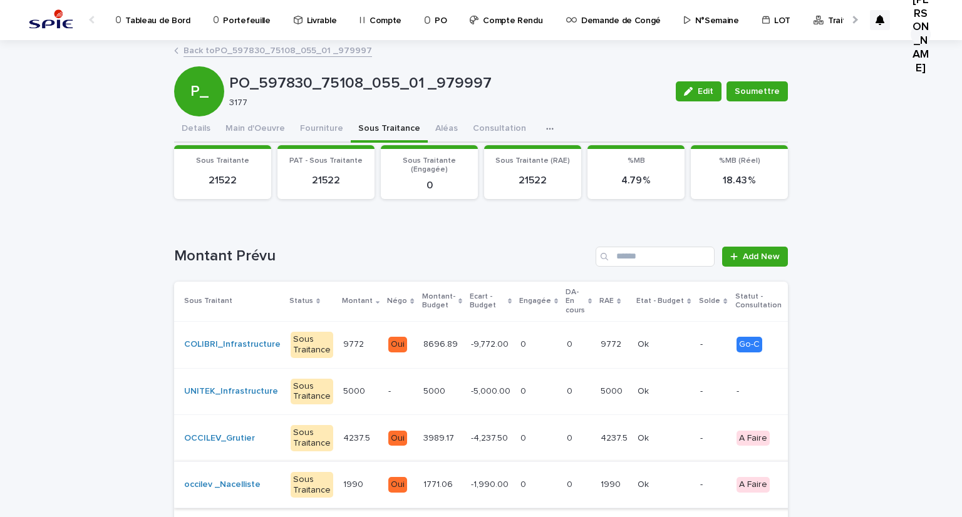
scroll to position [188, 0]
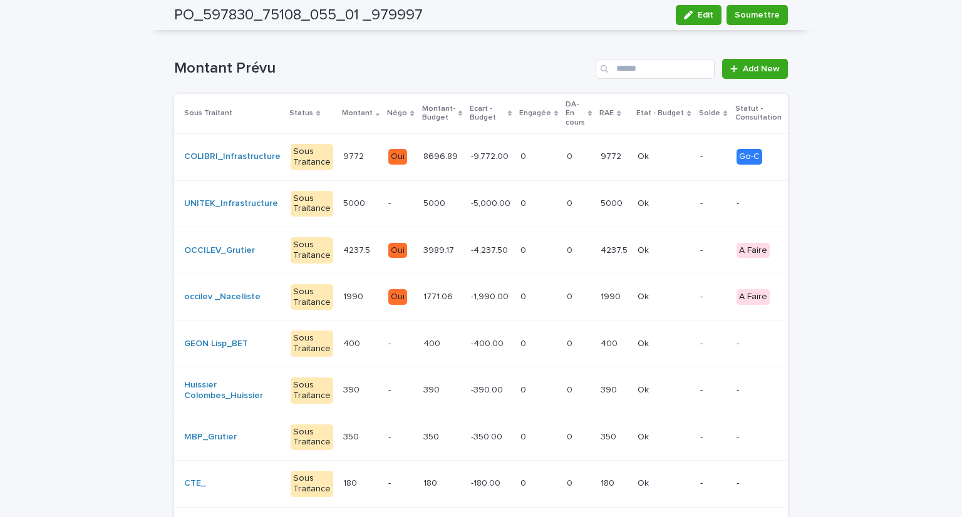
click at [531, 296] on p at bounding box center [539, 297] width 36 height 11
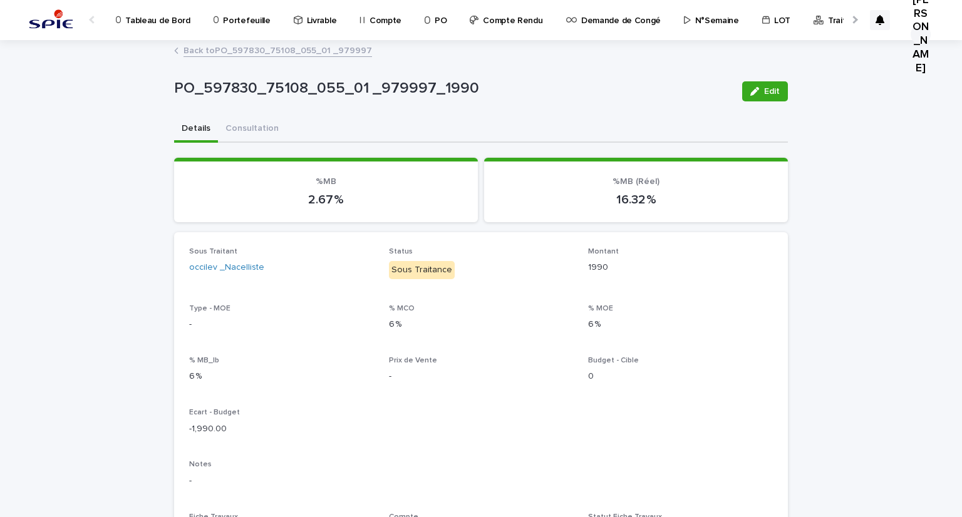
drag, startPoint x: 764, startPoint y: 88, endPoint x: 279, endPoint y: 358, distance: 555.0
click at [764, 88] on span "Edit" at bounding box center [772, 91] width 16 height 9
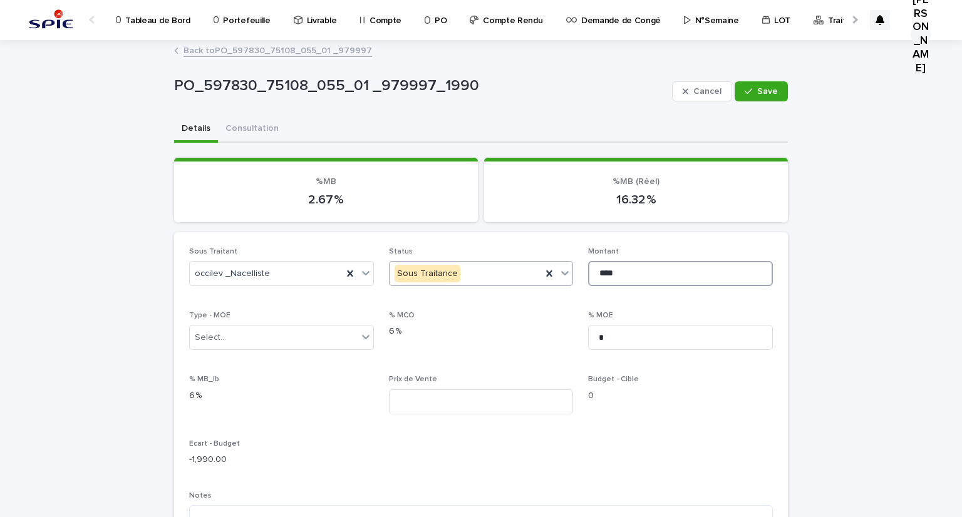
drag, startPoint x: 655, startPoint y: 271, endPoint x: 561, endPoint y: 267, distance: 94.7
click at [561, 267] on div "Sous Traitant occilev _Nacelliste Status Sous Traitance Montant **** Type - MOE…" at bounding box center [481, 481] width 584 height 468
type input "****"
click at [781, 94] on button "Save" at bounding box center [761, 91] width 53 height 20
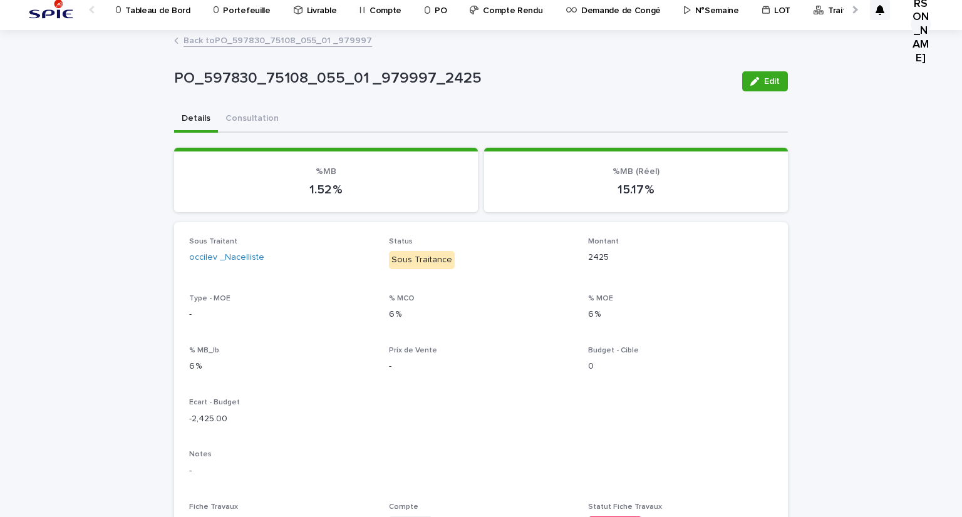
scroll to position [8, 0]
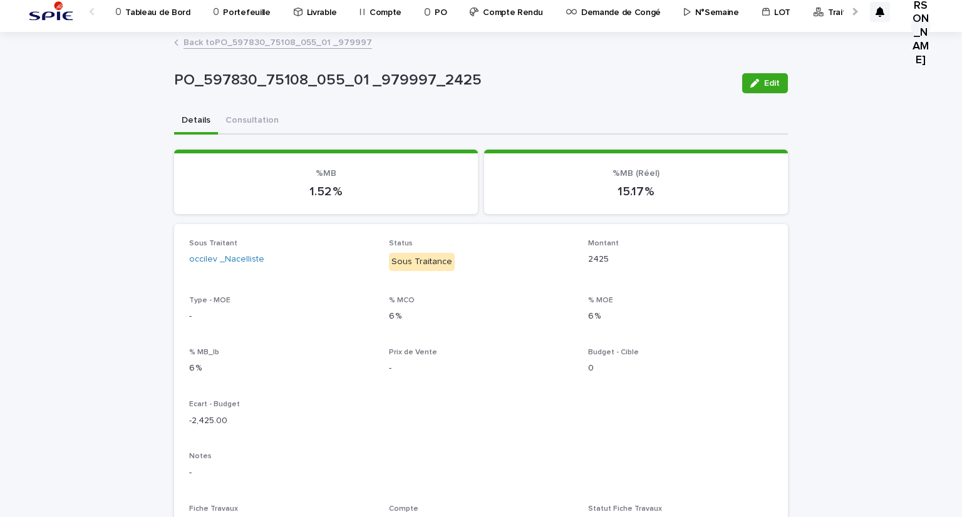
click at [298, 39] on link "Back to PO_597830_75108_055_01 _979997" at bounding box center [278, 41] width 189 height 14
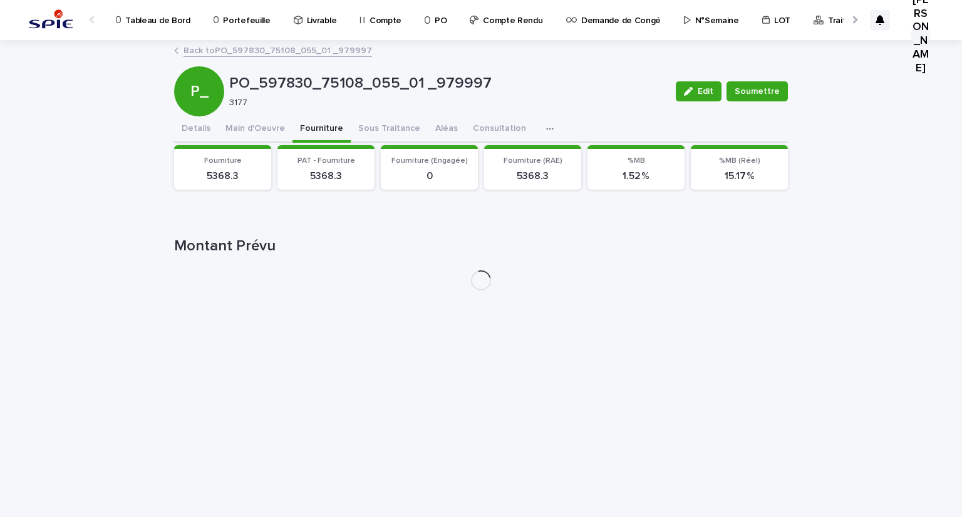
click at [313, 124] on button "Fourniture" at bounding box center [322, 130] width 58 height 26
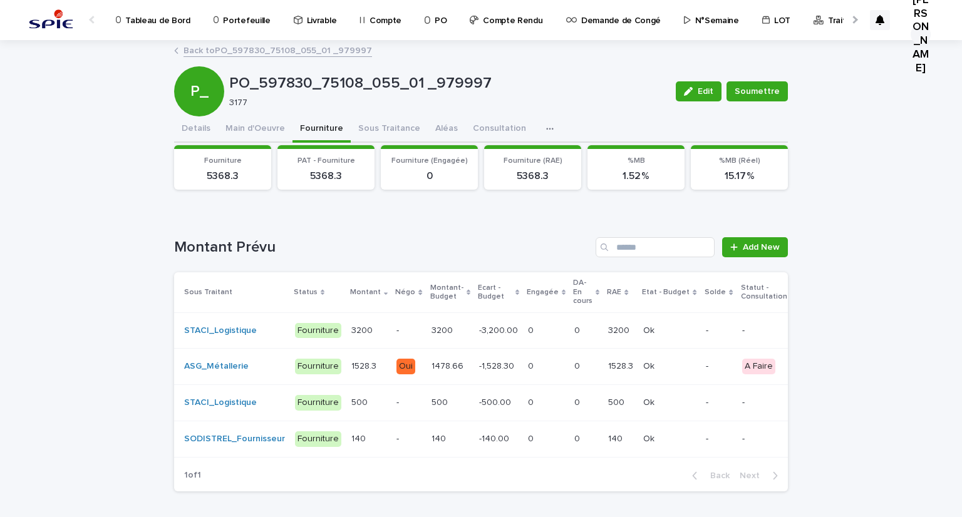
click at [537, 321] on div "0 0" at bounding box center [546, 331] width 36 height 21
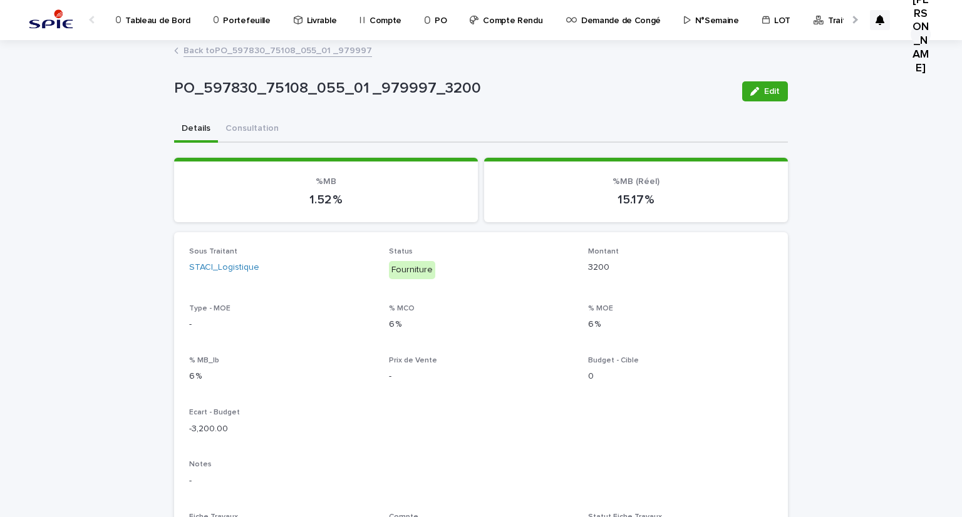
click at [276, 46] on link "Back to PO_597830_75108_055_01 _979997" at bounding box center [278, 50] width 189 height 14
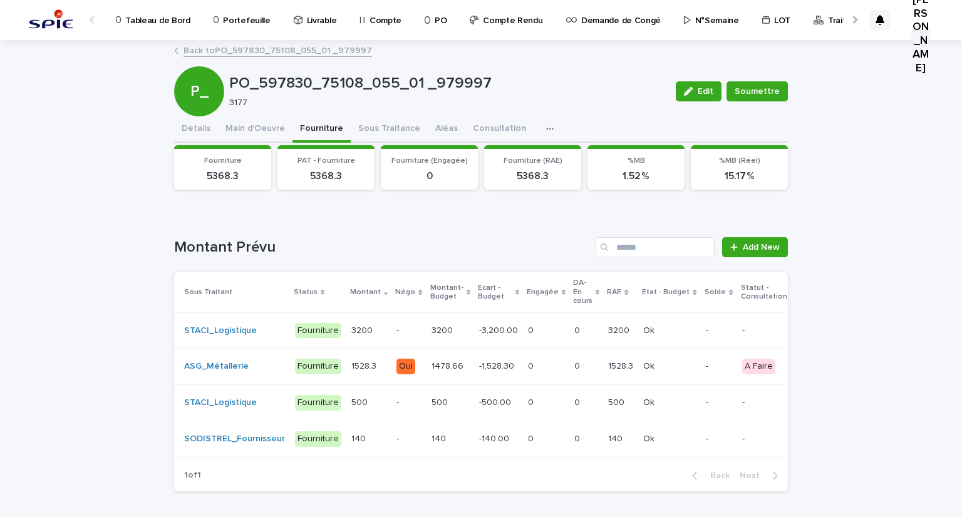
scroll to position [55, 0]
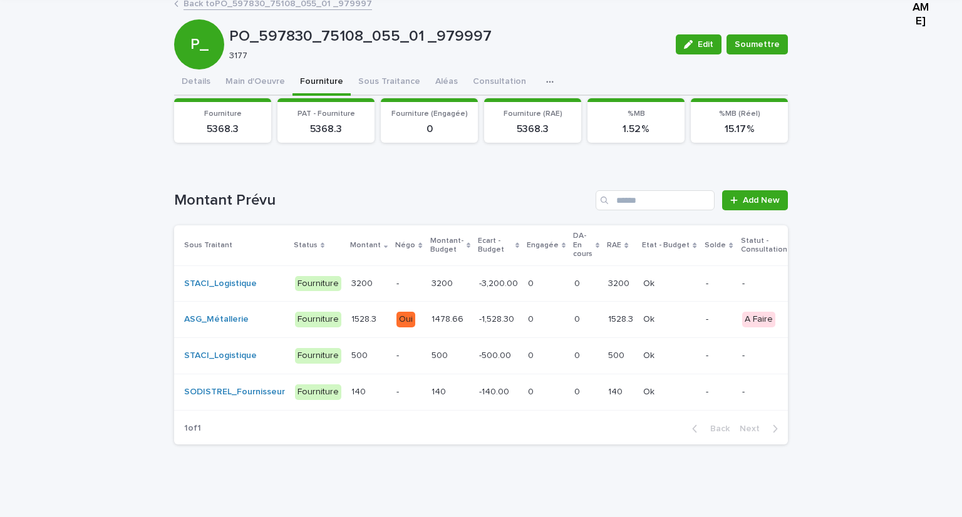
click at [397, 279] on p "-" at bounding box center [409, 284] width 24 height 11
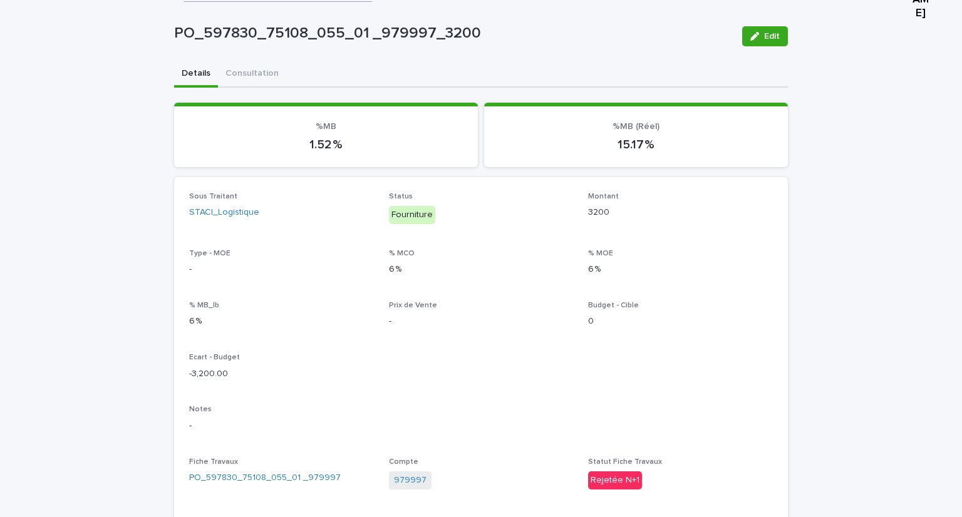
scroll to position [56, 0]
click at [757, 42] on button "Edit" at bounding box center [765, 35] width 46 height 20
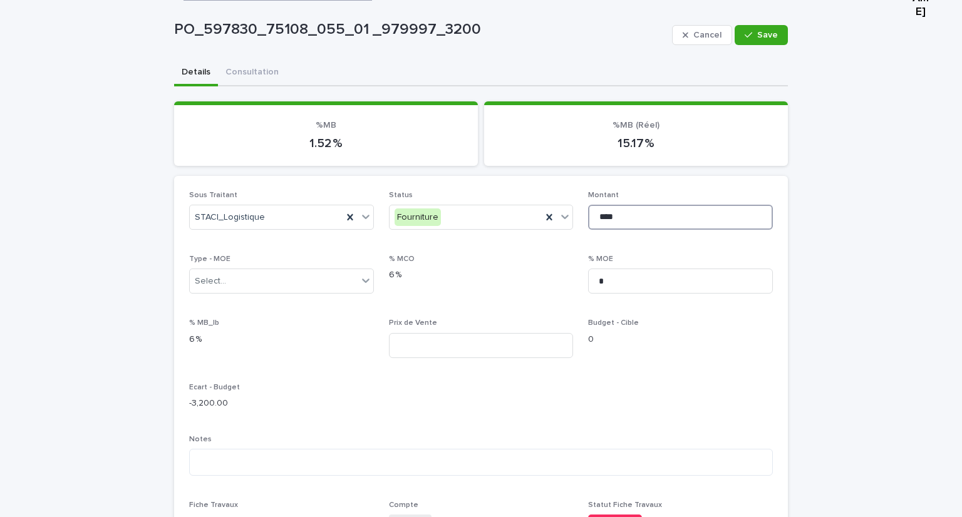
drag, startPoint x: 604, startPoint y: 217, endPoint x: 583, endPoint y: 217, distance: 21.9
click at [583, 217] on div "Sous Traitant STACI_Logistique Status Fourniture Montant **** Type - MOE Select…" at bounding box center [481, 426] width 584 height 471
type input "****"
click at [757, 31] on span "Save" at bounding box center [767, 35] width 21 height 9
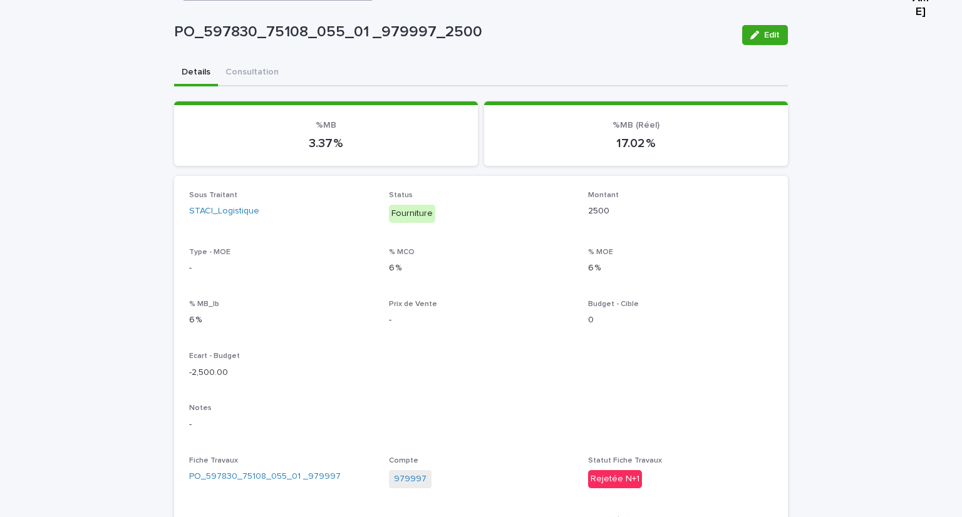
scroll to position [0, 0]
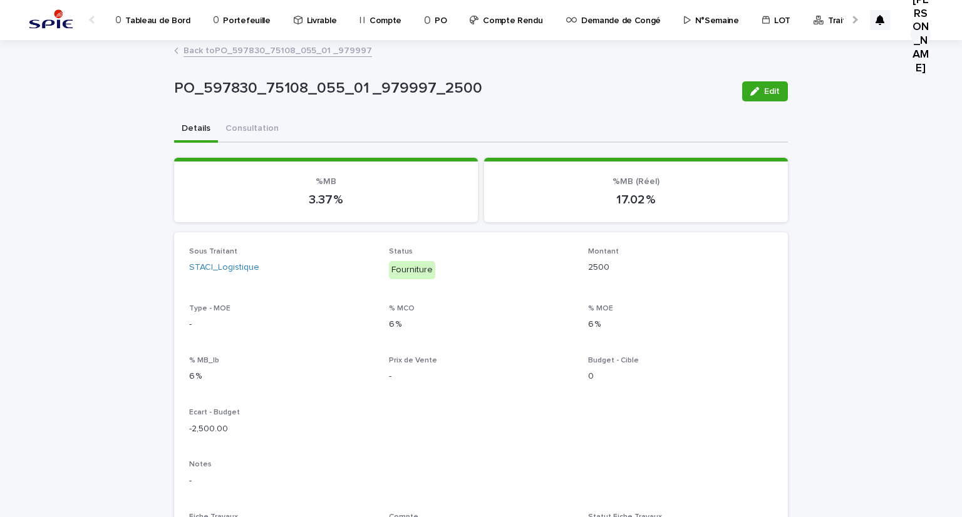
click at [266, 48] on link "Back to PO_597830_75108_055_01 _979997" at bounding box center [278, 50] width 189 height 14
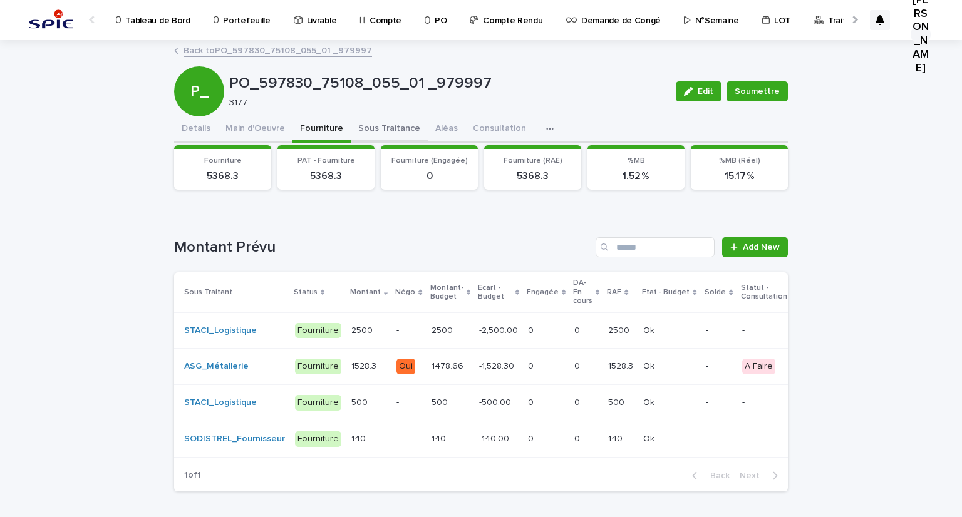
click at [361, 133] on button "Sous Traitance" at bounding box center [389, 130] width 77 height 26
click at [335, 128] on button "Fourniture" at bounding box center [322, 130] width 58 height 26
click at [381, 125] on button "Sous Traitance" at bounding box center [389, 130] width 77 height 26
click at [321, 132] on button "Fourniture" at bounding box center [322, 130] width 58 height 26
click at [363, 128] on button "Sous Traitance" at bounding box center [389, 130] width 77 height 26
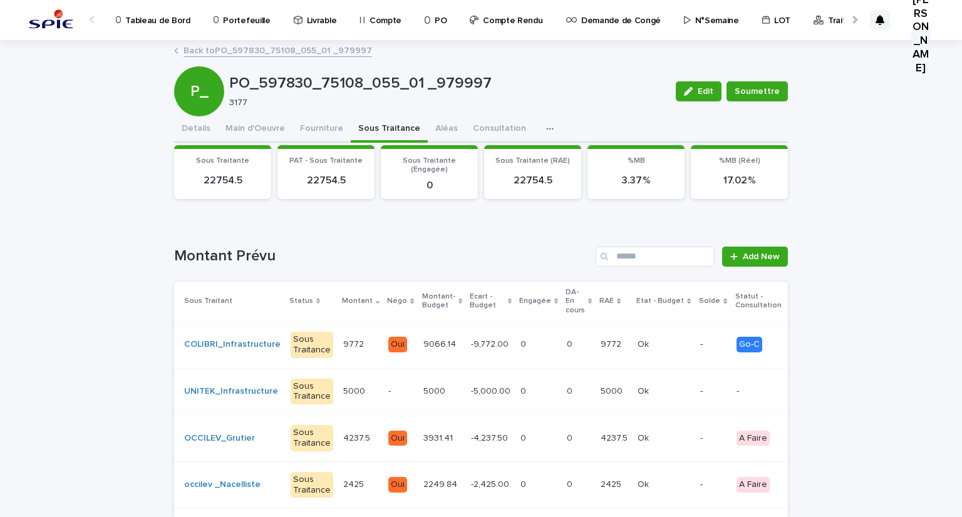
click at [521, 343] on p at bounding box center [539, 345] width 36 height 11
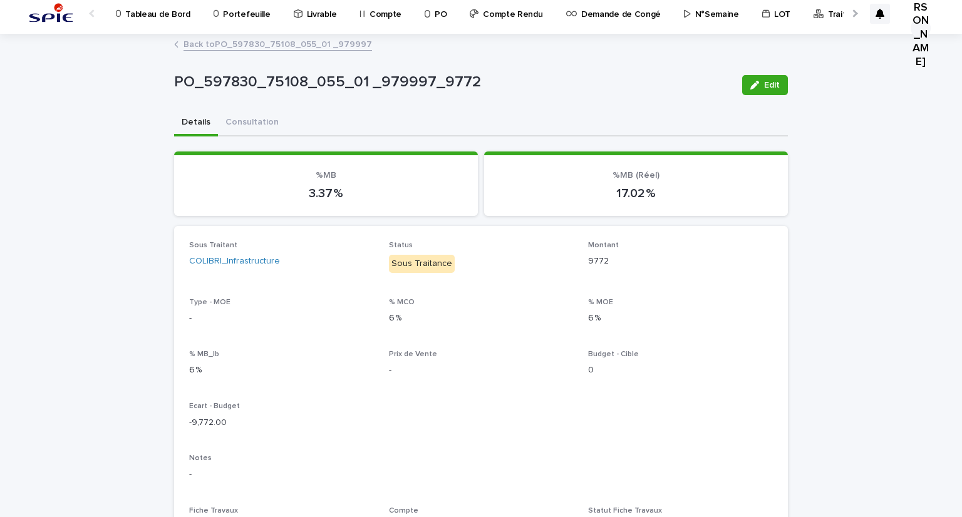
scroll to position [5, 0]
